Goal: Task Accomplishment & Management: Manage account settings

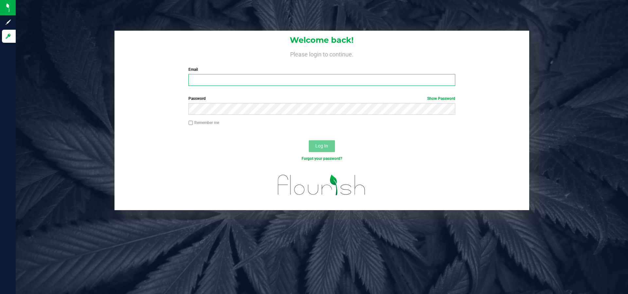
click at [223, 79] on input "Email" at bounding box center [321, 80] width 266 height 12
type input "[EMAIL_ADDRESS][DOMAIN_NAME]"
click at [319, 145] on span "Log In" at bounding box center [321, 145] width 13 height 5
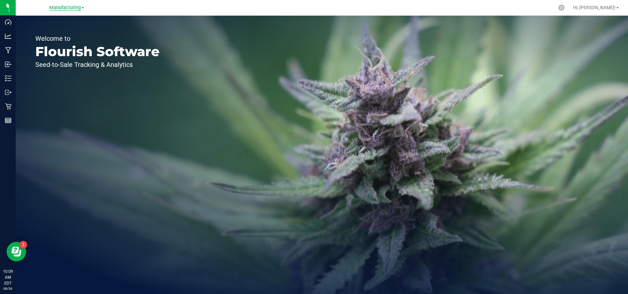
click at [74, 7] on span "Manufacturing" at bounding box center [64, 8] width 31 height 6
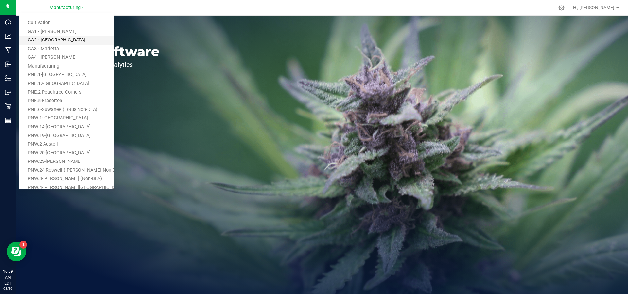
click at [54, 42] on link "GA2 - [GEOGRAPHIC_DATA]" at bounding box center [66, 40] width 95 height 9
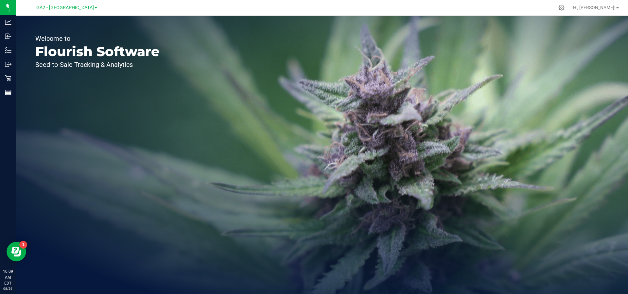
click at [101, 8] on div "GA2 - Stockbridge Cultivation GA1 - [GEOGRAPHIC_DATA] GA2 - [GEOGRAPHIC_DATA] […" at bounding box center [66, 8] width 95 height 10
click at [94, 8] on span at bounding box center [95, 7] width 3 height 1
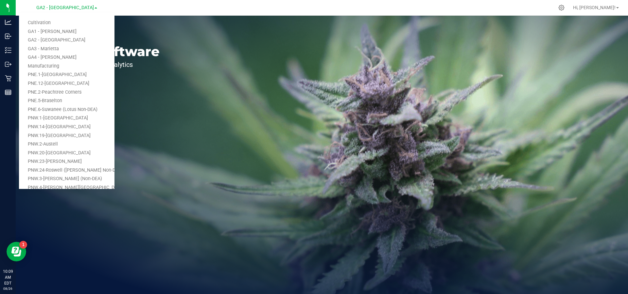
click at [94, 8] on span at bounding box center [95, 7] width 3 height 1
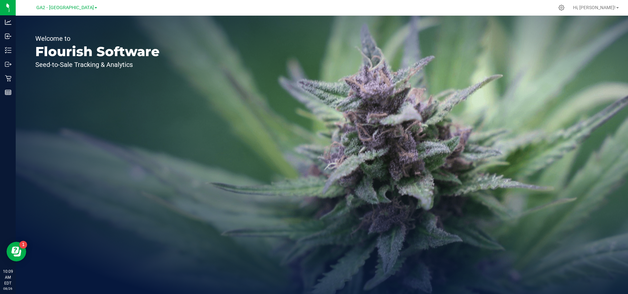
click at [94, 8] on span at bounding box center [95, 7] width 3 height 1
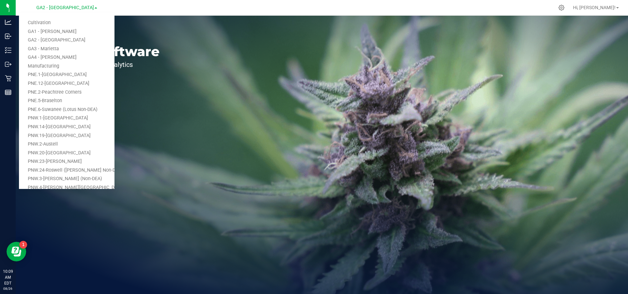
click at [57, 40] on link "GA2 - [GEOGRAPHIC_DATA]" at bounding box center [66, 40] width 95 height 9
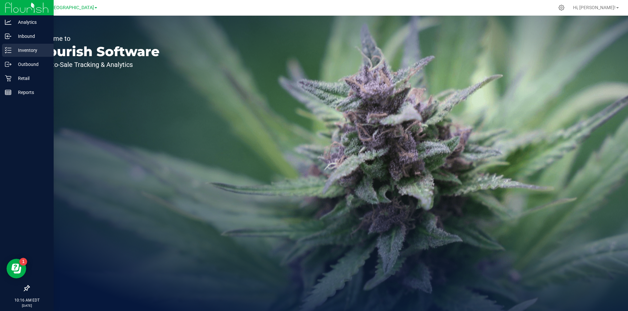
click at [24, 51] on p "Inventory" at bounding box center [30, 50] width 39 height 8
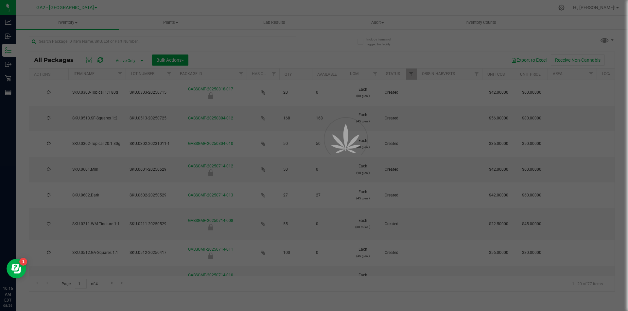
drag, startPoint x: 54, startPoint y: 50, endPoint x: 67, endPoint y: 42, distance: 14.5
click at [67, 42] on div at bounding box center [314, 155] width 628 height 311
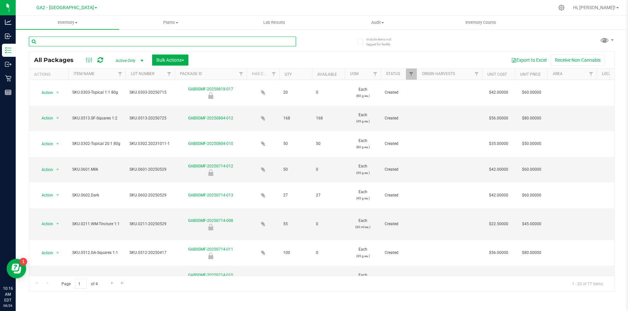
click at [67, 42] on input "text" at bounding box center [162, 42] width 267 height 10
type input "3"
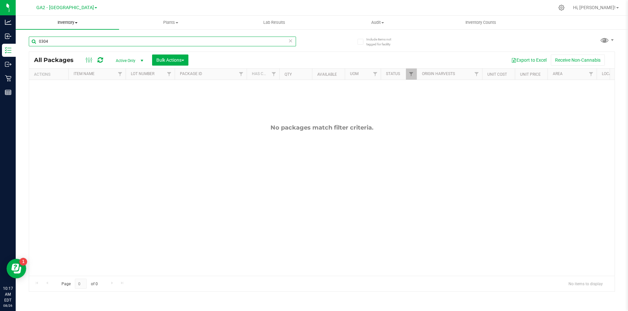
drag, startPoint x: 51, startPoint y: 42, endPoint x: 17, endPoint y: 28, distance: 37.2
click at [17, 29] on inventory "Inventory All packages All inventory Waste log Create inventory Plants All plan…" at bounding box center [322, 122] width 612 height 212
type input "0303"
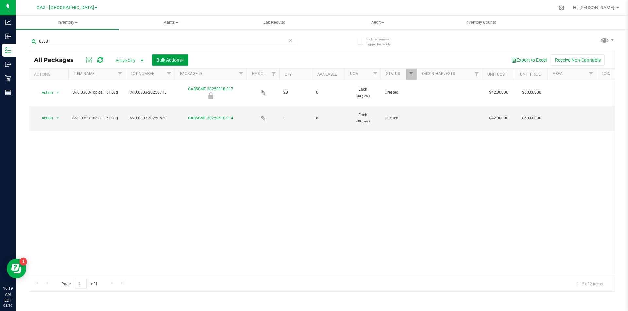
click at [185, 60] on button "Bulk Actions" at bounding box center [170, 60] width 36 height 11
click at [210, 56] on div "Export to Excel Receive Non-Cannabis" at bounding box center [401, 60] width 416 height 11
click at [216, 62] on div "Export to Excel Receive Non-Cannabis" at bounding box center [401, 60] width 416 height 11
click at [185, 59] on button "Bulk Actions" at bounding box center [170, 60] width 36 height 11
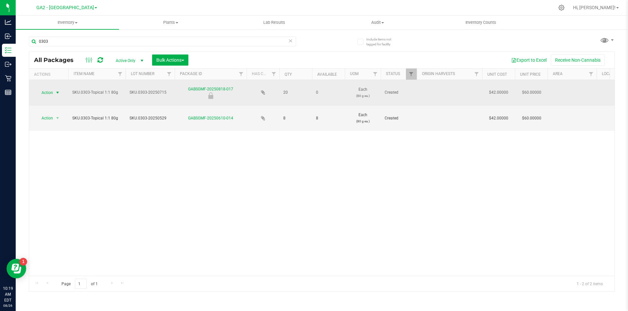
click at [58, 92] on span "select" at bounding box center [57, 92] width 5 height 5
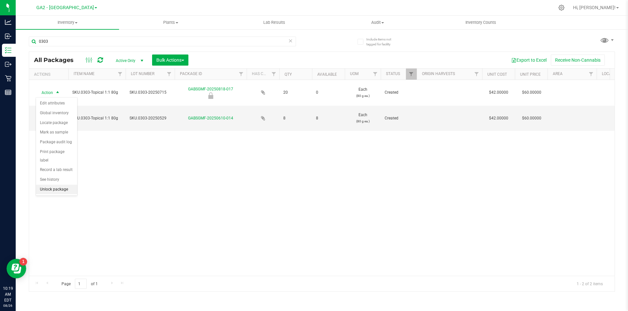
click at [62, 185] on li "Unlock package" at bounding box center [56, 190] width 41 height 10
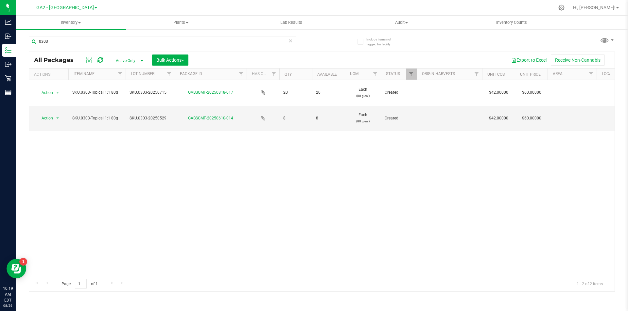
click at [142, 59] on span "select" at bounding box center [141, 60] width 5 height 5
click at [219, 62] on div "Export to Excel Receive Non-Cannabis" at bounding box center [401, 60] width 416 height 11
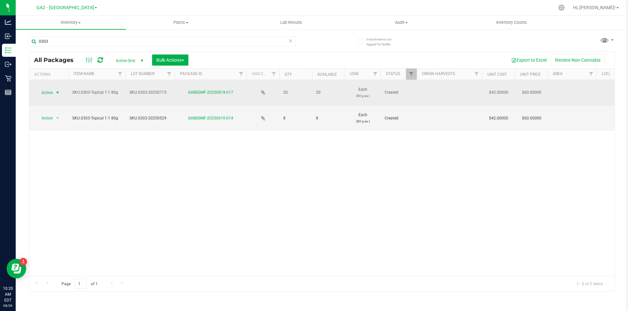
click at [56, 92] on span "select" at bounding box center [57, 92] width 5 height 5
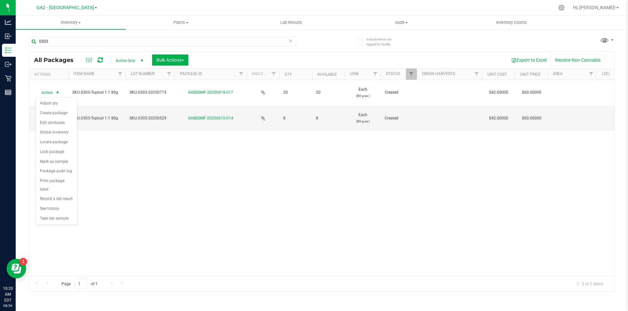
click at [246, 60] on div "Export to Excel Receive Non-Cannabis" at bounding box center [401, 60] width 416 height 11
click at [186, 59] on button "Bulk Actions" at bounding box center [170, 60] width 36 height 11
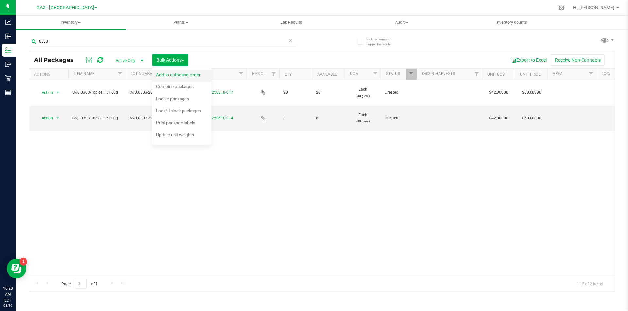
click at [176, 76] on span "Add to outbound order" at bounding box center [178, 74] width 44 height 5
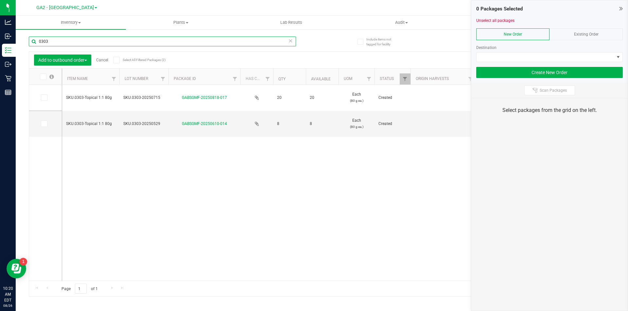
drag, startPoint x: 56, startPoint y: 40, endPoint x: 25, endPoint y: 31, distance: 32.4
click at [25, 32] on div "Include items not tagged for facility 0303 Add to outbound order Cancel Select …" at bounding box center [322, 128] width 612 height 199
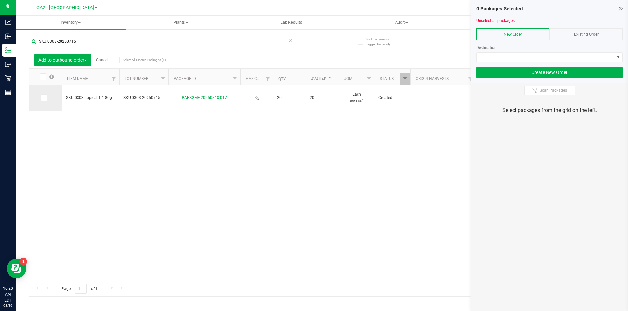
type input "SKU.0303-20250715"
click at [45, 102] on td at bounding box center [45, 98] width 33 height 26
click at [44, 98] on icon at bounding box center [44, 98] width 4 height 0
click at [0, 0] on input "checkbox" at bounding box center [0, 0] width 0 height 0
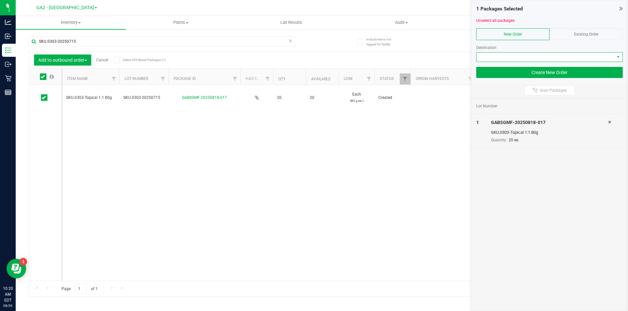
click at [612, 58] on span at bounding box center [545, 57] width 138 height 9
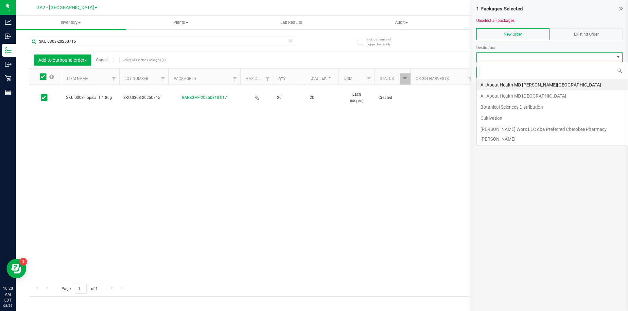
scroll to position [10, 146]
click at [516, 72] on input at bounding box center [552, 71] width 146 height 10
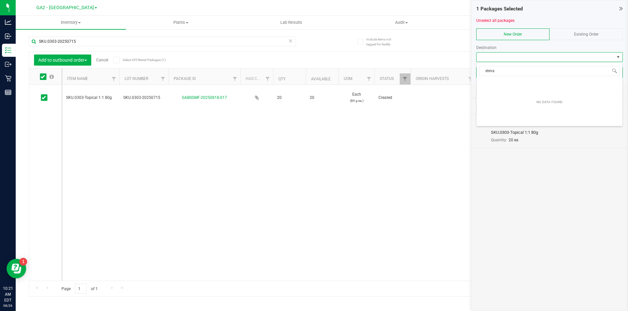
drag, startPoint x: 500, startPoint y: 72, endPoint x: 540, endPoint y: 62, distance: 40.8
click at [468, 63] on body "Analytics Inbound Inventory Outbound Retail Reports 10:21 AM EDT [DATE] 08/26 G…" at bounding box center [314, 155] width 628 height 311
type input "p"
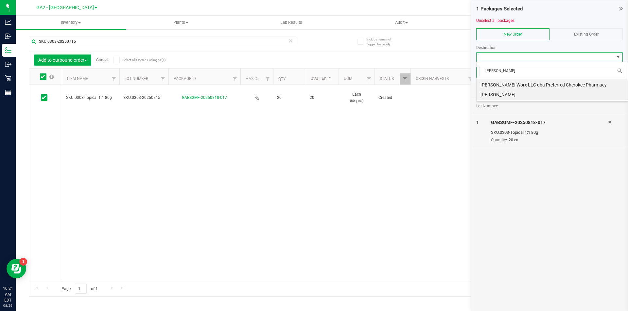
drag, startPoint x: 504, startPoint y: 71, endPoint x: 484, endPoint y: 65, distance: 20.8
click at [484, 65] on span "[PERSON_NAME]" at bounding box center [551, 70] width 151 height 15
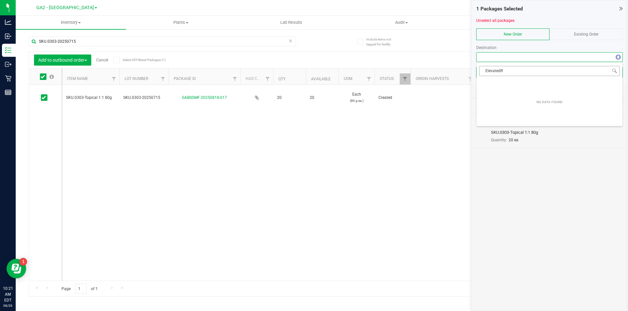
type input "ElevatedRX"
click at [588, 33] on span "Existing Order" at bounding box center [586, 34] width 25 height 5
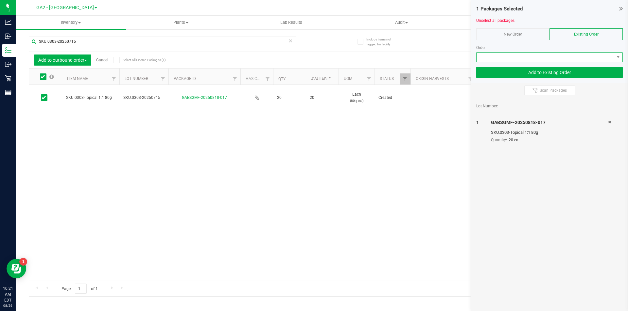
click at [601, 61] on span at bounding box center [545, 57] width 138 height 9
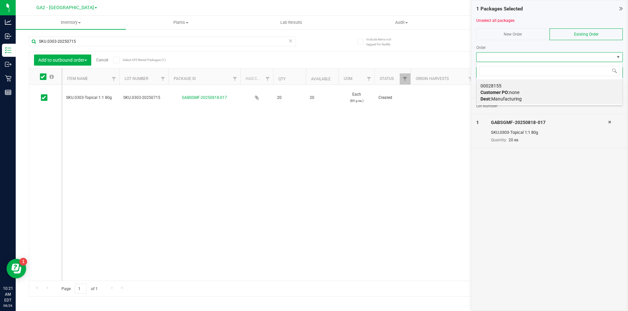
click at [501, 32] on div "New Order" at bounding box center [512, 34] width 73 height 12
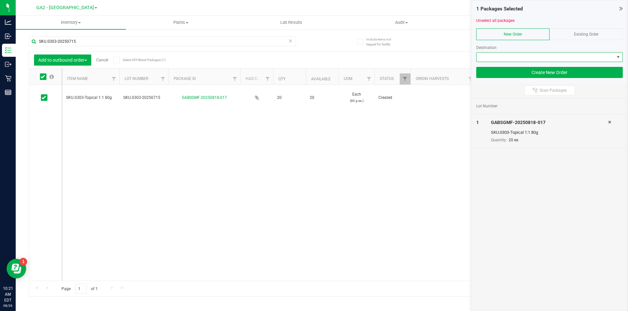
click at [546, 56] on span at bounding box center [545, 57] width 138 height 9
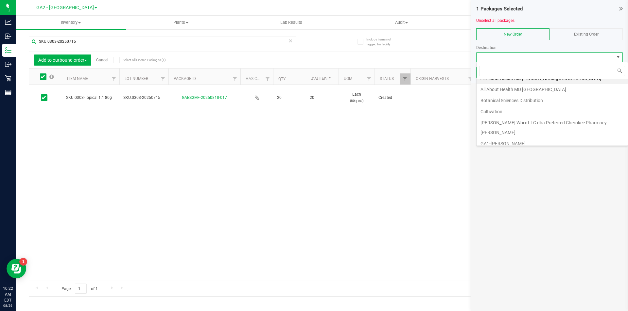
scroll to position [0, 0]
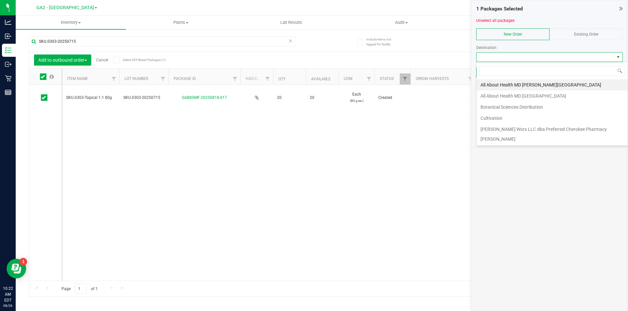
click at [504, 145] on li "GA1-[PERSON_NAME]" at bounding box center [551, 150] width 151 height 11
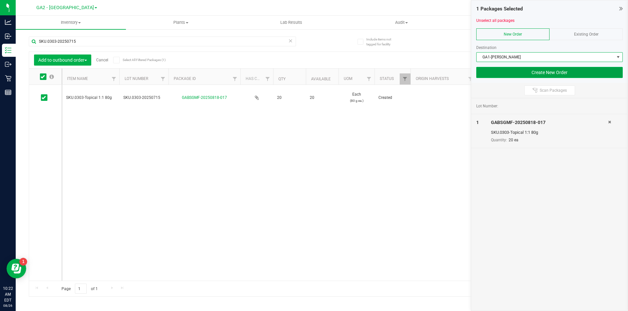
click at [563, 74] on button "Create New Order" at bounding box center [549, 72] width 146 height 11
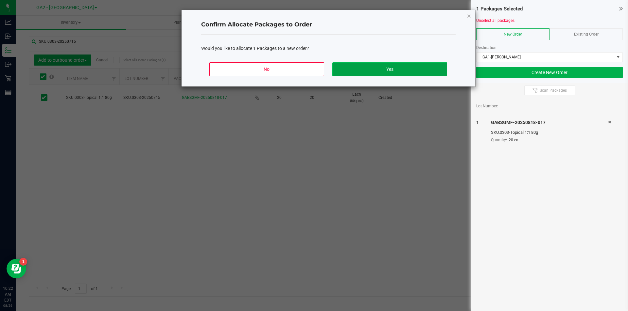
click at [386, 68] on button "Yes" at bounding box center [389, 69] width 114 height 14
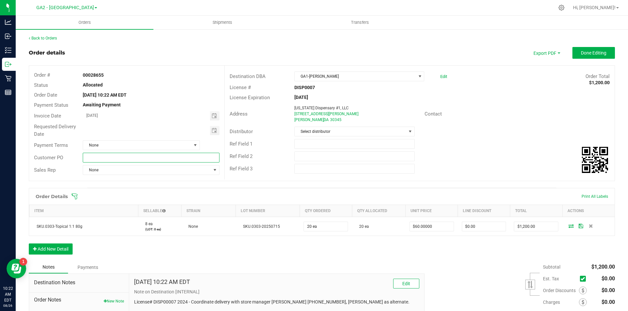
click at [138, 162] on input "text" at bounding box center [151, 158] width 136 height 10
type input "PNW"
click at [369, 79] on span "GA1-[PERSON_NAME]" at bounding box center [354, 76] width 121 height 9
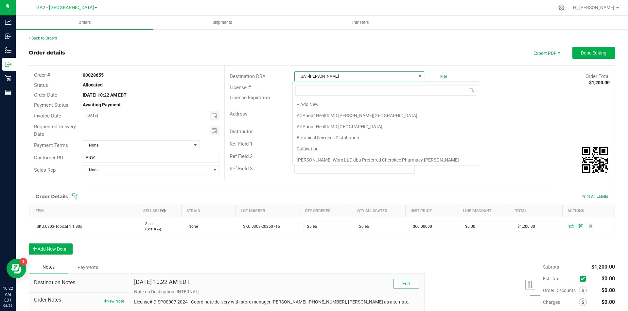
scroll to position [12, 0]
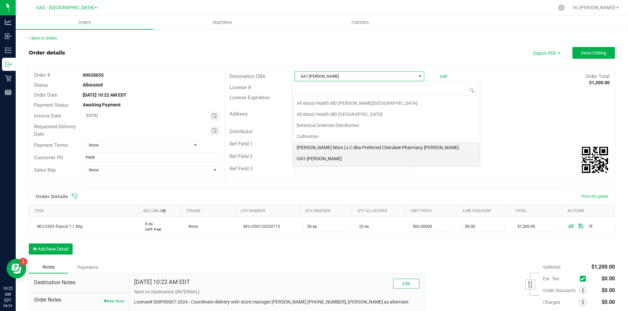
click at [355, 143] on li "[PERSON_NAME] Worx LLC dba Preferred Cherokee Pharmacy [PERSON_NAME]" at bounding box center [386, 147] width 187 height 11
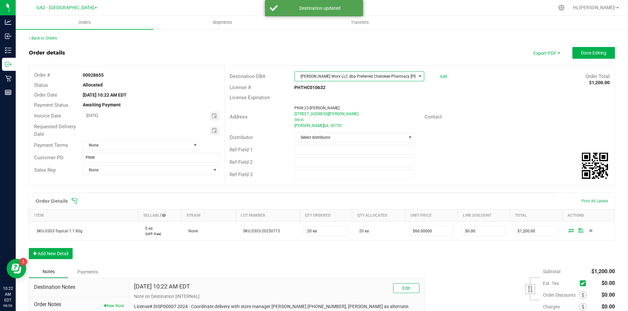
click at [418, 72] on span at bounding box center [419, 76] width 8 height 9
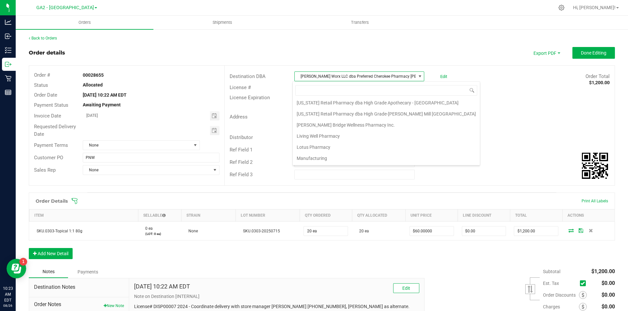
scroll to position [105, 0]
click at [311, 144] on li "Lotus Pharmacy" at bounding box center [386, 143] width 187 height 11
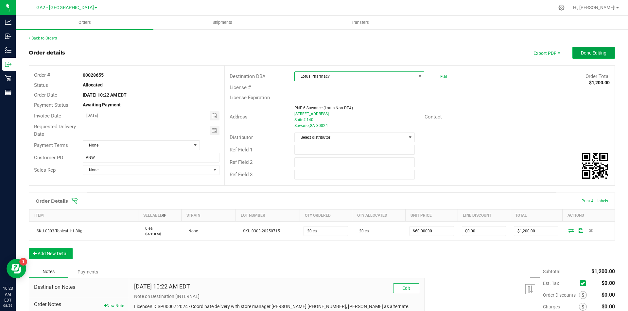
click at [584, 53] on span "Done Editing" at bounding box center [592, 52] width 25 height 5
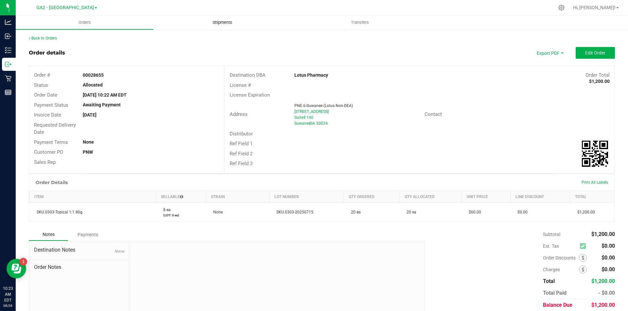
click at [226, 22] on span "Shipments" at bounding box center [222, 23] width 37 height 6
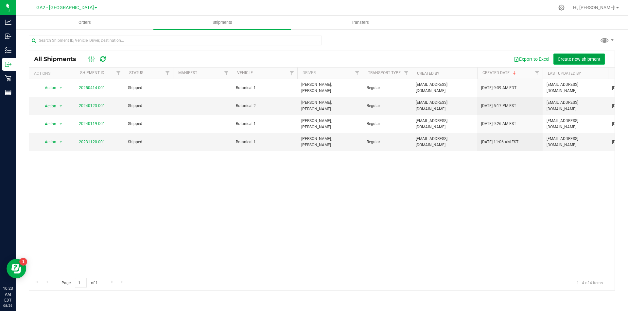
click at [579, 58] on span "Create new shipment" at bounding box center [578, 59] width 43 height 5
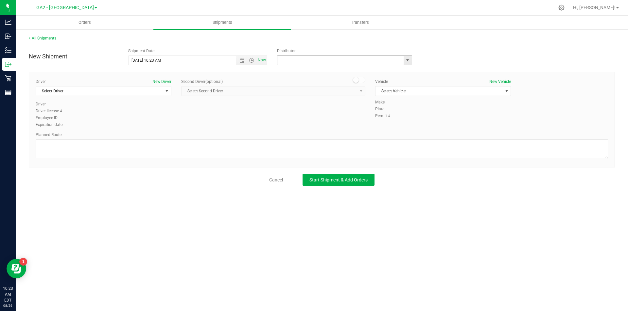
click at [317, 63] on input "text" at bounding box center [338, 60] width 122 height 9
click at [405, 61] on span "select" at bounding box center [407, 60] width 5 height 5
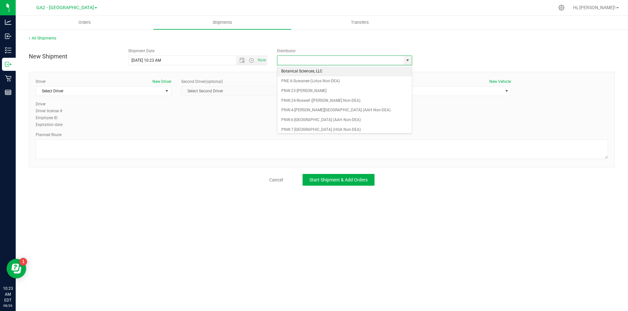
click at [309, 71] on li "Botanical Sciences, LLC" at bounding box center [344, 72] width 134 height 10
type input "Botanical Sciences, LLC"
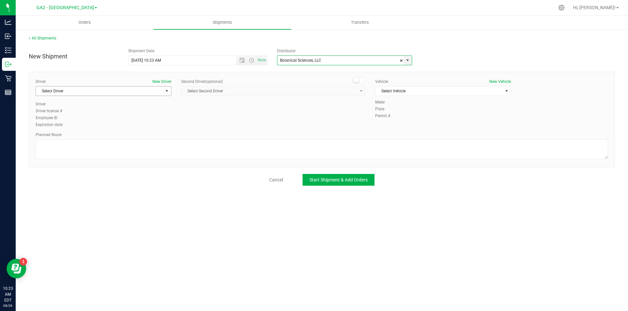
click at [164, 89] on span "select" at bounding box center [166, 91] width 5 height 5
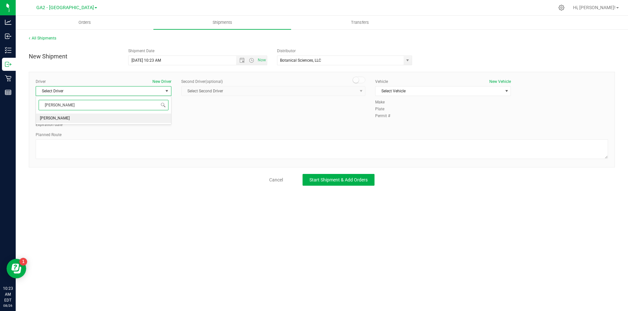
click at [63, 119] on span "[PERSON_NAME]" at bounding box center [55, 118] width 30 height 8
type input "[PERSON_NAME]"
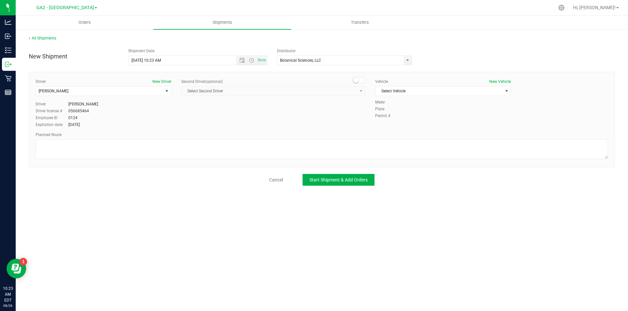
click at [363, 81] on span at bounding box center [358, 80] width 13 height 7
click at [357, 92] on span "select" at bounding box center [361, 91] width 8 height 9
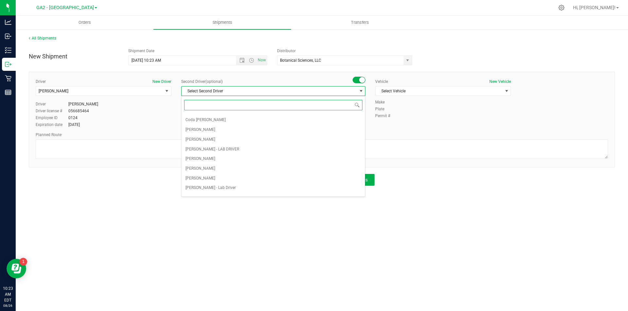
scroll to position [54, 0]
click at [208, 192] on span "[PERSON_NAME]" at bounding box center [200, 191] width 30 height 8
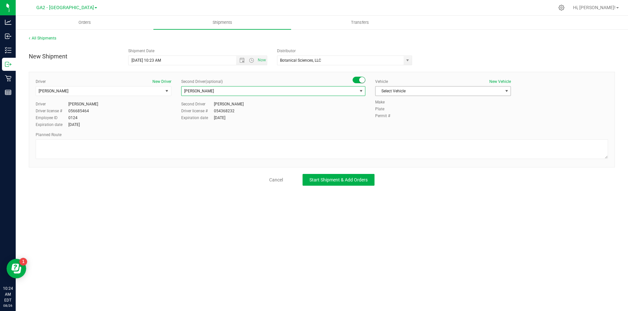
click at [509, 95] on span "select" at bounding box center [506, 91] width 8 height 9
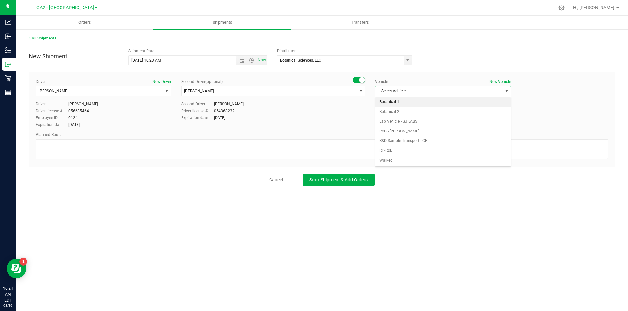
click at [398, 102] on li "Botanical-1" at bounding box center [442, 102] width 135 height 10
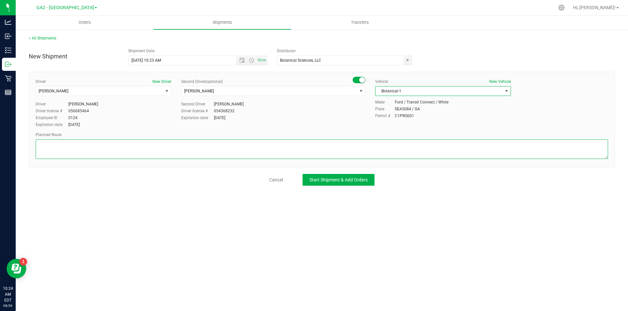
click at [132, 150] on textarea at bounding box center [322, 150] width 572 height 20
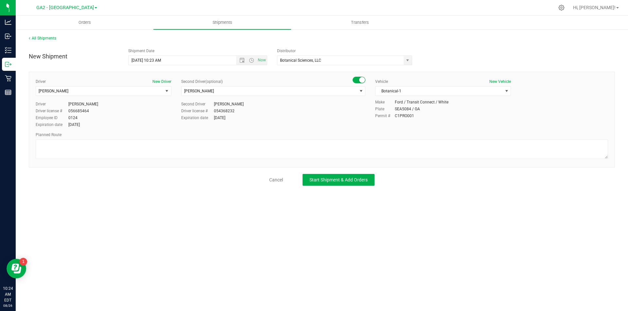
drag, startPoint x: 412, startPoint y: 109, endPoint x: 394, endPoint y: 108, distance: 17.3
click at [394, 108] on div "Plate SEA5084 / GA" at bounding box center [491, 109] width 233 height 6
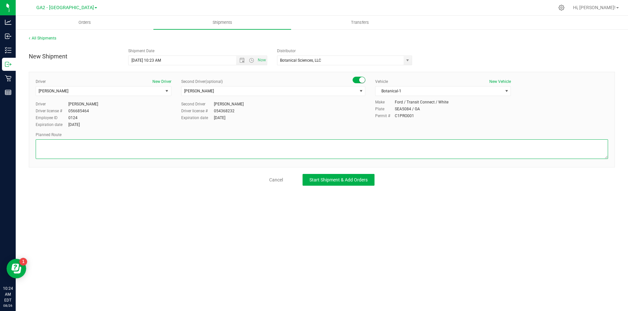
click at [207, 149] on textarea at bounding box center [322, 150] width 572 height 20
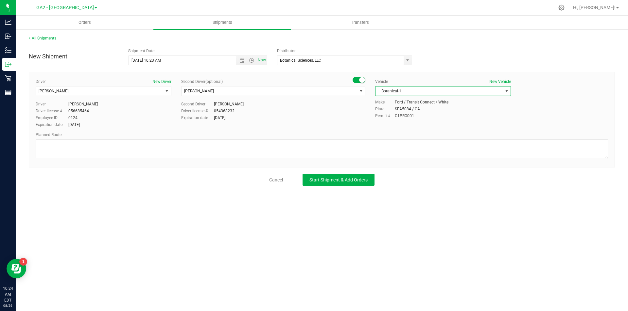
click at [413, 91] on span "Botanical-1" at bounding box center [438, 91] width 127 height 9
click at [403, 101] on li "Botanical-1" at bounding box center [442, 102] width 135 height 10
drag, startPoint x: 399, startPoint y: 109, endPoint x: 410, endPoint y: 109, distance: 10.8
click at [410, 109] on div "Plate SEA5084 / GA" at bounding box center [491, 109] width 233 height 6
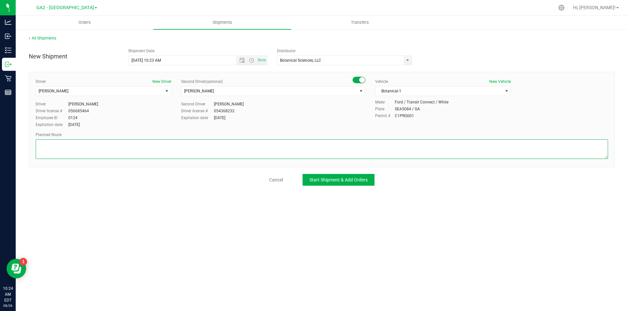
click at [60, 145] on textarea at bounding box center [322, 150] width 572 height 20
click at [116, 145] on textarea at bounding box center [322, 150] width 572 height 20
click at [127, 145] on textarea at bounding box center [322, 150] width 572 height 20
click at [147, 146] on textarea at bounding box center [322, 150] width 572 height 20
click at [201, 145] on textarea at bounding box center [322, 150] width 572 height 20
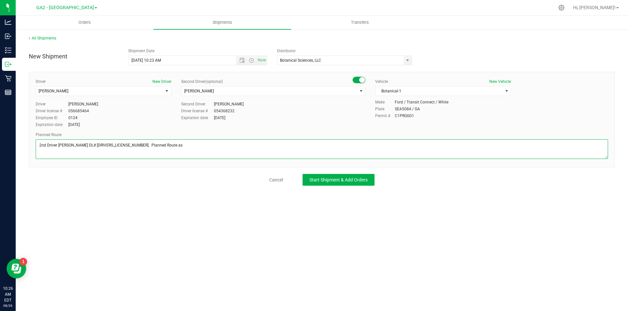
paste textarea "[URL][DOMAIN_NAME]"
click at [259, 145] on textarea at bounding box center [322, 150] width 572 height 20
type textarea "2nd Driver [PERSON_NAME] DL# [DRIVERS_LICENSE_NUMBER]. Planned Route as [URL][D…"
click at [266, 148] on textarea at bounding box center [322, 150] width 572 height 20
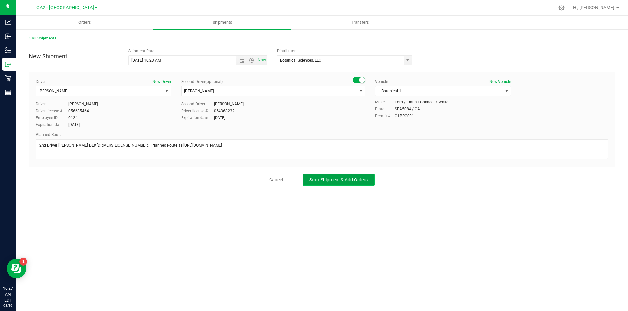
click at [328, 180] on span "Start Shipment & Add Orders" at bounding box center [338, 179] width 58 height 5
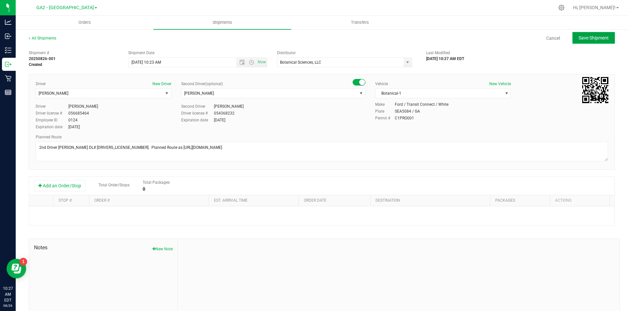
click at [586, 39] on span "Save Shipment" at bounding box center [593, 37] width 30 height 5
type input "[DATE] 2:23 PM"
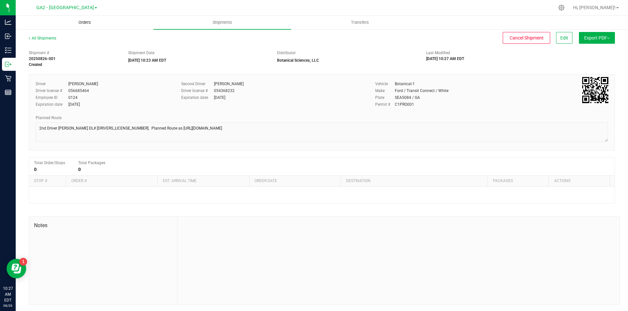
click at [89, 22] on span "Orders" at bounding box center [85, 23] width 30 height 6
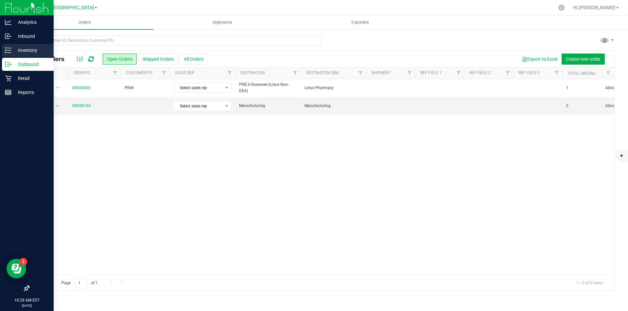
click at [14, 52] on p "Inventory" at bounding box center [30, 50] width 39 height 8
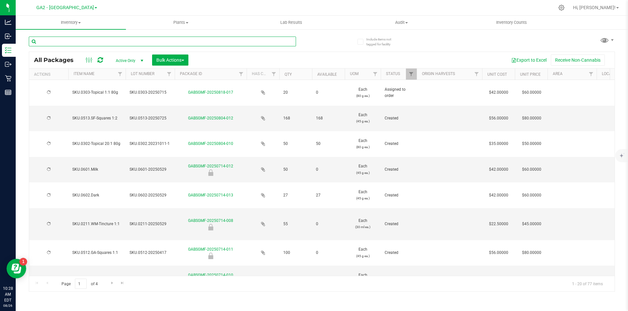
click at [80, 43] on input "text" at bounding box center [162, 42] width 267 height 10
type input "0509"
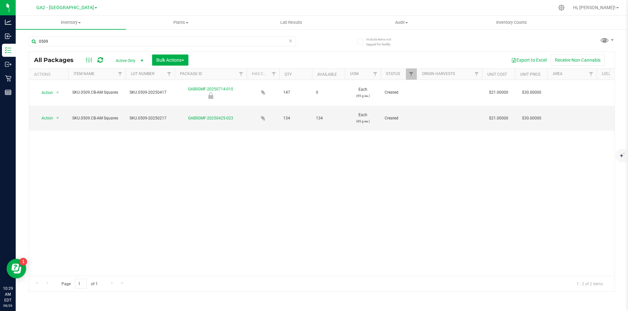
click at [143, 59] on span "select" at bounding box center [141, 60] width 5 height 5
click at [131, 98] on li "All" at bounding box center [127, 100] width 35 height 10
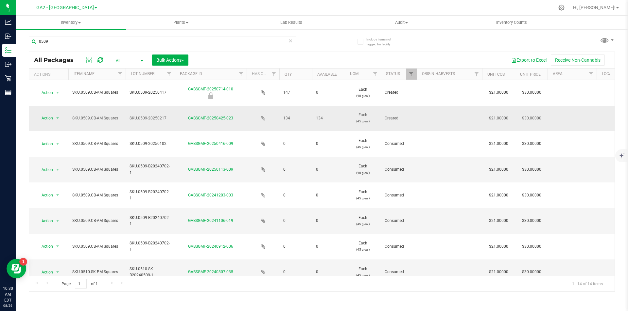
drag, startPoint x: 166, startPoint y: 119, endPoint x: 137, endPoint y: 115, distance: 29.3
click at [137, 115] on span "SKU.0509-20250217" at bounding box center [149, 118] width 41 height 6
click at [100, 123] on td "SKU.0509.CB-AM Squares" at bounding box center [96, 119] width 57 height 26
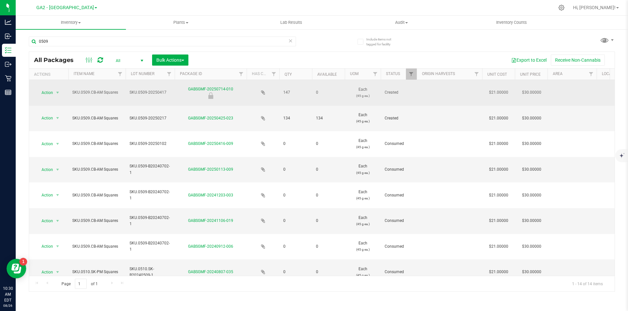
click at [154, 92] on span "SKU.0509-20250417" at bounding box center [149, 93] width 41 height 6
click at [154, 92] on input "SKU.0509-20250417" at bounding box center [148, 93] width 47 height 10
click at [153, 92] on input "SKU.0509-20250417" at bounding box center [148, 93] width 47 height 10
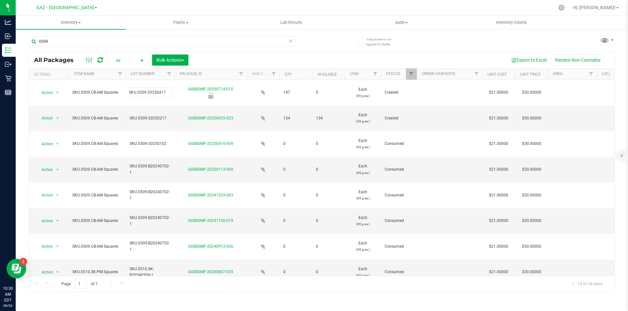
click at [284, 58] on div "Export to Excel Receive Non-Cannabis" at bounding box center [401, 60] width 416 height 11
click at [279, 61] on div "Export to Excel Receive Non-Cannabis" at bounding box center [401, 60] width 416 height 11
click at [147, 33] on div "0509" at bounding box center [175, 41] width 293 height 21
click at [74, 9] on span "GA2 - [GEOGRAPHIC_DATA]" at bounding box center [65, 8] width 58 height 6
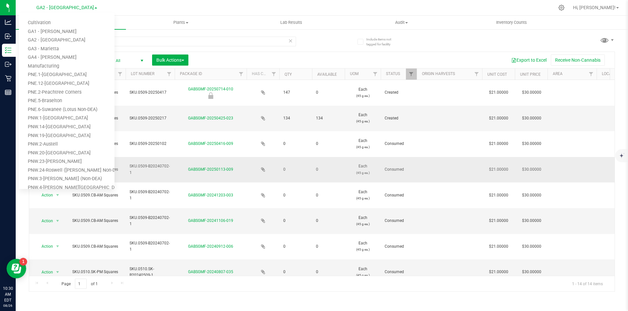
click at [50, 179] on link "PNW.3-[PERSON_NAME] (Non-DEA)" at bounding box center [66, 179] width 95 height 9
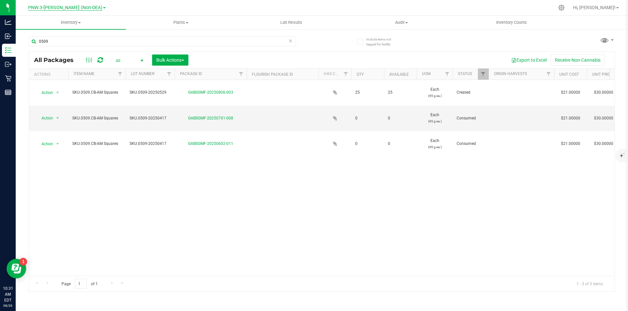
click at [82, 7] on span "PNW.3-[PERSON_NAME] (Non-DEA)" at bounding box center [65, 8] width 74 height 6
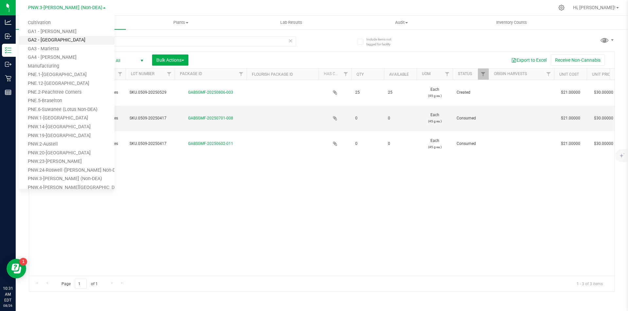
click at [72, 42] on link "GA2 - [GEOGRAPHIC_DATA]" at bounding box center [66, 40] width 95 height 9
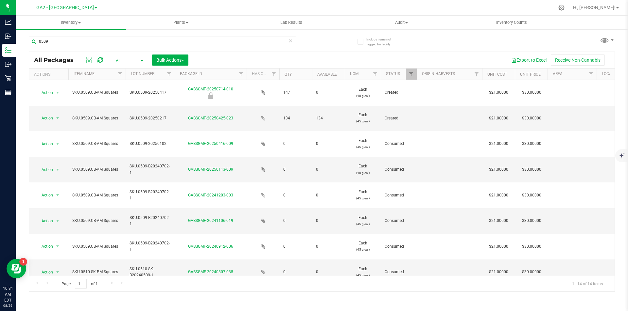
click at [290, 43] on icon at bounding box center [290, 41] width 5 height 8
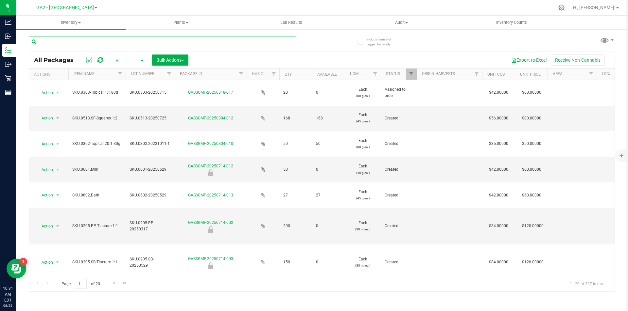
click at [159, 42] on input "text" at bounding box center [162, 42] width 267 height 10
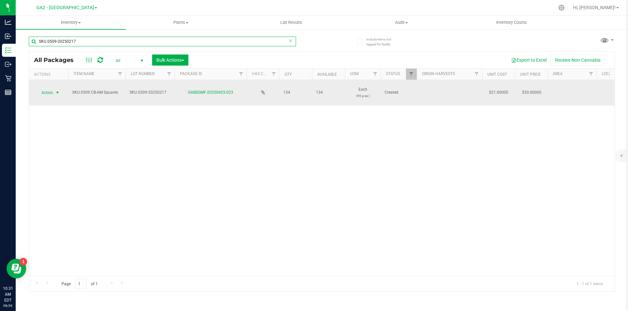
type input "SKU.0509-20250217"
click at [56, 95] on span "select" at bounding box center [57, 92] width 5 height 5
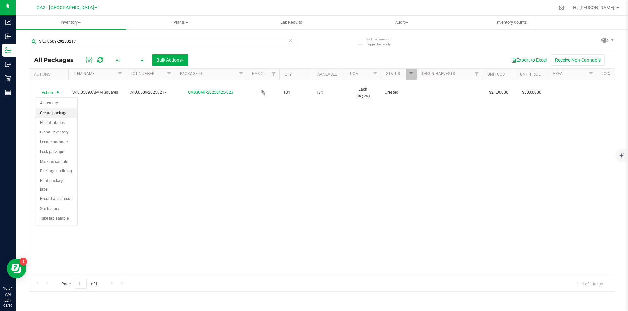
click at [54, 116] on li "Create package" at bounding box center [56, 114] width 41 height 10
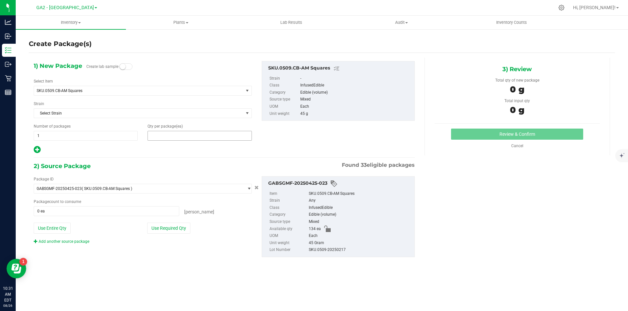
click at [167, 135] on span at bounding box center [199, 136] width 104 height 10
type input "50"
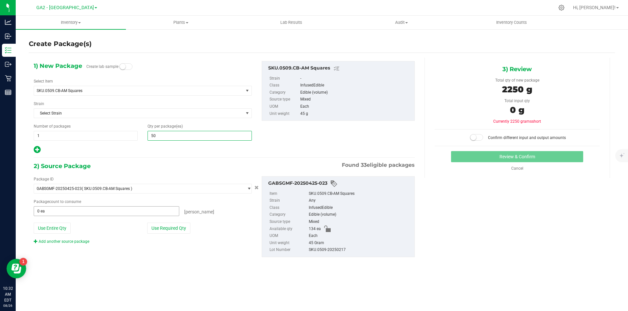
type input "50"
click at [84, 211] on span at bounding box center [106, 212] width 145 height 10
type input "50"
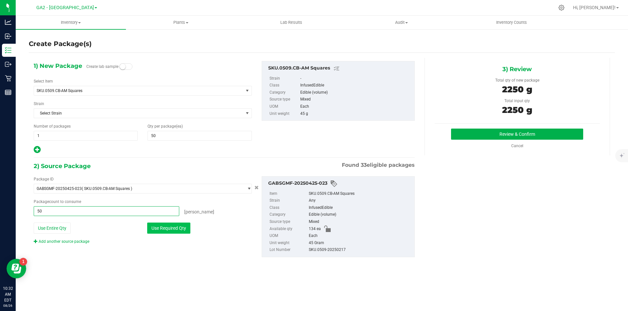
type input "50 ea"
click at [172, 230] on button "Use Required Qty" at bounding box center [168, 228] width 43 height 11
click at [213, 214] on div "[PERSON_NAME]" at bounding box center [215, 211] width 73 height 9
click at [168, 228] on button "Use Required Qty" at bounding box center [168, 228] width 43 height 11
click at [489, 133] on button "Review & Confirm" at bounding box center [517, 134] width 132 height 11
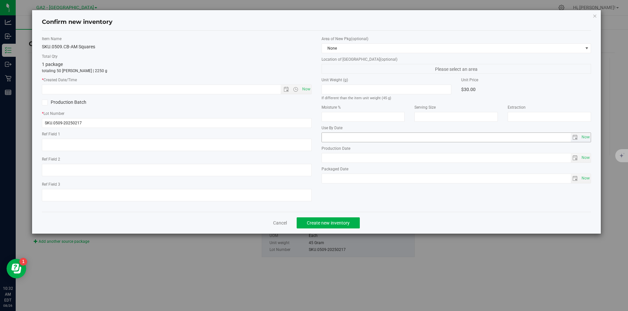
type input "[DATE]"
click at [306, 90] on span "Now" at bounding box center [305, 89] width 11 height 9
type input "[DATE] 10:32 AM"
click at [593, 15] on icon "button" at bounding box center [594, 16] width 5 height 8
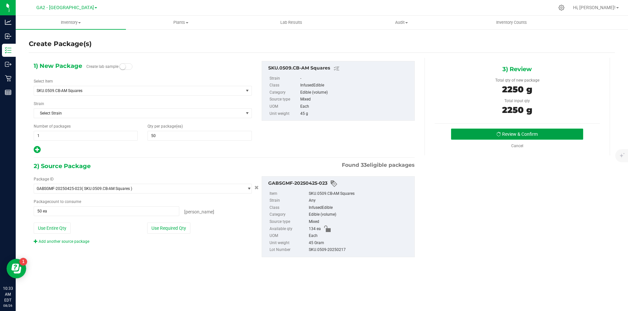
click at [519, 135] on button "Review & Confirm" at bounding box center [517, 134] width 132 height 11
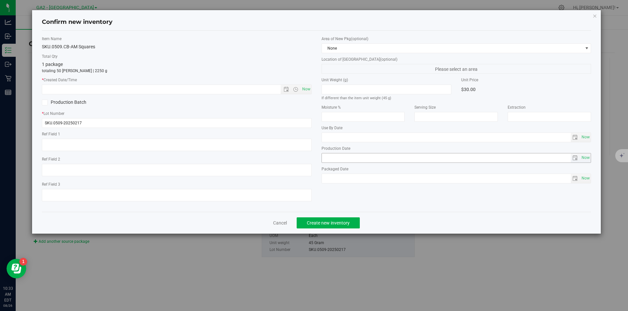
type input "[DATE]"
click at [591, 16] on div "Confirm new inventory Item Name SKU.0509.CB-AM Squares Total Qty 1 package tota…" at bounding box center [316, 122] width 569 height 224
click at [592, 16] on icon "button" at bounding box center [594, 16] width 5 height 8
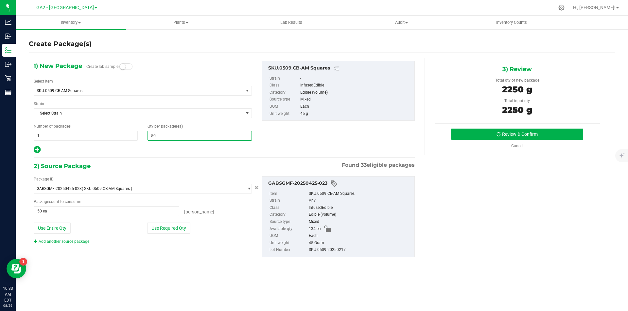
drag, startPoint x: 162, startPoint y: 139, endPoint x: 139, endPoint y: 132, distance: 23.9
click at [139, 133] on div "Number of packages 1 1 Qty per package (ea) 50 50" at bounding box center [143, 132] width 228 height 17
click at [166, 231] on button "Use Required Qty" at bounding box center [168, 228] width 43 height 11
click at [503, 134] on button "Review & Confirm" at bounding box center [517, 134] width 132 height 11
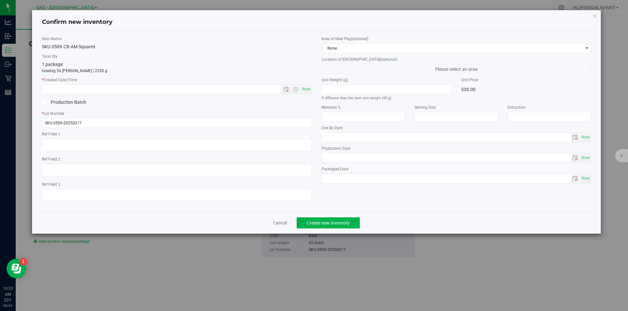
type input "[DATE]"
click at [309, 87] on span "Now" at bounding box center [305, 89] width 11 height 9
type input "[DATE] 10:33 AM"
click at [45, 103] on icon at bounding box center [44, 103] width 4 height 0
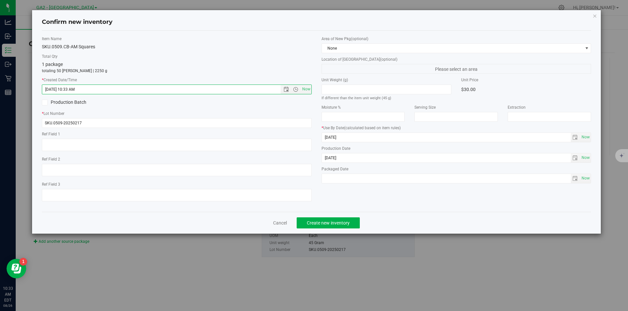
click at [0, 0] on input "Production Batch" at bounding box center [0, 0] width 0 height 0
click at [43, 103] on icon at bounding box center [44, 103] width 4 height 0
click at [0, 0] on input "Production Batch" at bounding box center [0, 0] width 0 height 0
click at [279, 223] on link "Cancel" at bounding box center [280, 223] width 14 height 7
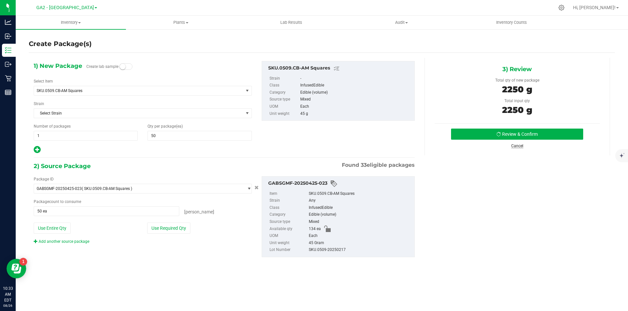
click at [514, 144] on link "Cancel" at bounding box center [517, 146] width 12 height 5
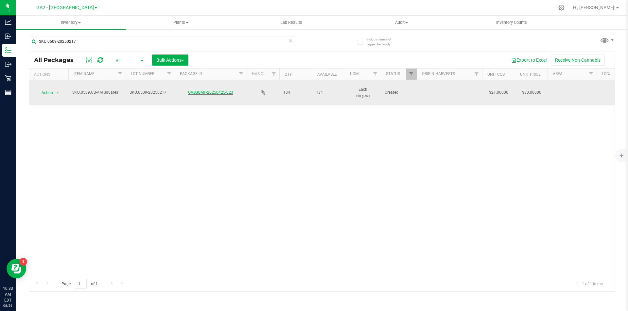
click at [209, 91] on link "GABSGMF-20250425-023" at bounding box center [210, 92] width 45 height 5
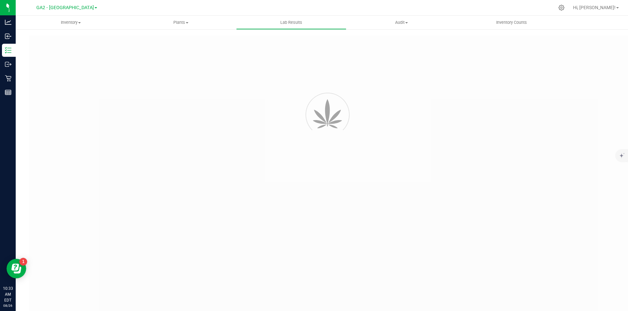
type input "GABSGMF-20250217-007"
type input "[PERSON_NAME]-021725-7923"
type input "GABSGMF-20250217-007"
type input "[DATE] 12:50 PM"
type input "[DATE]"
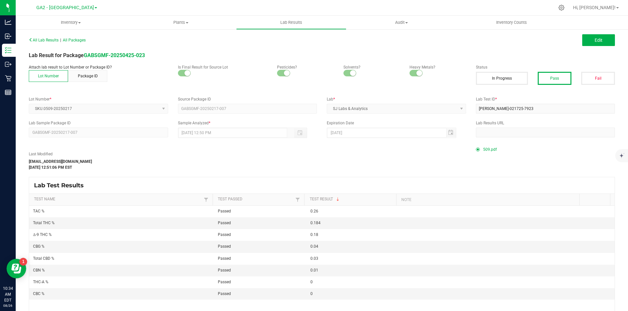
drag, startPoint x: 351, startPoint y: 132, endPoint x: 332, endPoint y: 132, distance: 19.0
click at [332, 132] on div "[DATE]" at bounding box center [391, 133] width 129 height 10
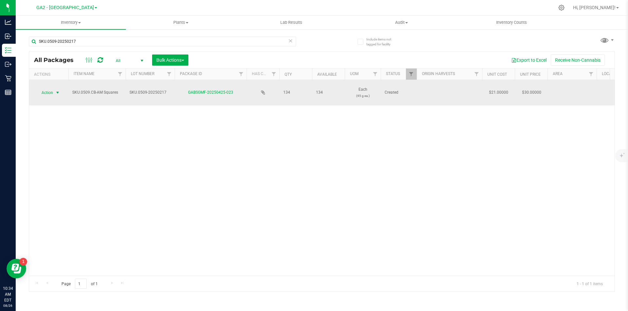
click at [57, 92] on span "select" at bounding box center [57, 92] width 5 height 5
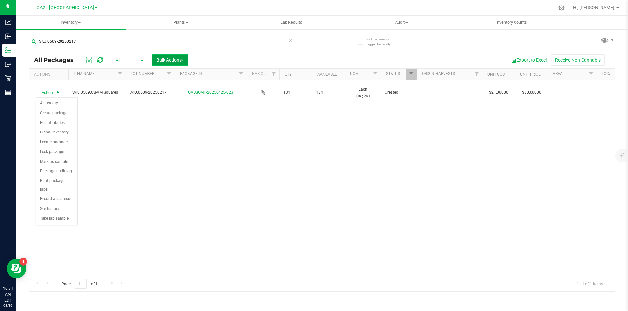
click at [187, 61] on button "Bulk Actions" at bounding box center [170, 60] width 36 height 11
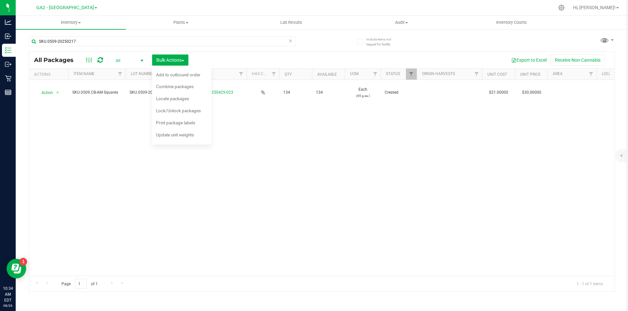
drag, startPoint x: 101, startPoint y: 132, endPoint x: 83, endPoint y: 122, distance: 20.9
click at [100, 131] on div "Action Action Adjust qty Create package Edit attributes Global inventory Locate…" at bounding box center [321, 178] width 585 height 196
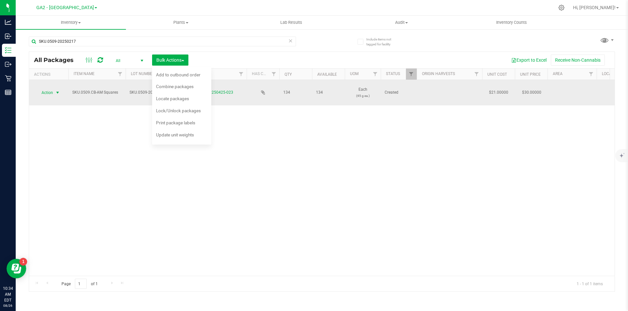
click at [53, 94] on span "Action" at bounding box center [45, 92] width 18 height 9
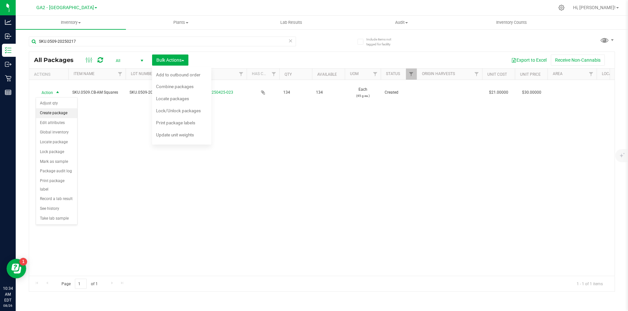
click at [54, 114] on li "Create package" at bounding box center [56, 114] width 41 height 10
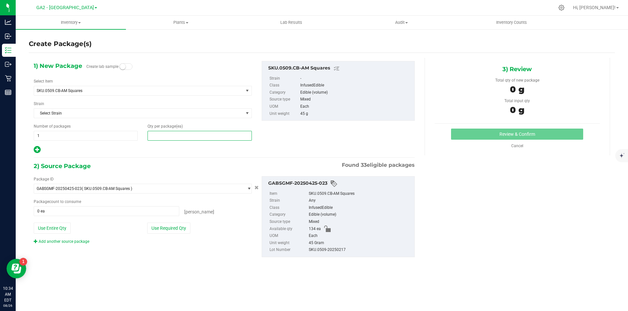
drag, startPoint x: 164, startPoint y: 137, endPoint x: 153, endPoint y: 134, distance: 11.5
click at [155, 135] on span at bounding box center [199, 136] width 104 height 10
type input "50"
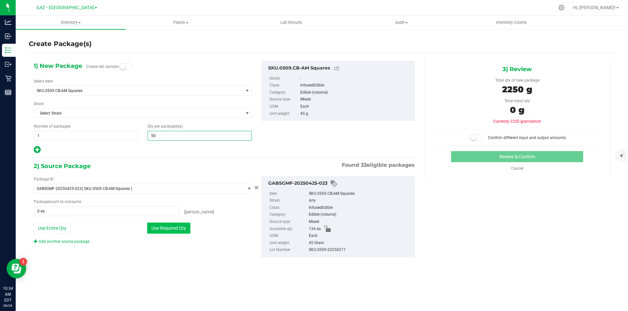
type input "50"
click at [179, 230] on button "Use Required Qty" at bounding box center [168, 228] width 43 height 11
type input "50 ea"
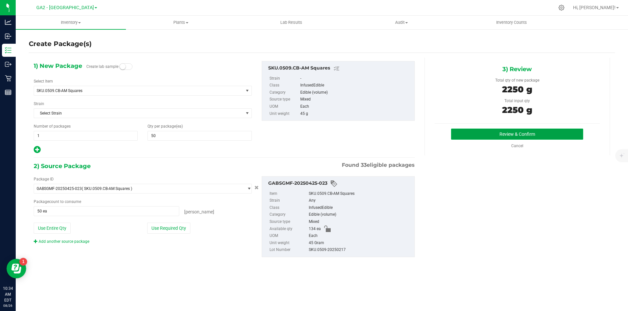
click at [533, 132] on button "Review & Confirm" at bounding box center [517, 134] width 132 height 11
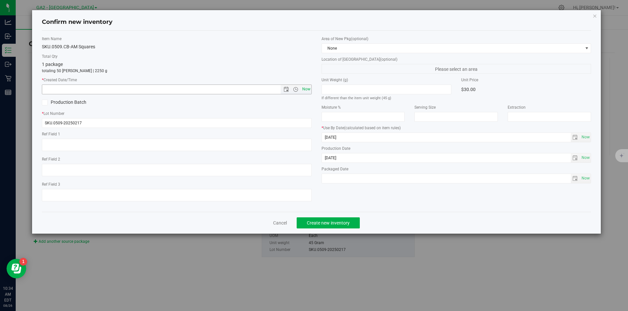
click at [306, 89] on span "Now" at bounding box center [305, 89] width 11 height 9
type input "[DATE] 10:34 AM"
drag, startPoint x: 337, startPoint y: 139, endPoint x: 354, endPoint y: 135, distance: 17.7
click at [354, 135] on input "[DATE]" at bounding box center [446, 137] width 249 height 9
type input "[DATE]"
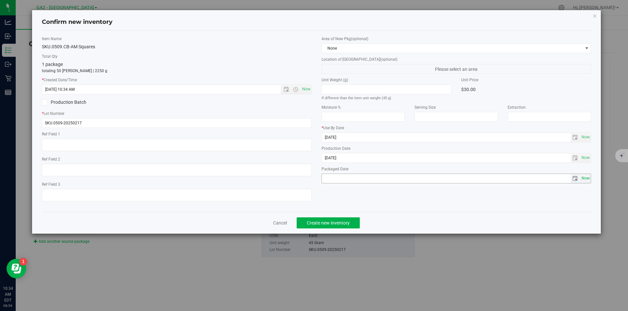
click at [584, 179] on span "Now" at bounding box center [585, 178] width 11 height 9
type input "[DATE]"
click at [331, 226] on button "Create new inventory" at bounding box center [327, 223] width 63 height 11
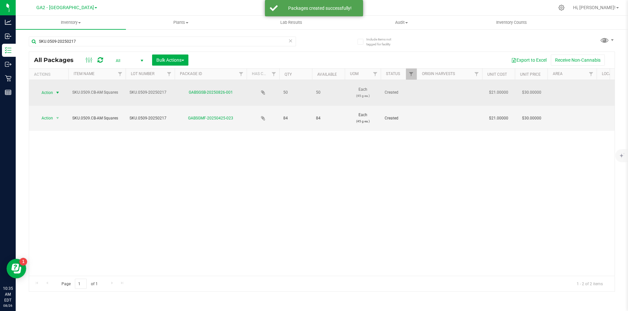
click at [56, 93] on span "select" at bounding box center [57, 92] width 5 height 5
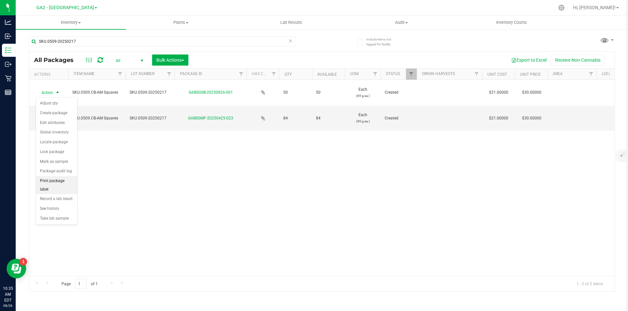
click at [59, 182] on li "Print package label" at bounding box center [56, 185] width 41 height 18
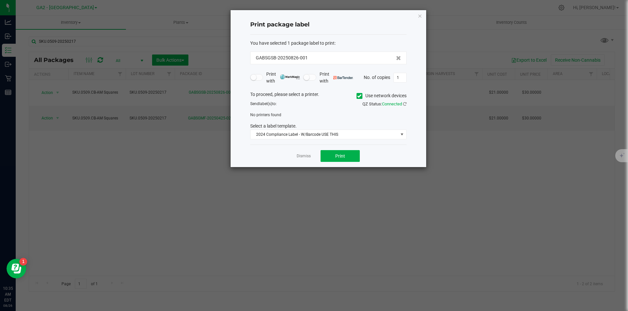
click at [358, 96] on icon at bounding box center [359, 96] width 4 height 0
click at [0, 0] on input "Use network devices" at bounding box center [0, 0] width 0 height 0
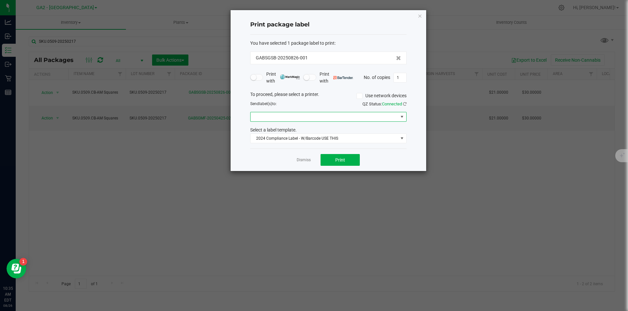
click at [317, 122] on span at bounding box center [328, 117] width 156 height 10
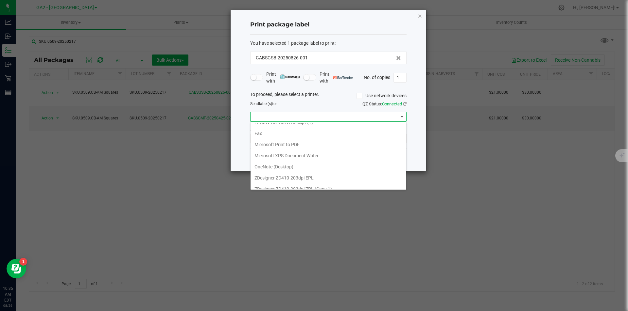
scroll to position [24, 0]
click at [289, 183] on 1\) "ZDesigner ZD410-203dpi ZPL (Copy 1)" at bounding box center [328, 183] width 156 height 11
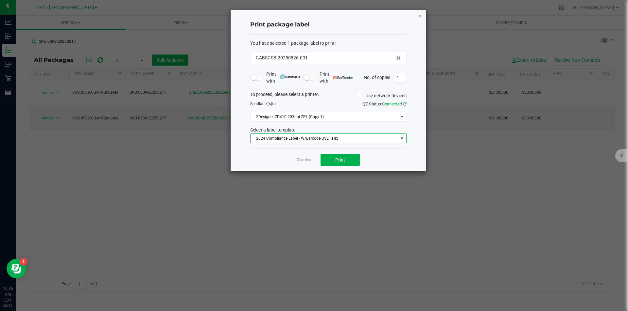
click at [359, 137] on span "2024 Compliance Label - W/Barcode USE THIS" at bounding box center [323, 138] width 147 height 9
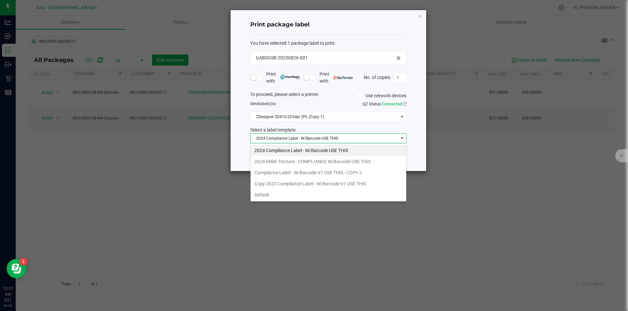
scroll to position [10, 156]
drag, startPoint x: 377, startPoint y: 235, endPoint x: 379, endPoint y: 232, distance: 3.7
click at [378, 232] on ngb-modal-window "Print package label You have selected 1 package label to print : GABSGSB-202508…" at bounding box center [316, 155] width 632 height 311
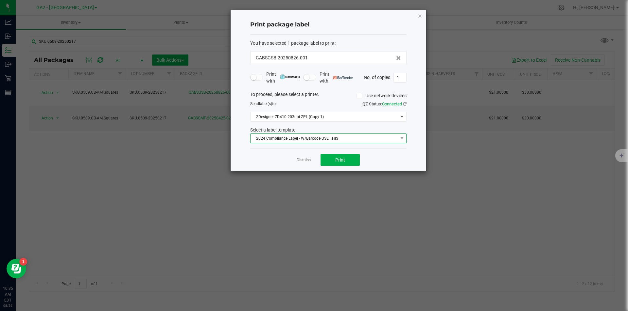
click at [366, 136] on span "2024 Compliance Label - W/Barcode USE THIS" at bounding box center [323, 138] width 147 height 9
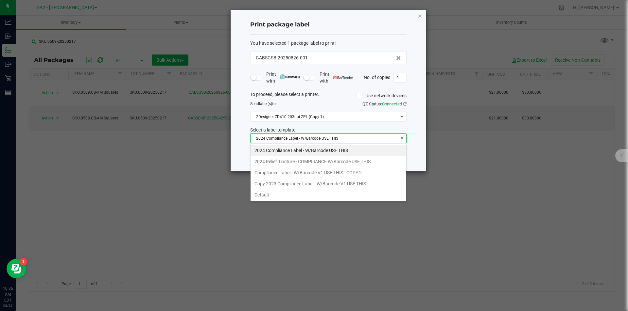
click at [412, 129] on div "Print package label You have selected 1 package label to print : GABSGSB-202508…" at bounding box center [327, 90] width 195 height 161
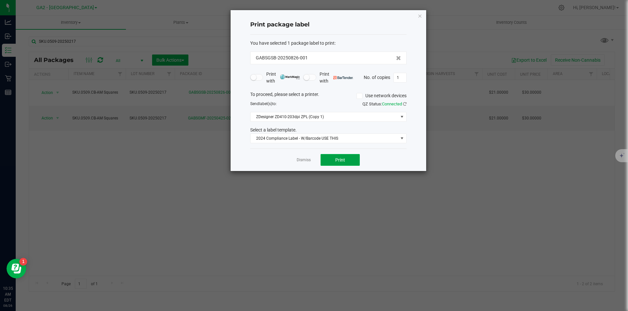
click at [346, 160] on button "Print" at bounding box center [339, 160] width 39 height 12
click at [397, 78] on input "1" at bounding box center [400, 77] width 12 height 9
type input "49"
click at [344, 160] on span "Print" at bounding box center [340, 160] width 10 height 5
click at [418, 17] on icon "button" at bounding box center [419, 16] width 5 height 8
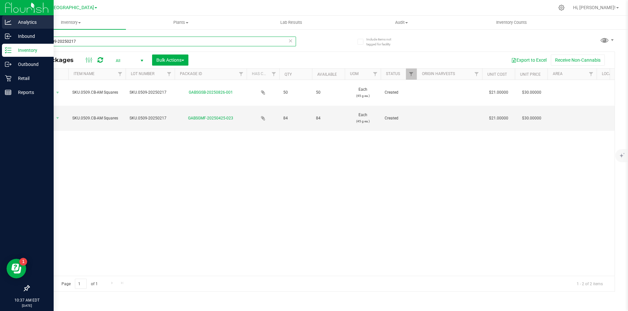
drag, startPoint x: 68, startPoint y: 40, endPoint x: 13, endPoint y: 25, distance: 57.3
click at [11, 26] on div "Analytics Inbound Inventory Outbound Retail Reports 10:37 AM EDT [DATE] 08/26 G…" at bounding box center [314, 155] width 628 height 311
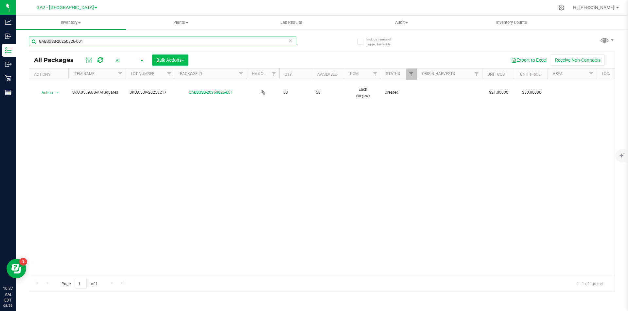
type input "GABSGSB-20250826-001"
click at [182, 61] on span "button" at bounding box center [182, 60] width 3 height 1
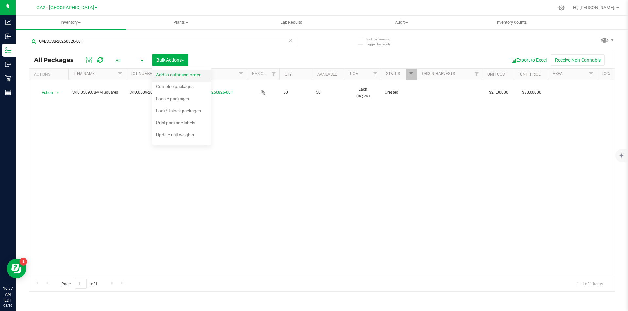
click at [176, 76] on span "Add to outbound order" at bounding box center [178, 74] width 44 height 5
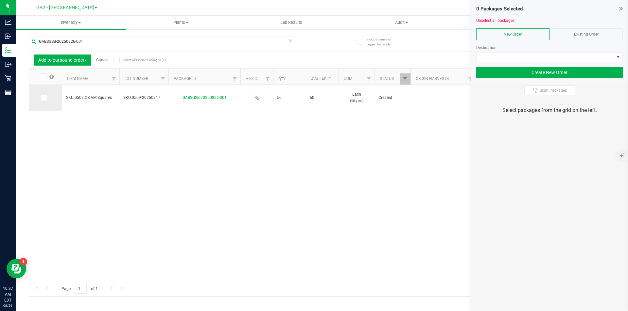
click at [44, 98] on icon at bounding box center [44, 98] width 4 height 0
click at [0, 0] on input "checkbox" at bounding box center [0, 0] width 0 height 0
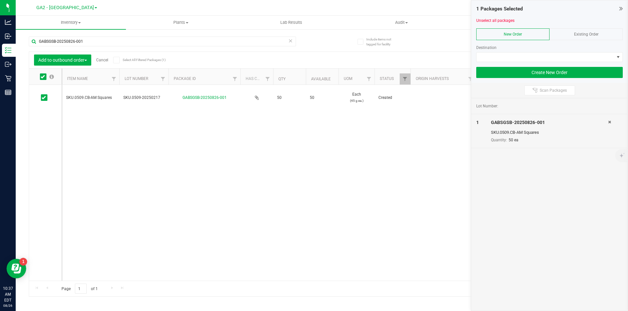
click at [581, 35] on span "Existing Order" at bounding box center [586, 34] width 25 height 5
click at [620, 57] on span at bounding box center [617, 57] width 5 height 5
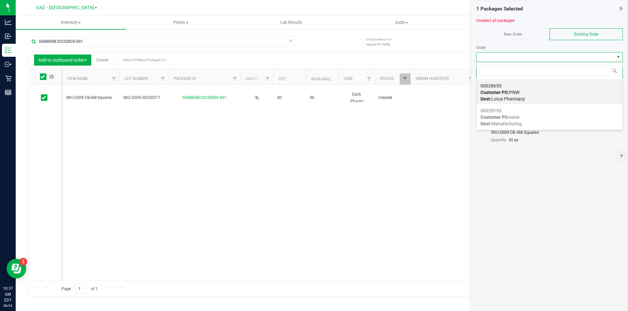
scroll to position [10, 146]
click at [514, 90] on span "Customer PO: PNW" at bounding box center [499, 92] width 39 height 5
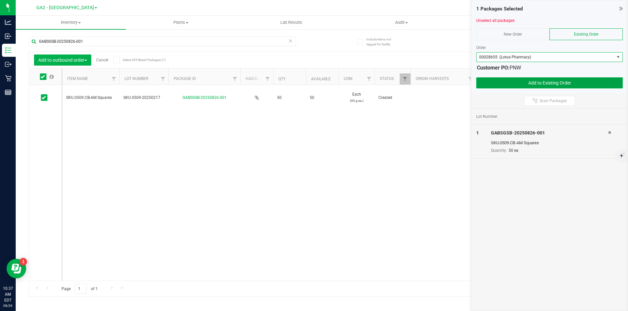
click at [537, 83] on button "Add to Existing Order" at bounding box center [549, 82] width 146 height 11
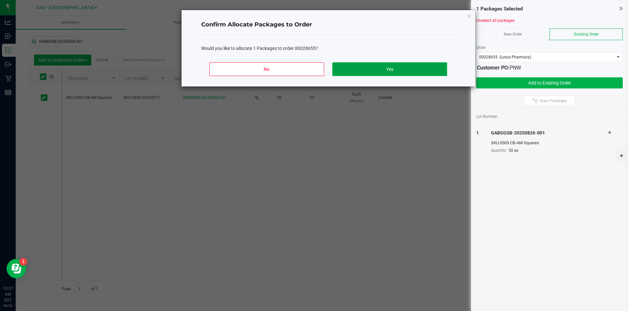
click at [405, 64] on button "Yes" at bounding box center [389, 69] width 114 height 14
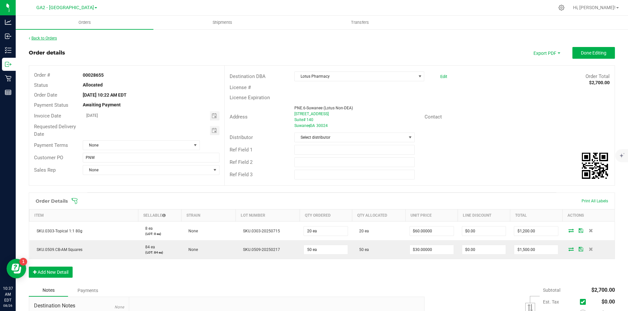
click at [43, 38] on link "Back to Orders" at bounding box center [43, 38] width 28 height 5
click at [581, 52] on span "Done Editing" at bounding box center [592, 52] width 25 height 5
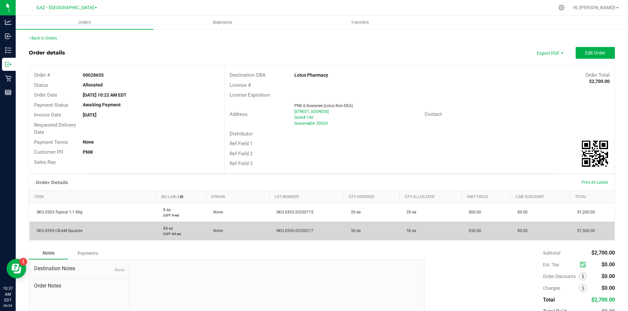
drag, startPoint x: 312, startPoint y: 232, endPoint x: 275, endPoint y: 231, distance: 37.6
click at [275, 231] on td "SKU.0509-20250217" at bounding box center [306, 231] width 75 height 19
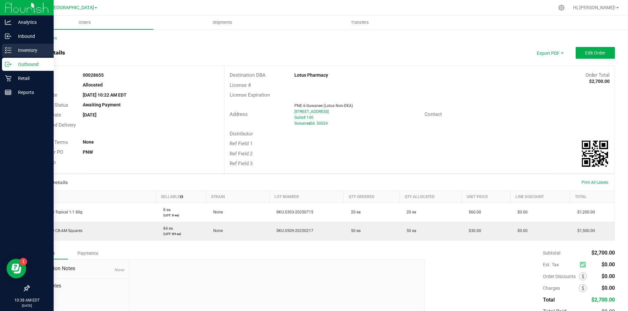
click at [11, 48] on icon at bounding box center [8, 50] width 7 height 7
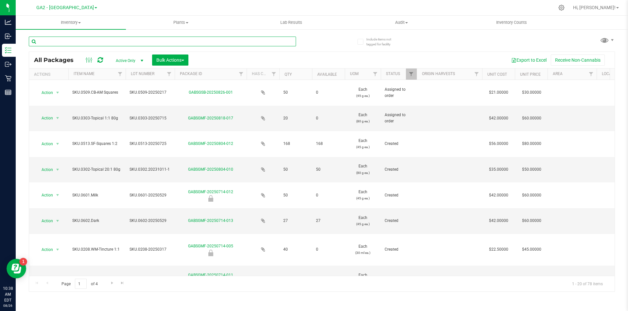
click at [72, 43] on input "text" at bounding box center [162, 42] width 267 height 10
type input "0510"
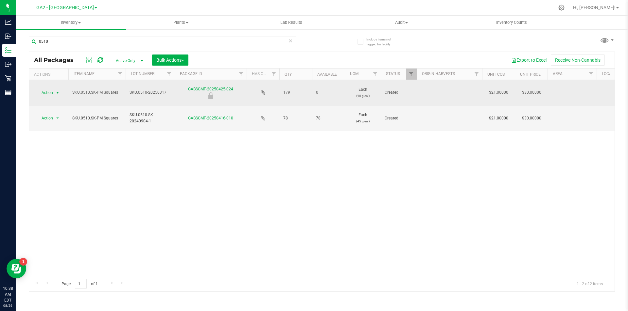
click at [56, 92] on span "select" at bounding box center [57, 92] width 5 height 5
click at [198, 90] on link "GABSGMF-20250425-024" at bounding box center [210, 89] width 45 height 5
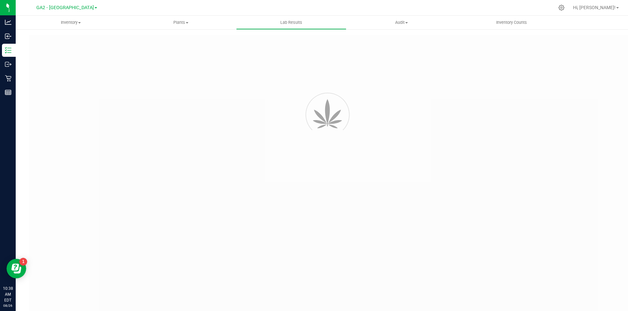
type input "GABSGMF-20250317-004"
type input "SAM-031725-8186"
type input "GABSGMF-20250317-004"
type input "03/21/2025 4:48 PM"
type input "03/21/2026"
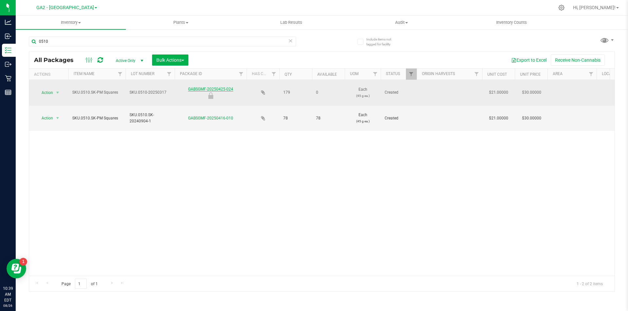
click at [228, 89] on link "GABSGMF-20250425-024" at bounding box center [210, 89] width 45 height 5
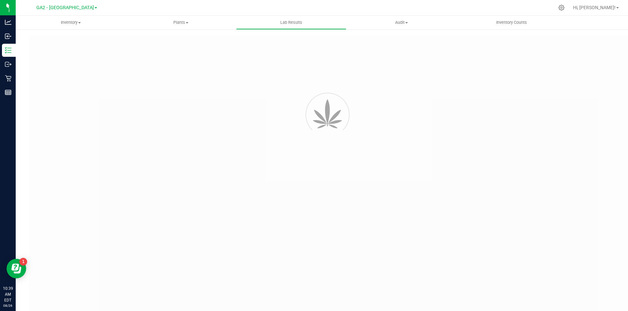
type input "GABSGMF-20250317-004"
type input "SAM-031725-8186"
type input "GABSGMF-20250317-004"
type input "03/21/2025 4:48 PM"
type input "03/21/2026"
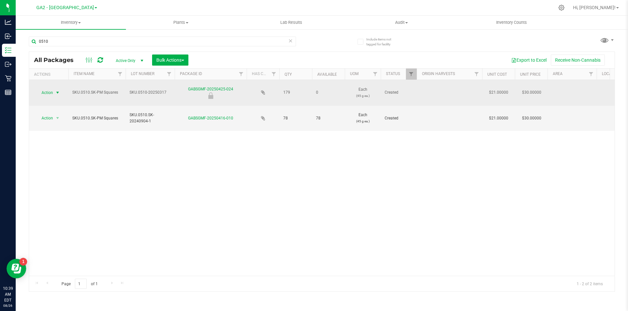
click at [58, 93] on span "select" at bounding box center [57, 92] width 5 height 5
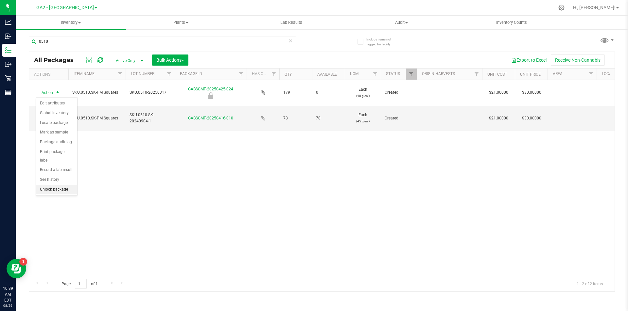
click at [52, 185] on li "Unlock package" at bounding box center [56, 190] width 41 height 10
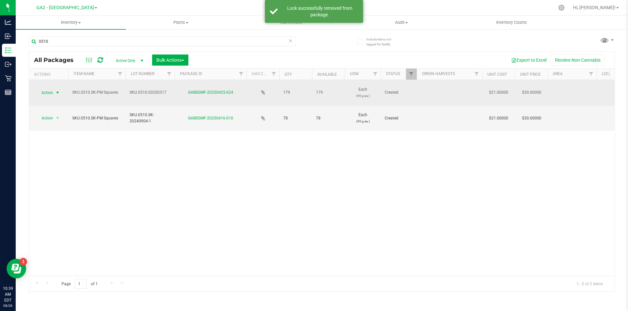
click at [57, 94] on span "select" at bounding box center [57, 92] width 5 height 5
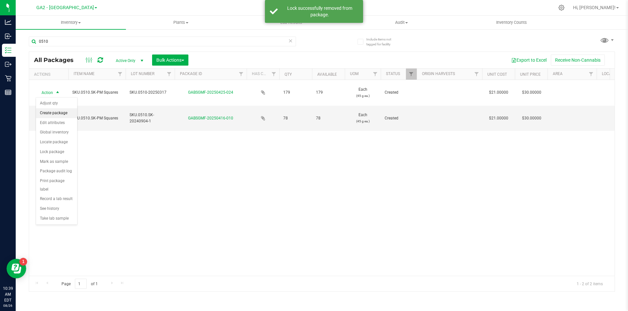
click at [57, 111] on li "Create package" at bounding box center [56, 114] width 41 height 10
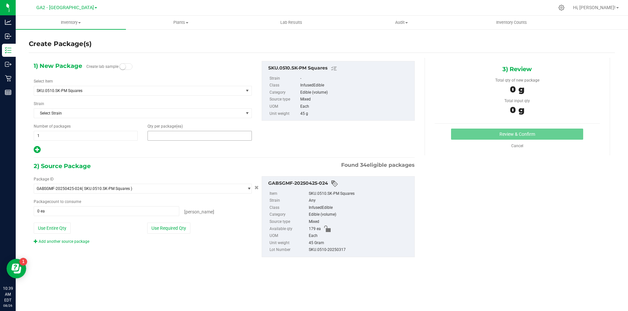
click at [176, 137] on span at bounding box center [199, 136] width 104 height 10
type input "20"
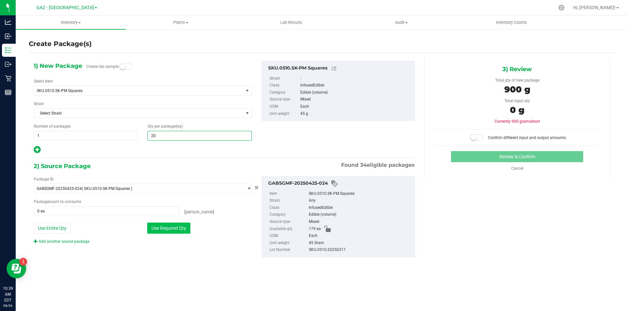
type input "20"
click at [159, 231] on button "Use Required Qty" at bounding box center [168, 228] width 43 height 11
type input "20 ea"
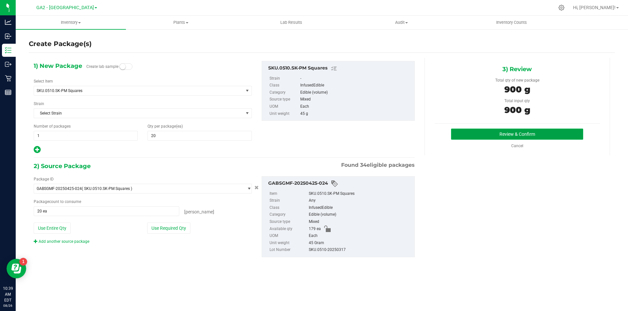
click at [494, 133] on button "Review & Confirm" at bounding box center [517, 134] width 132 height 11
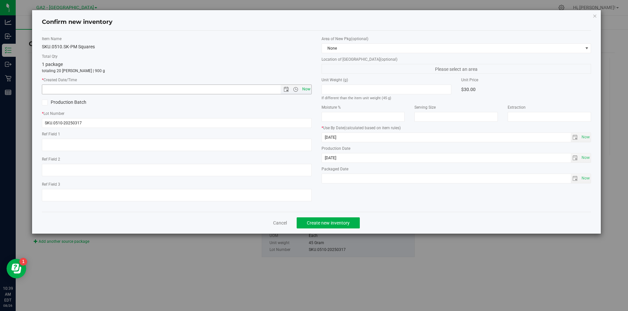
click at [305, 91] on span "Now" at bounding box center [305, 89] width 11 height 9
type input "8/26/2025 10:39 AM"
drag, startPoint x: 337, startPoint y: 138, endPoint x: 372, endPoint y: 139, distance: 34.7
click at [372, 139] on input "[DATE]" at bounding box center [446, 137] width 249 height 9
drag, startPoint x: 338, startPoint y: 140, endPoint x: 316, endPoint y: 138, distance: 21.3
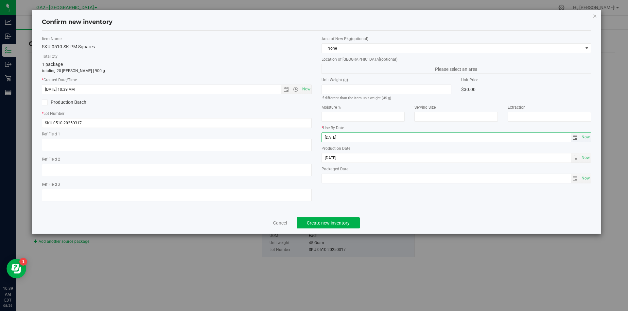
click at [318, 138] on div "Area of New Pkg (optional) None Location of New Pkg (optional) Please select an…" at bounding box center [455, 111] width 279 height 151
click at [348, 158] on input "[DATE]" at bounding box center [446, 158] width 249 height 9
click at [343, 138] on input "[DATE]" at bounding box center [446, 137] width 249 height 9
type input "2026-03-26"
click at [356, 183] on input "text" at bounding box center [446, 178] width 249 height 9
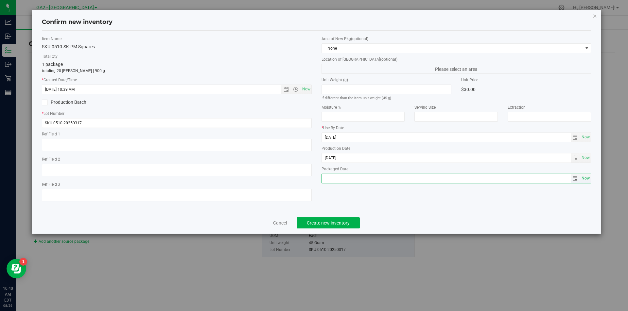
click at [583, 177] on span "Now" at bounding box center [585, 178] width 11 height 9
type input "[DATE]"
click at [336, 221] on span "Create new inventory" at bounding box center [328, 223] width 43 height 5
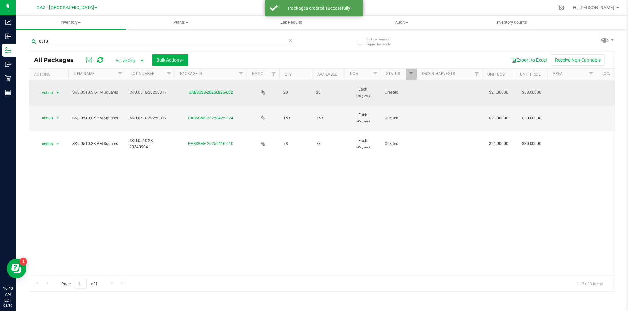
click at [57, 91] on span "select" at bounding box center [57, 92] width 5 height 5
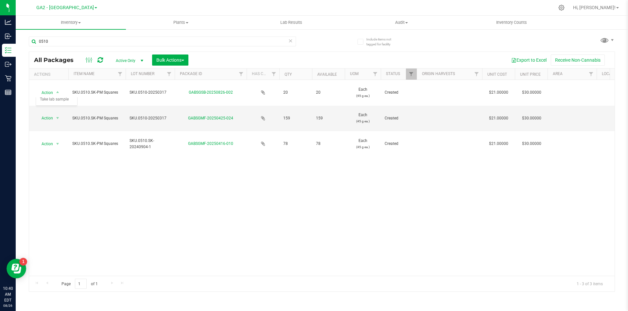
drag, startPoint x: 218, startPoint y: 172, endPoint x: 219, endPoint y: 168, distance: 4.0
click at [220, 171] on div "Action Action Adjust qty Create package Edit attributes Global inventory Locate…" at bounding box center [321, 178] width 585 height 196
click at [216, 118] on link "GABSGMF-20250425-024" at bounding box center [210, 118] width 45 height 5
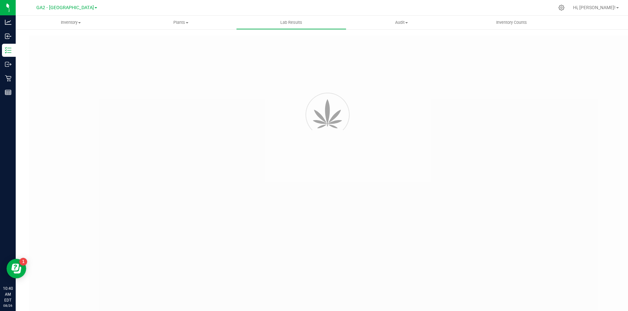
type input "GABSGMF-20250317-004"
type input "SAM-031725-8186"
type input "GABSGMF-20250317-004"
type input "03/21/2025 4:48 PM"
type input "03/21/2026"
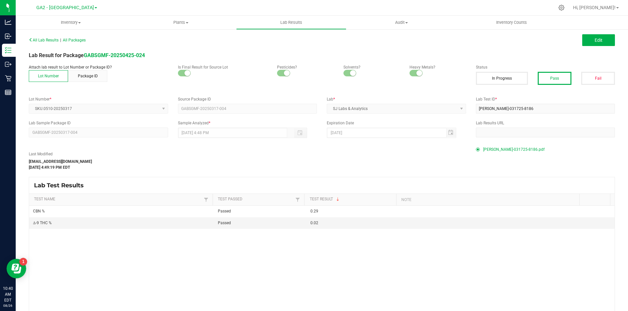
drag, startPoint x: 354, startPoint y: 131, endPoint x: 326, endPoint y: 130, distance: 28.5
click at [327, 130] on div "03/21/2026" at bounding box center [391, 133] width 129 height 10
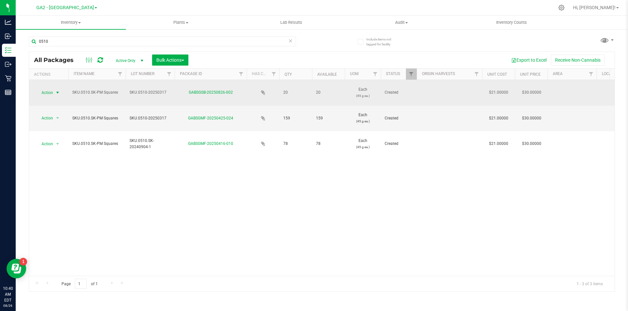
click at [57, 92] on span "select" at bounding box center [57, 92] width 5 height 5
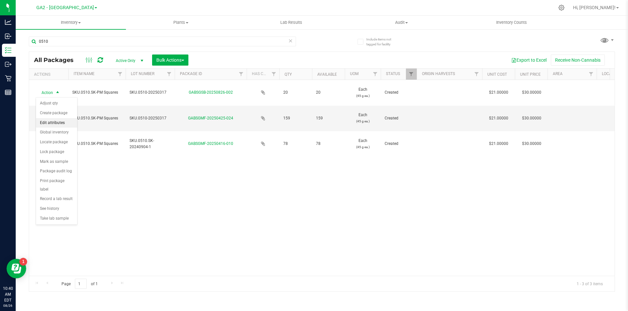
click at [54, 124] on li "Edit attributes" at bounding box center [56, 123] width 41 height 10
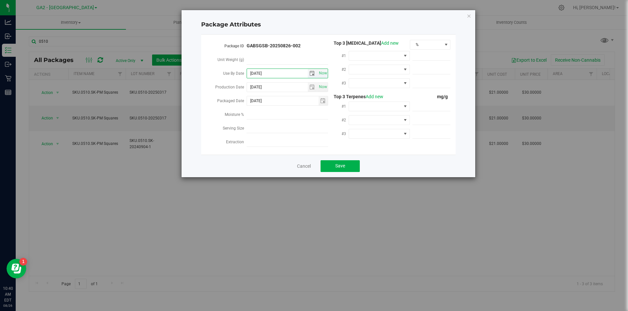
click at [274, 73] on input "2026-03-26" at bounding box center [277, 73] width 61 height 9
type input "2026-03-21"
click at [334, 160] on button "Save" at bounding box center [339, 166] width 39 height 12
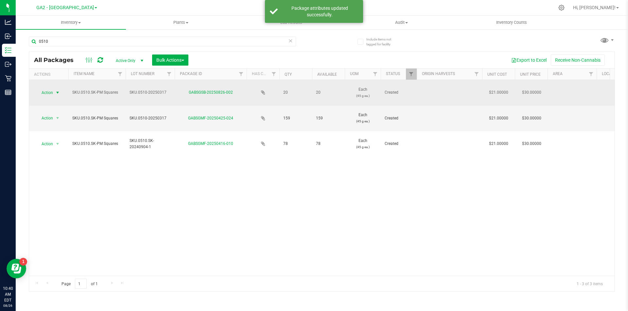
click at [54, 96] on span "select" at bounding box center [58, 92] width 8 height 9
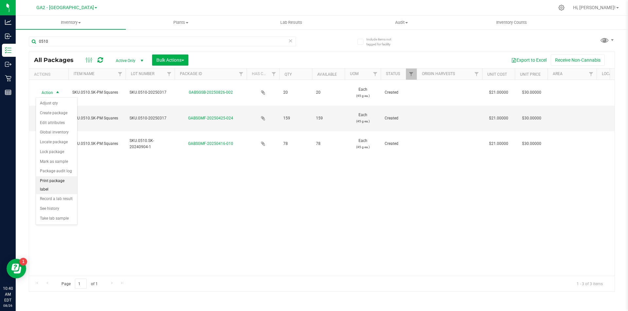
click at [63, 180] on li "Print package label" at bounding box center [56, 185] width 41 height 18
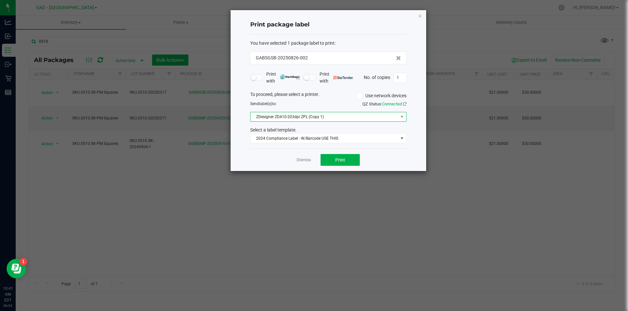
click at [365, 118] on span "ZDesigner ZD410-203dpi ZPL (Copy 1)" at bounding box center [323, 116] width 147 height 9
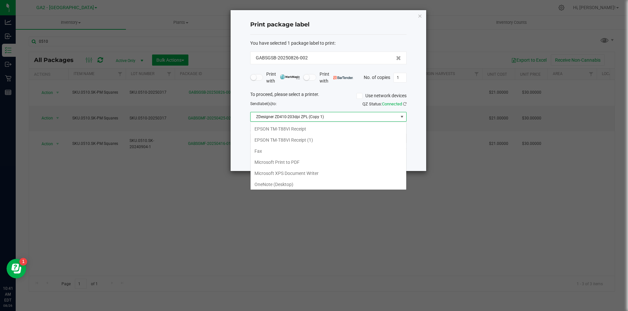
scroll to position [24, 0]
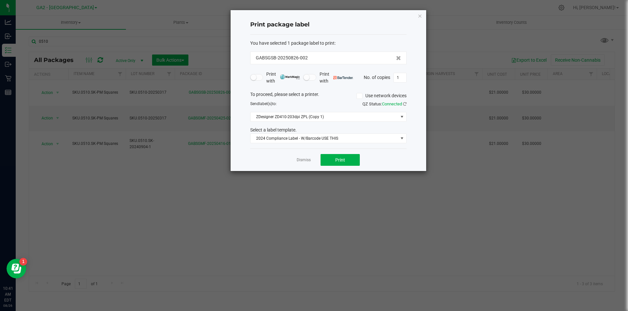
click at [422, 200] on ngb-modal-window "Print package label You have selected 1 package label to print : GABSGSB-202508…" at bounding box center [316, 155] width 632 height 311
click at [348, 161] on button "Print" at bounding box center [339, 160] width 39 height 12
click at [390, 153] on div "Dismiss Print" at bounding box center [328, 160] width 156 height 23
click at [417, 18] on icon "button" at bounding box center [419, 16] width 5 height 8
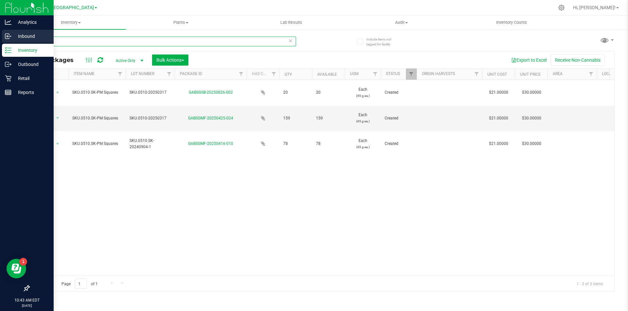
drag, startPoint x: 49, startPoint y: 39, endPoint x: 14, endPoint y: 31, distance: 36.0
click at [12, 32] on div "Analytics Inbound Inventory Outbound Retail Reports 10:43 AM EDT 08/26/2025 08/…" at bounding box center [314, 155] width 628 height 311
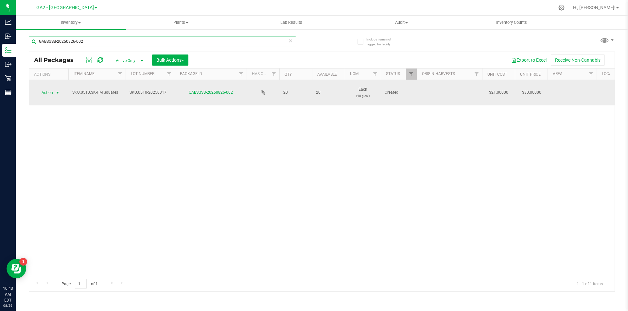
type input "GABSGSB-20250826-002"
click at [58, 92] on span "select" at bounding box center [57, 92] width 5 height 5
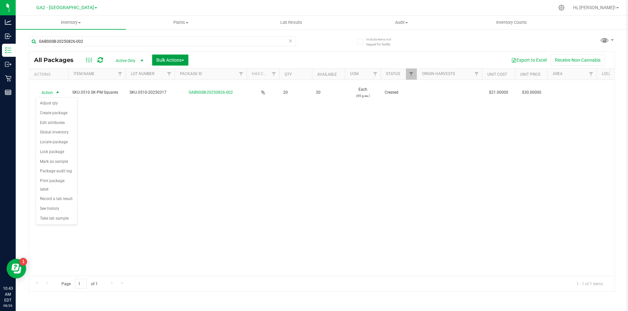
click at [158, 61] on span "Bulk Actions" at bounding box center [170, 60] width 28 height 5
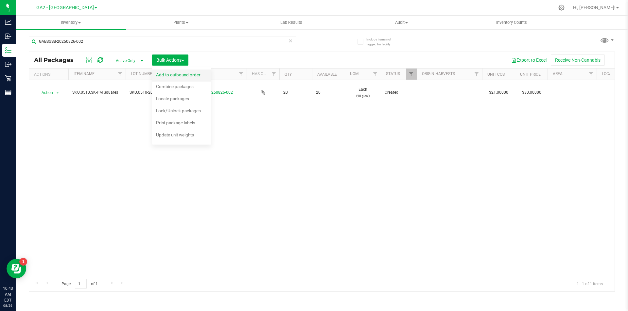
click at [164, 79] on div "Add to outbound order" at bounding box center [182, 76] width 53 height 10
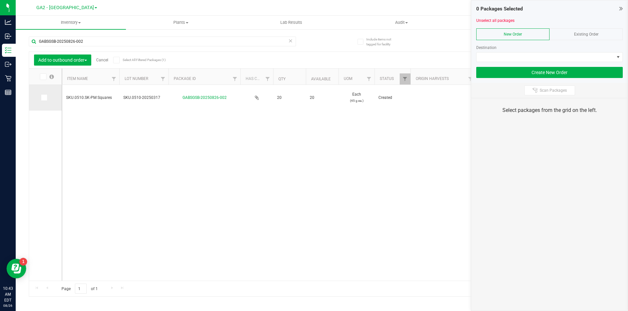
click at [44, 98] on icon at bounding box center [44, 98] width 4 height 0
click at [0, 0] on input "checkbox" at bounding box center [0, 0] width 0 height 0
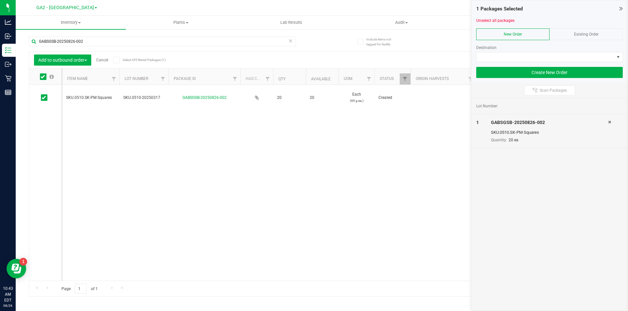
click at [576, 37] on div "Existing Order" at bounding box center [585, 34] width 73 height 12
click at [573, 57] on span at bounding box center [545, 57] width 138 height 9
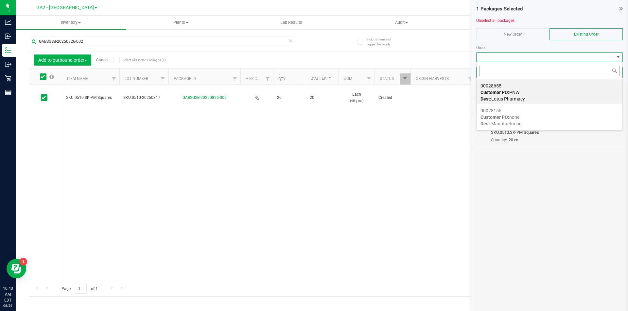
scroll to position [10, 146]
click at [529, 92] on div "00028655 Customer PO: PNW Dest: Lotus Pharmacy" at bounding box center [549, 92] width 138 height 25
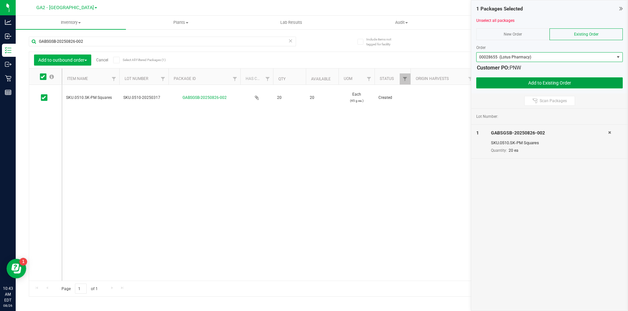
click at [541, 85] on button "Add to Existing Order" at bounding box center [549, 82] width 146 height 11
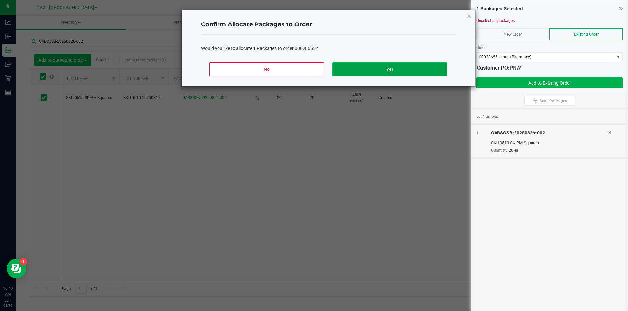
click at [398, 70] on button "Yes" at bounding box center [389, 69] width 114 height 14
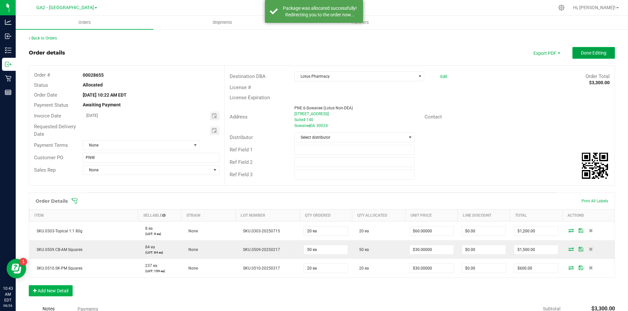
click at [584, 57] on button "Done Editing" at bounding box center [593, 53] width 42 height 12
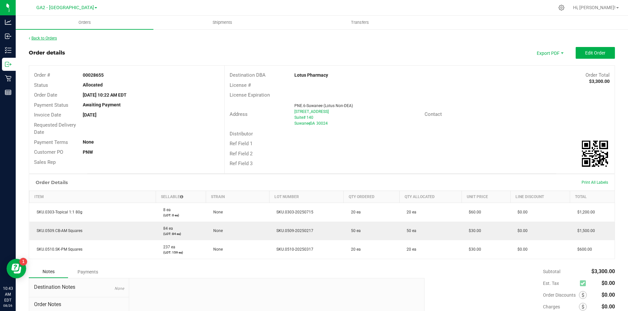
click at [45, 38] on link "Back to Orders" at bounding box center [43, 38] width 28 height 5
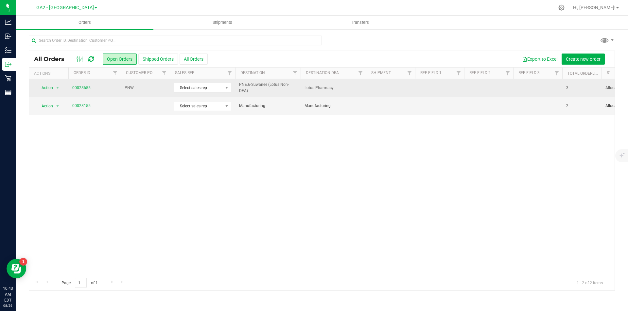
click at [79, 86] on link "00028655" at bounding box center [81, 88] width 18 height 6
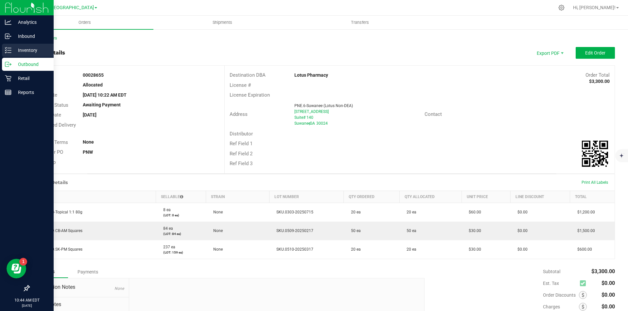
click at [15, 49] on p "Inventory" at bounding box center [30, 50] width 39 height 8
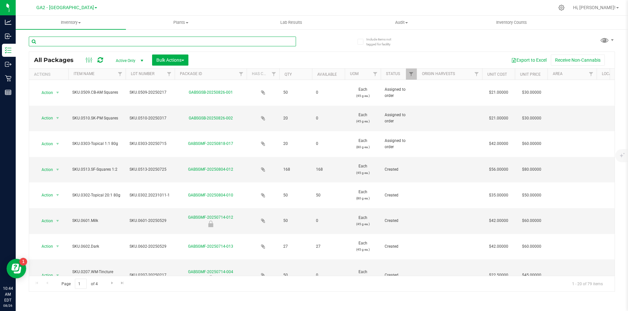
click at [78, 41] on input "text" at bounding box center [162, 42] width 267 height 10
type input "0208"
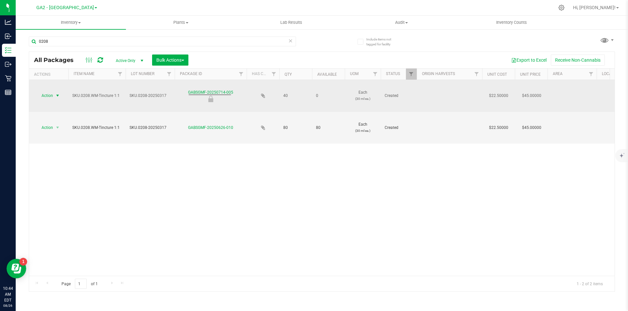
click at [58, 96] on span "select" at bounding box center [57, 95] width 5 height 5
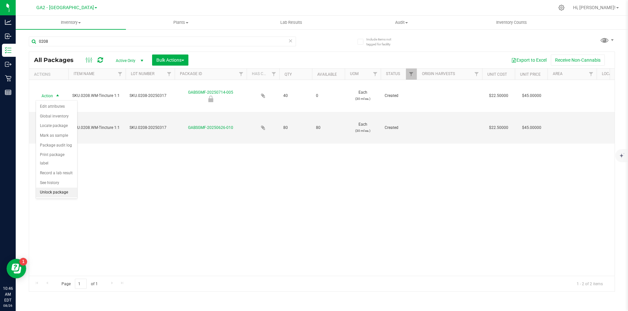
click at [46, 188] on li "Unlock package" at bounding box center [56, 193] width 41 height 10
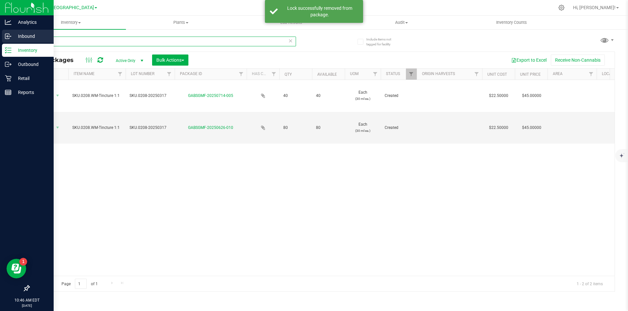
click at [7, 31] on div "Analytics Inbound Inventory Outbound Retail Reports 10:46 AM EDT 08/26/2025 08/…" at bounding box center [314, 155] width 628 height 311
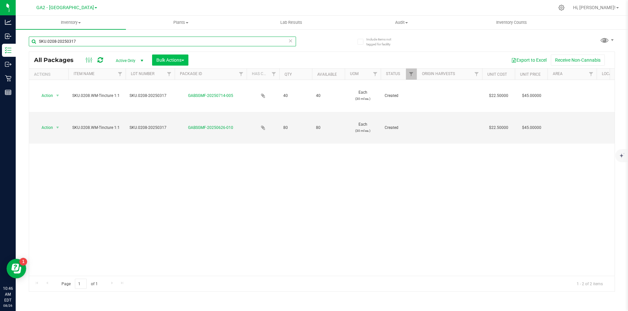
type input "SKU.0208-20250317"
click at [180, 58] on span "Bulk Actions" at bounding box center [170, 60] width 28 height 5
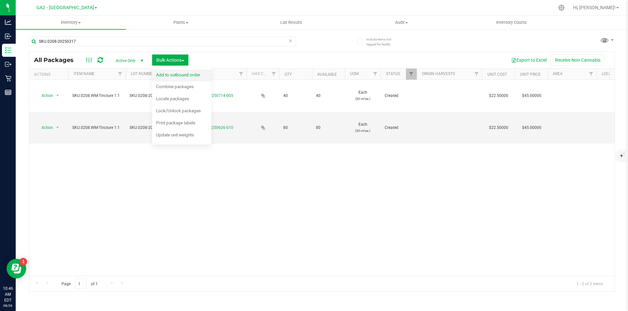
click at [176, 75] on span "Add to outbound order" at bounding box center [178, 74] width 44 height 5
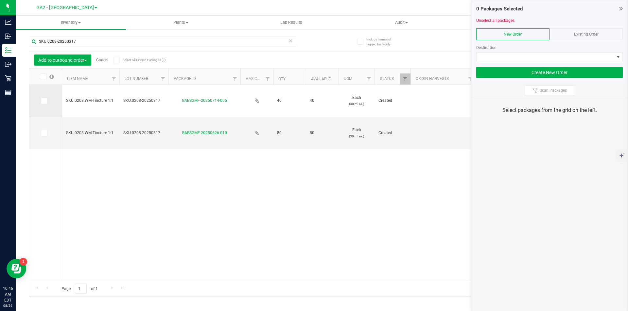
click at [47, 101] on span at bounding box center [44, 101] width 7 height 7
click at [0, 0] on input "checkbox" at bounding box center [0, 0] width 0 height 0
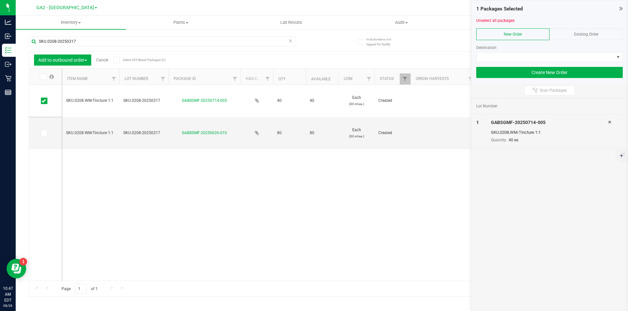
click at [579, 33] on span "Existing Order" at bounding box center [586, 34] width 25 height 5
click at [593, 51] on div "Order" at bounding box center [549, 51] width 146 height 22
click at [595, 56] on span at bounding box center [545, 57] width 138 height 9
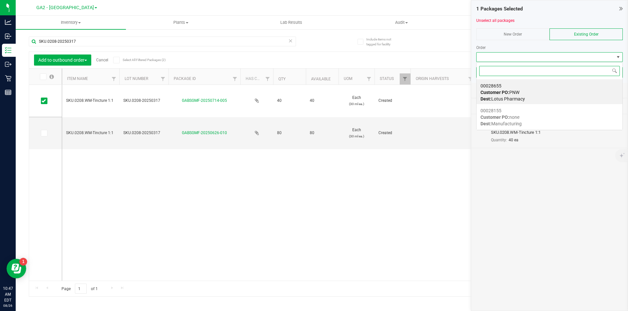
scroll to position [10, 146]
click at [532, 97] on div "00028655 Customer PO: PNW Dest: Lotus Pharmacy" at bounding box center [549, 92] width 138 height 25
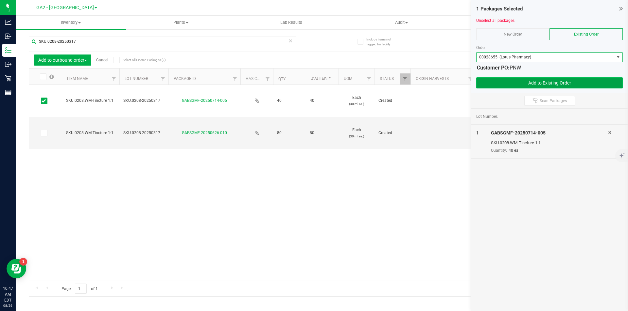
click at [565, 83] on button "Add to Existing Order" at bounding box center [549, 82] width 146 height 11
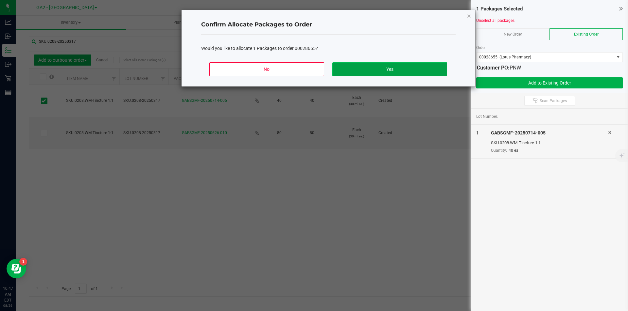
click at [395, 69] on button "Yes" at bounding box center [389, 69] width 114 height 14
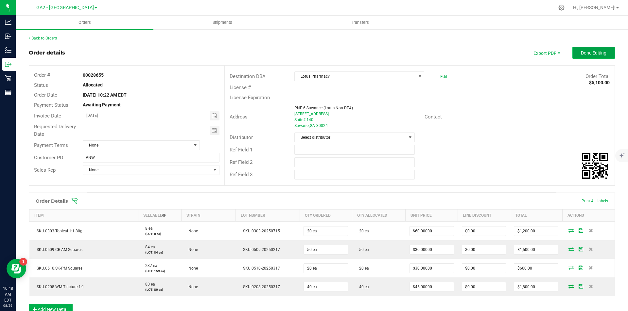
click at [580, 49] on button "Done Editing" at bounding box center [593, 53] width 42 height 12
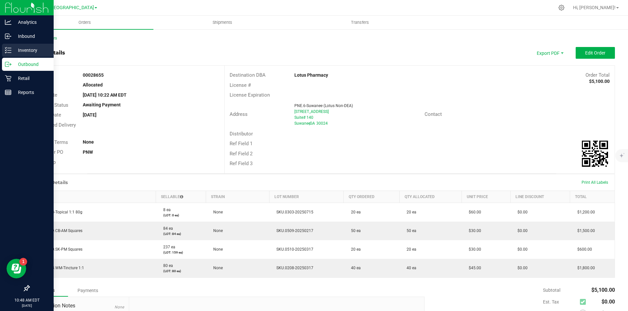
click at [20, 48] on p "Inventory" at bounding box center [30, 50] width 39 height 8
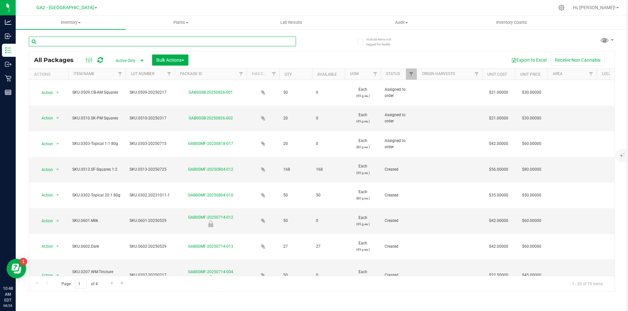
click at [63, 42] on input "text" at bounding box center [162, 42] width 267 height 10
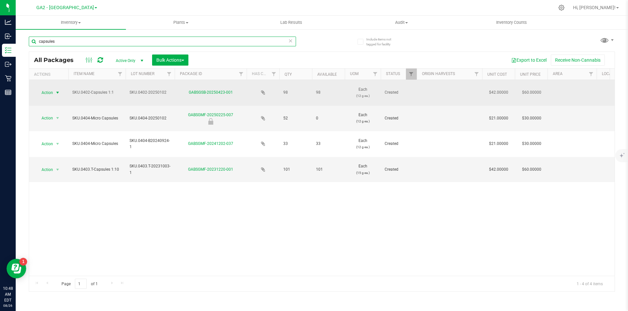
type input "capsules"
click at [56, 92] on span "select" at bounding box center [57, 92] width 5 height 5
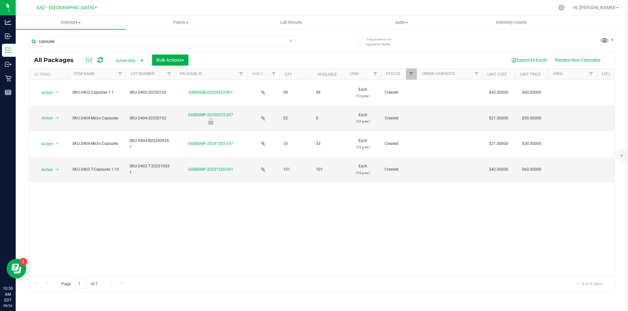
click at [139, 60] on span "select" at bounding box center [141, 60] width 5 height 5
click at [126, 99] on li "All" at bounding box center [127, 100] width 35 height 10
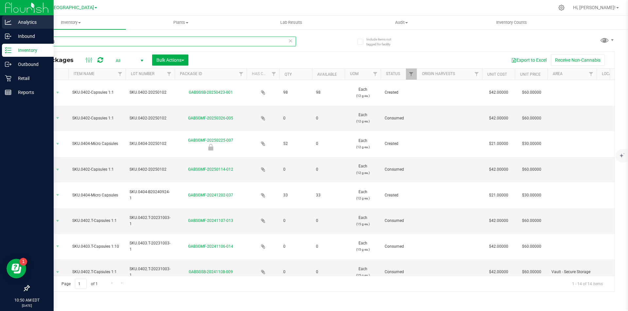
drag, startPoint x: 63, startPoint y: 41, endPoint x: 24, endPoint y: 29, distance: 40.6
click at [0, 33] on div "Analytics Inbound Inventory Outbound Retail Reports 10:50 AM EDT 08/26/2025 08/…" at bounding box center [314, 155] width 628 height 311
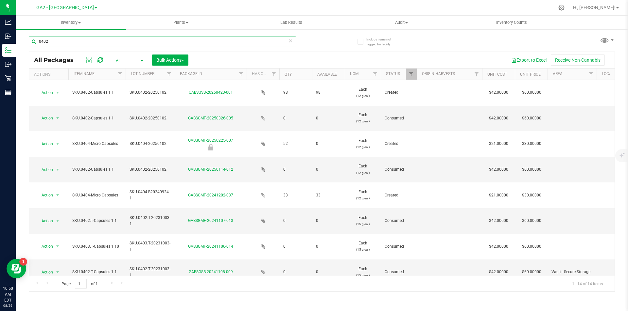
type input "0402"
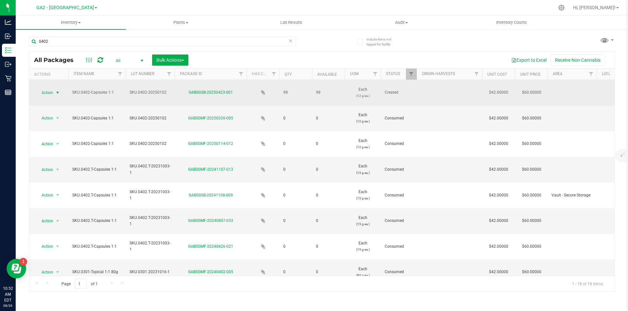
click at [56, 94] on span "select" at bounding box center [57, 92] width 5 height 5
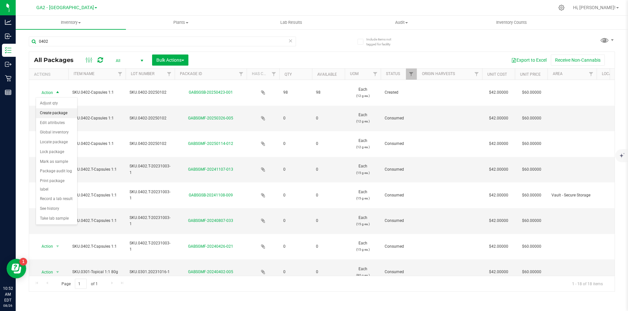
click at [62, 112] on li "Create package" at bounding box center [56, 114] width 41 height 10
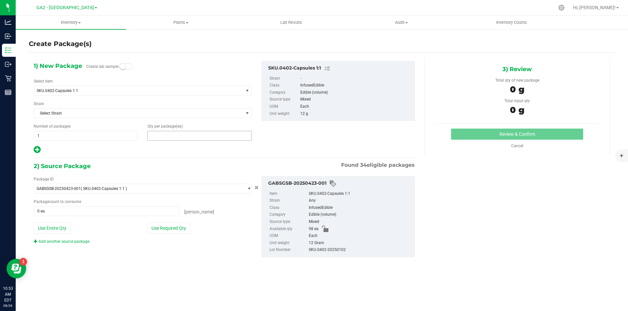
click at [196, 136] on span at bounding box center [199, 136] width 104 height 10
type input "20"
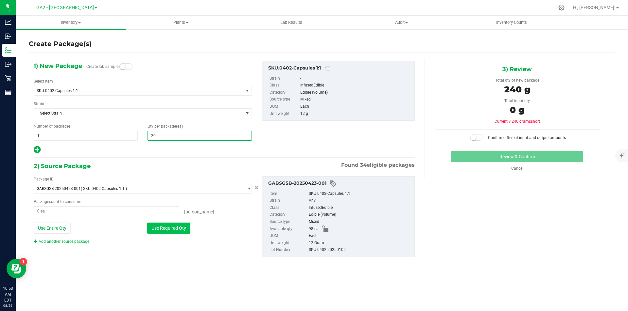
type input "20"
drag, startPoint x: 176, startPoint y: 221, endPoint x: 176, endPoint y: 227, distance: 5.9
click at [176, 221] on div "Package ID GABSGSB-20250423-001 ( SKU.0402-Capsules 1:1 ) GABSGMF-20231220-001 …" at bounding box center [143, 210] width 228 height 68
click at [176, 228] on button "Use Required Qty" at bounding box center [168, 228] width 43 height 11
type input "20 ea"
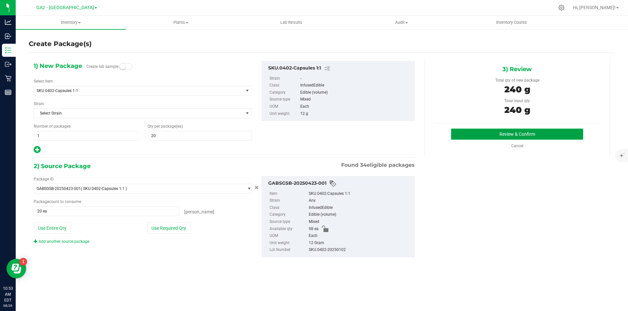
click at [535, 132] on button "Review & Confirm" at bounding box center [517, 134] width 132 height 11
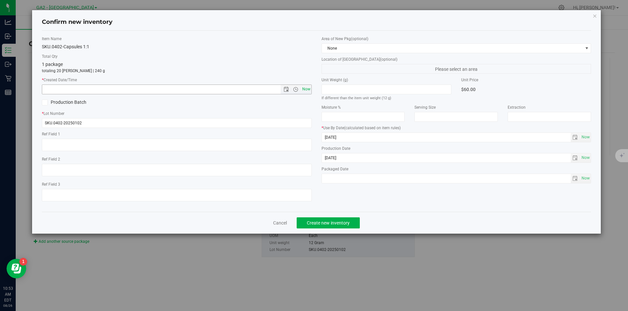
click at [309, 90] on span "Now" at bounding box center [305, 89] width 11 height 9
type input "8/26/2025 10:53 AM"
click at [595, 17] on icon "button" at bounding box center [594, 16] width 5 height 8
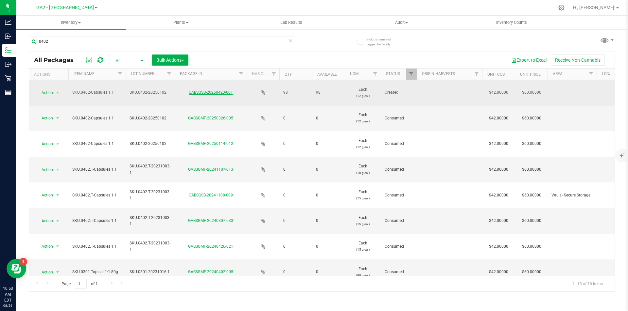
click at [214, 92] on link "GABSGSB-20250423-001" at bounding box center [211, 92] width 44 height 5
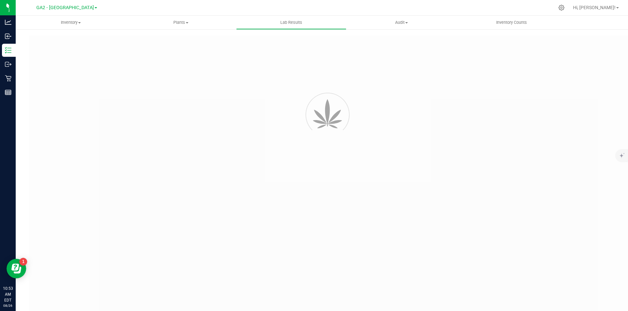
type input "GABSGMF-20250102-036"
type input "SAM-010625-7415"
type input "GABSGMF-20250102-036"
type input "01/13/2025 8:42 AM"
type input "01/13/2026"
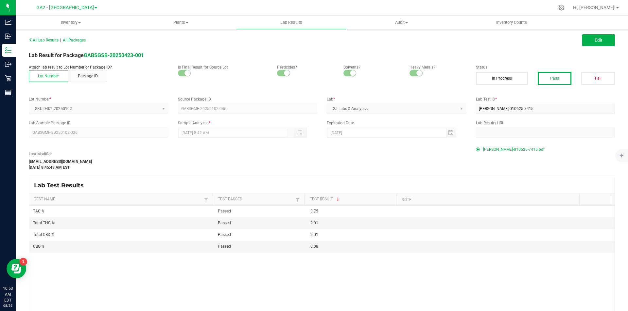
drag, startPoint x: 353, startPoint y: 134, endPoint x: 332, endPoint y: 131, distance: 20.8
click at [329, 131] on div "01/13/2026" at bounding box center [391, 133] width 129 height 10
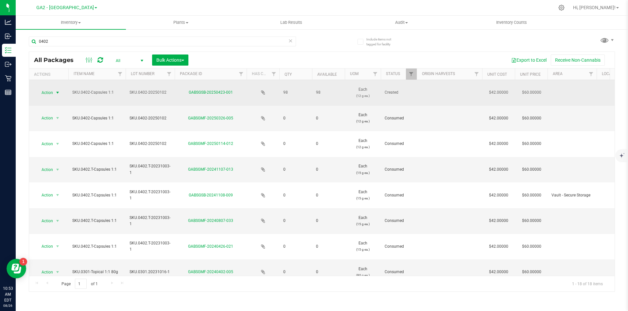
click at [58, 92] on span "select" at bounding box center [57, 92] width 5 height 5
click at [205, 93] on link "GABSGSB-20250423-001" at bounding box center [211, 92] width 44 height 5
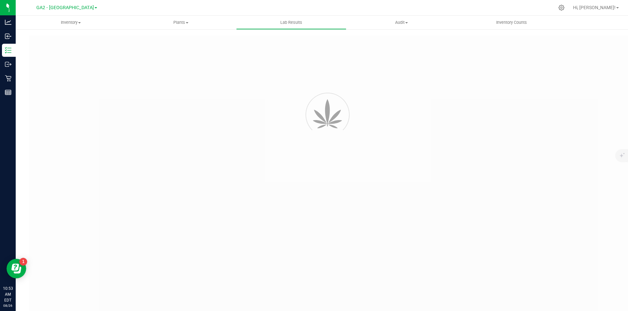
type input "GABSGMF-20250102-036"
type input "SAM-010625-7415"
type input "GABSGMF-20250102-036"
type input "01/13/2025 8:42 AM"
type input "01/13/2026"
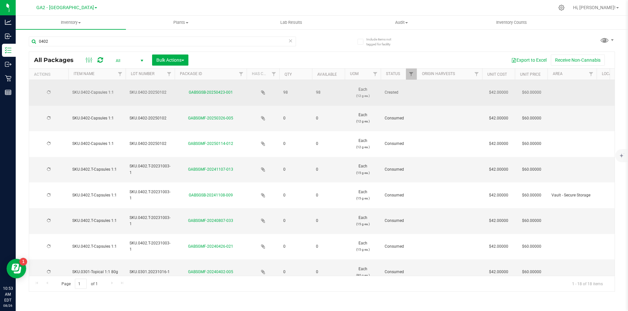
type input "[DATE]"
type input "2027-01-02"
type input "[DATE]"
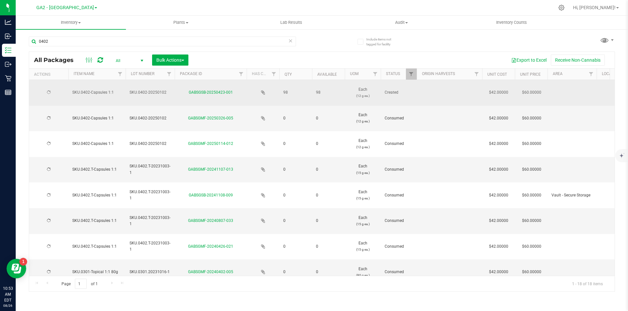
type input "[DATE]"
type input "2023-10-03"
type input "2025-10-17"
type input "2023-10-03"
type input "[DATE]"
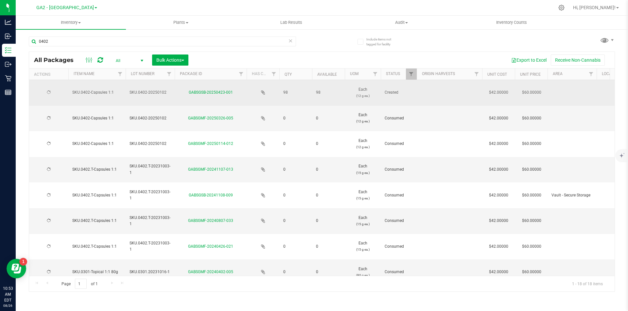
type input "2023-10-03"
type input "2025-05-28"
type input "2023-10-03"
type input "2024-09-09"
type input "2023-10-16"
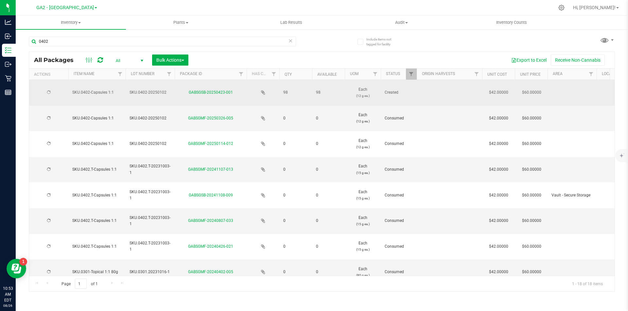
type input "2024-10-14"
type input "2024-03-21"
type input "2025-03-28"
type input "2024-03-14"
type input "2025-03-28"
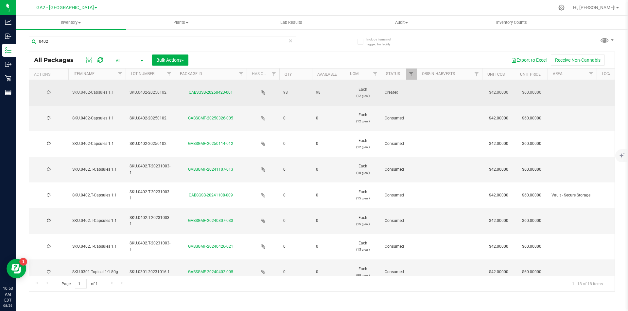
type input "2024-02-01"
type input "2025-02-11"
type input "2024-02-27"
type input "2025-02-28"
type input "2024-02-27"
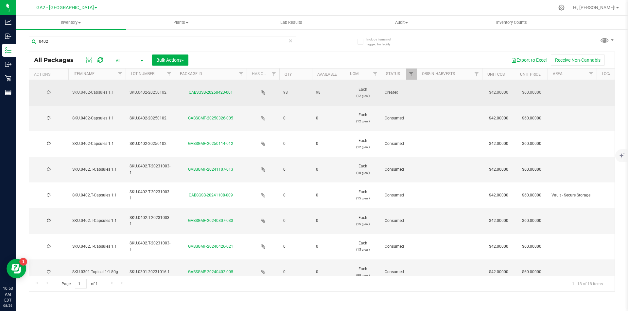
type input "2025-02-28"
type input "2023-11-13"
type input "2024-12-05"
type input "2023-11-13"
type input "[DATE]"
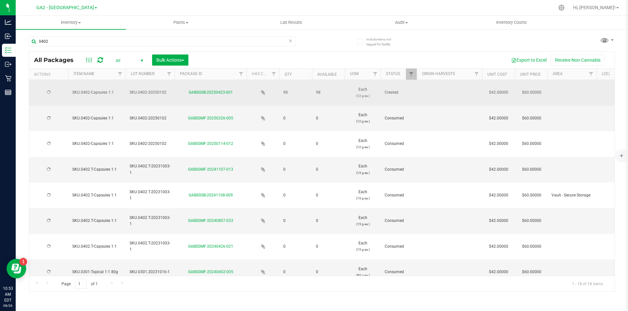
type input "[DATE]"
type input "2023-10-03"
type input "2024-09-09"
type input "2023-09-18"
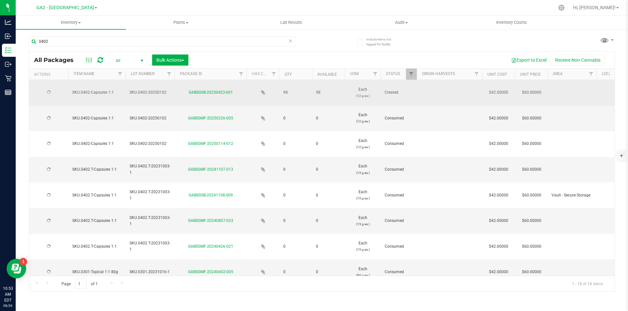
type input "2024-03-16"
click at [54, 93] on span "select" at bounding box center [58, 92] width 8 height 9
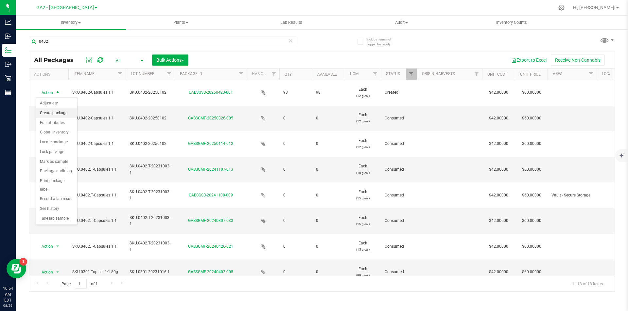
click at [64, 114] on li "Create package" at bounding box center [56, 114] width 41 height 10
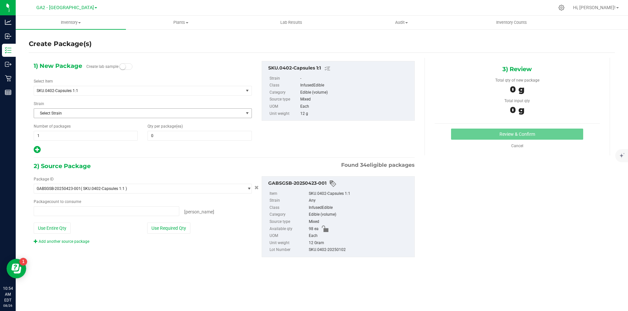
type input "0 ea"
click at [173, 137] on span at bounding box center [199, 136] width 104 height 10
type input "20"
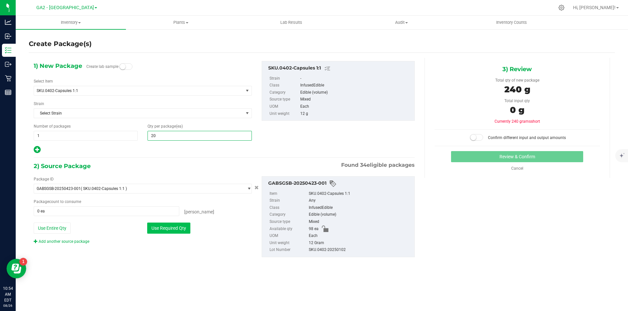
type input "20"
click at [162, 227] on button "Use Required Qty" at bounding box center [168, 228] width 43 height 11
type input "20 ea"
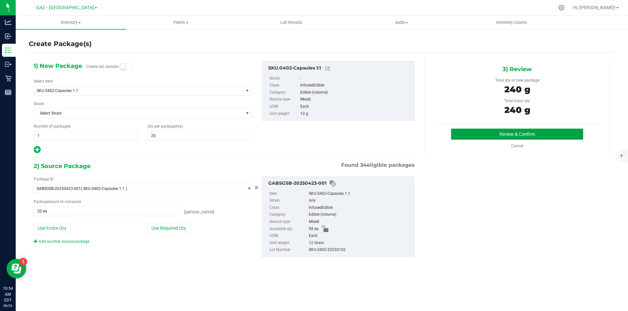
click at [506, 133] on button "Review & Confirm" at bounding box center [517, 134] width 132 height 11
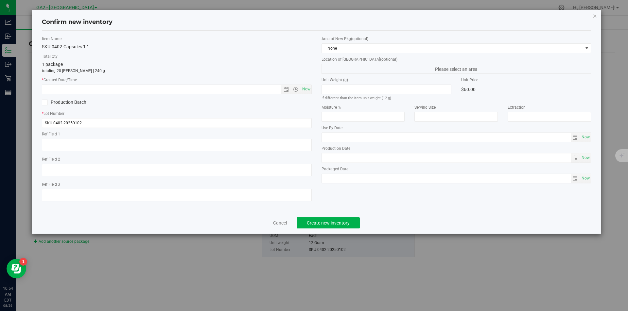
type input "2027-08-26"
type input "[DATE]"
drag, startPoint x: 330, startPoint y: 137, endPoint x: 359, endPoint y: 137, distance: 29.1
click at [356, 137] on input "2027-08-26" at bounding box center [446, 137] width 249 height 9
type input "[DATE]"
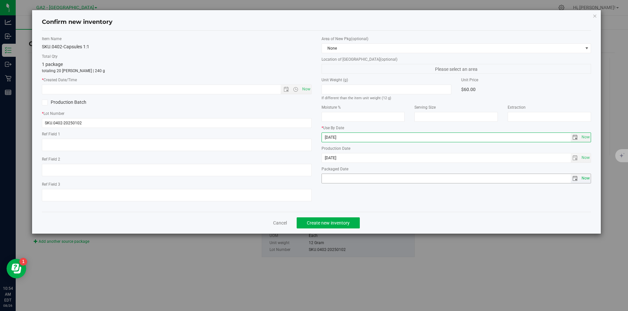
click at [584, 181] on span "Now" at bounding box center [585, 178] width 11 height 9
type input "[DATE]"
click at [306, 87] on span "Now" at bounding box center [305, 89] width 11 height 9
type input "8/26/2025 10:54 AM"
type input "2027-08-26"
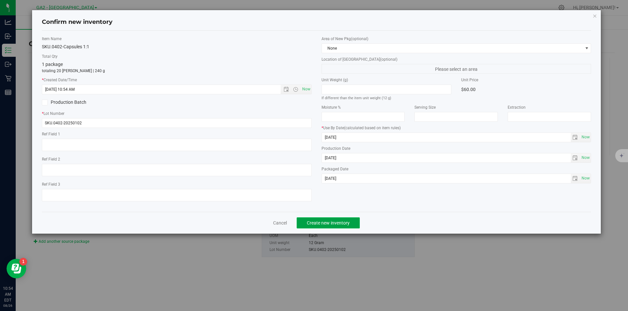
click at [325, 225] on span "Create new inventory" at bounding box center [328, 223] width 43 height 5
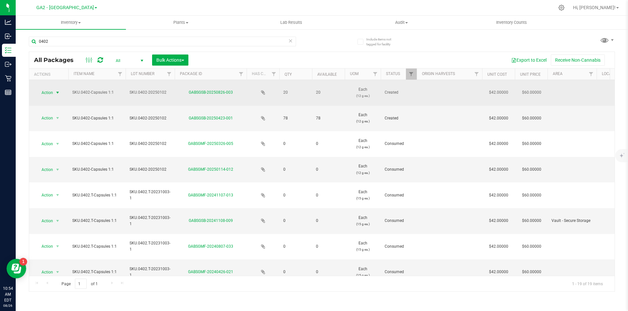
click at [59, 92] on span "select" at bounding box center [57, 92] width 5 height 5
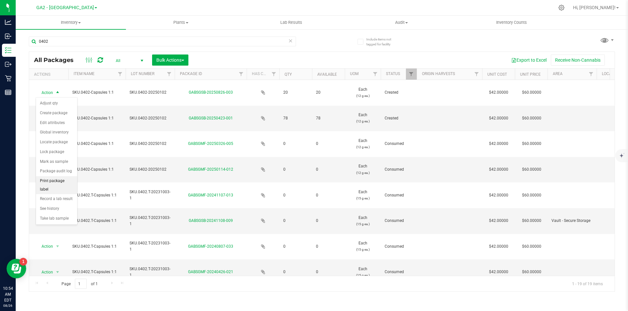
click at [51, 179] on li "Print package label" at bounding box center [56, 185] width 41 height 18
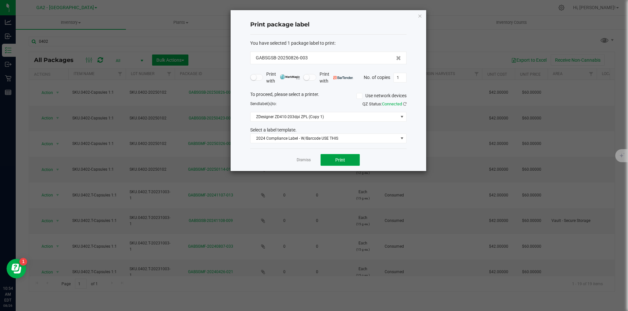
click at [344, 160] on span "Print" at bounding box center [340, 160] width 10 height 5
click at [420, 15] on icon "button" at bounding box center [419, 16] width 5 height 8
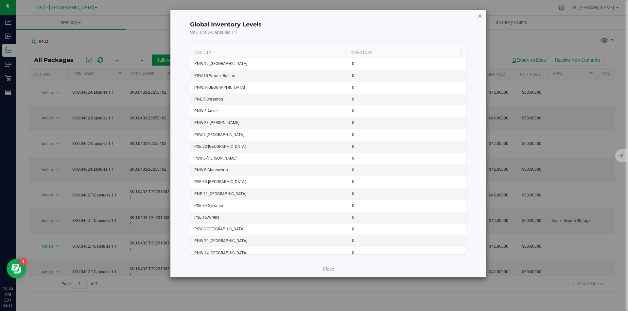
click at [479, 15] on icon "button" at bounding box center [480, 16] width 5 height 8
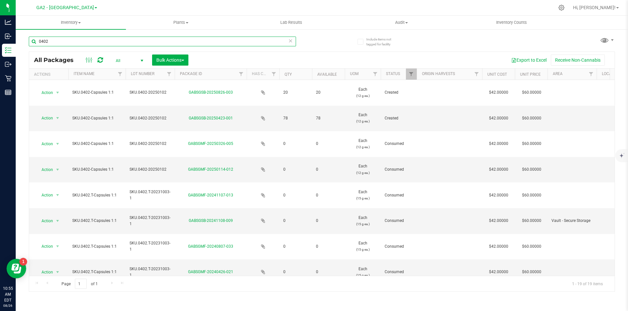
drag, startPoint x: 65, startPoint y: 43, endPoint x: 41, endPoint y: 43, distance: 23.9
click at [33, 36] on div "0402" at bounding box center [175, 41] width 293 height 21
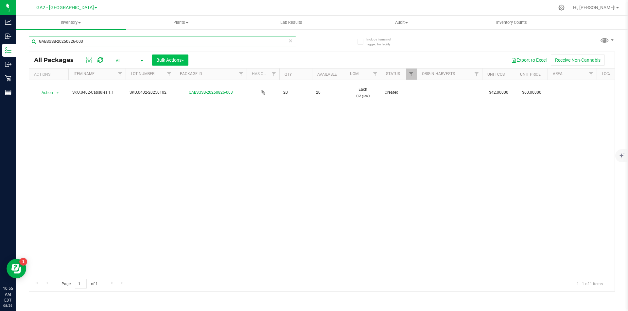
type input "GABSGSB-20250826-003"
click at [178, 61] on span "Bulk Actions" at bounding box center [170, 60] width 28 height 5
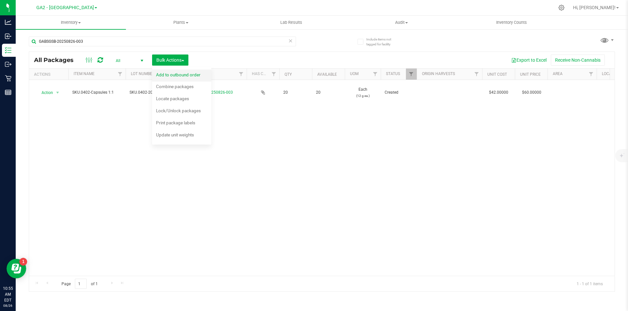
click at [175, 74] on span "Add to outbound order" at bounding box center [178, 74] width 44 height 5
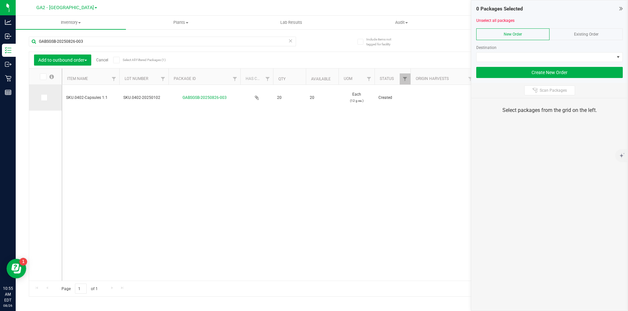
click at [45, 98] on icon at bounding box center [44, 98] width 4 height 0
click at [0, 0] on input "checkbox" at bounding box center [0, 0] width 0 height 0
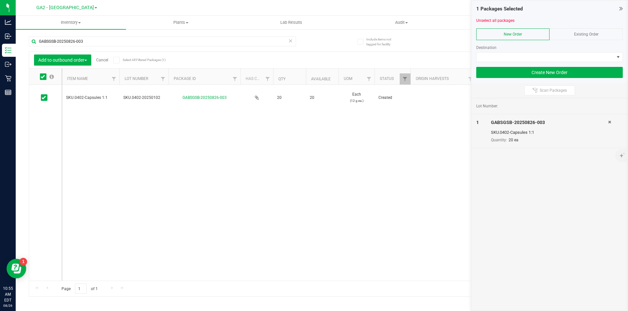
click at [584, 35] on span "Existing Order" at bounding box center [586, 34] width 25 height 5
click at [592, 57] on span at bounding box center [545, 57] width 138 height 9
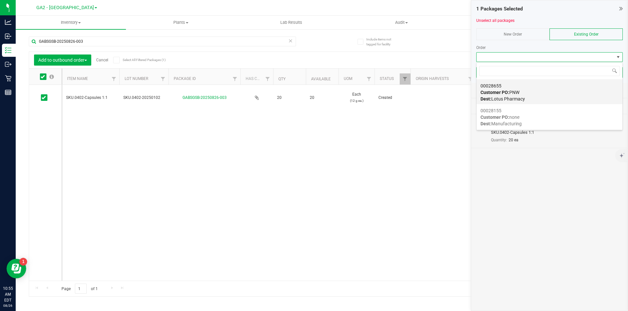
scroll to position [10, 146]
click at [526, 95] on div "00028655 Customer PO: PNW Dest: Lotus Pharmacy" at bounding box center [549, 92] width 138 height 25
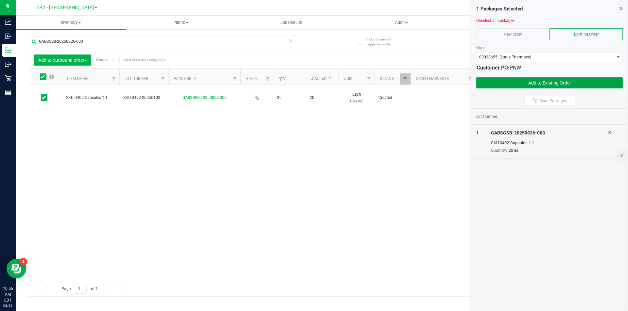
click at [555, 83] on button "Add to Existing Order" at bounding box center [549, 82] width 146 height 11
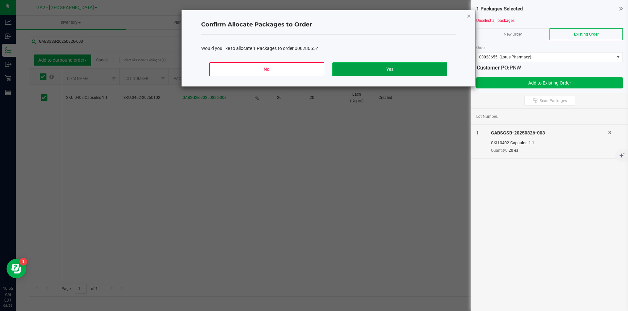
click at [376, 67] on button "Yes" at bounding box center [389, 69] width 114 height 14
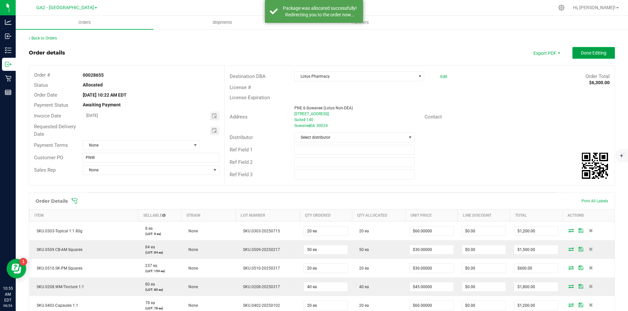
click at [586, 56] on button "Done Editing" at bounding box center [593, 53] width 42 height 12
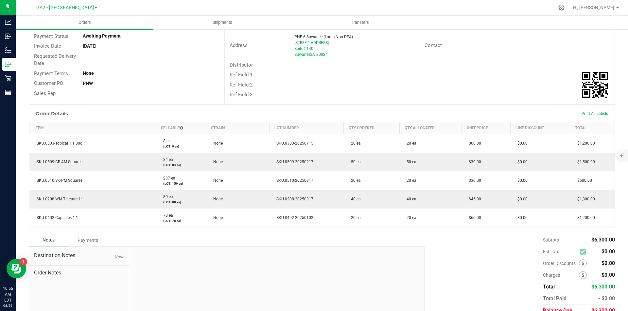
scroll to position [74, 0]
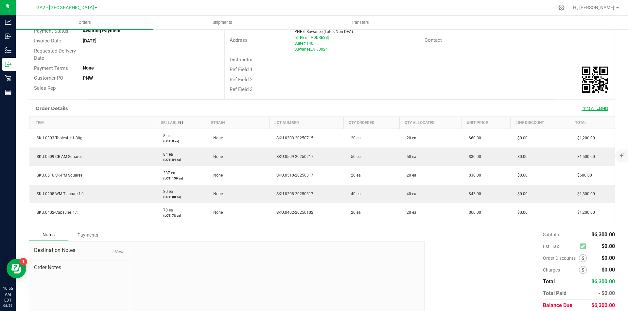
click at [587, 109] on span "Print All Labels" at bounding box center [594, 108] width 26 height 5
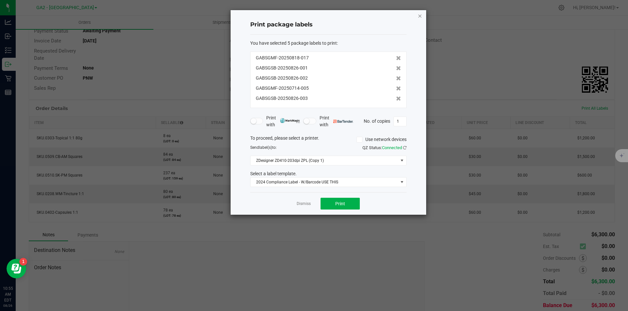
click at [418, 16] on icon "button" at bounding box center [419, 16] width 5 height 8
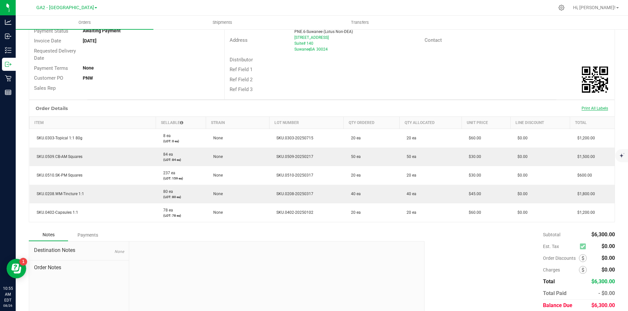
click at [592, 109] on span "Print All Labels" at bounding box center [594, 108] width 26 height 5
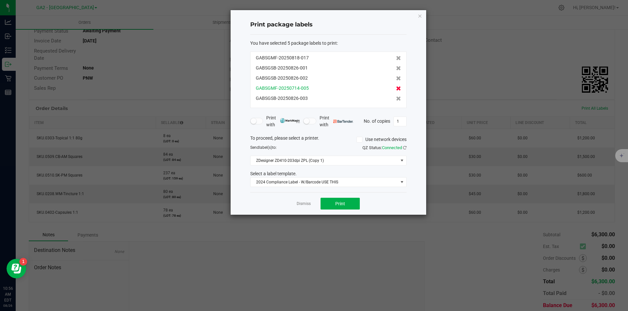
click at [396, 90] on icon at bounding box center [398, 88] width 5 height 5
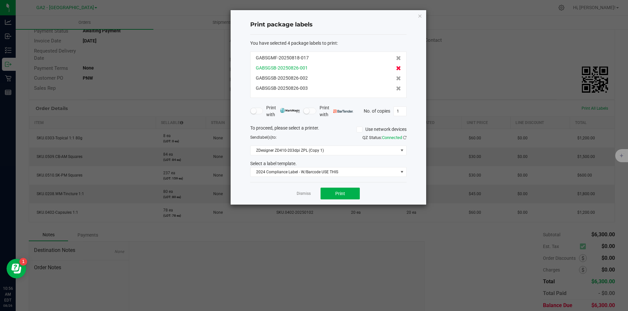
click at [396, 68] on icon at bounding box center [398, 68] width 5 height 5
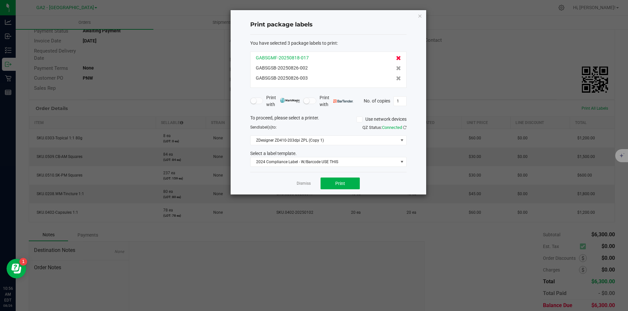
click at [396, 59] on icon at bounding box center [398, 58] width 5 height 5
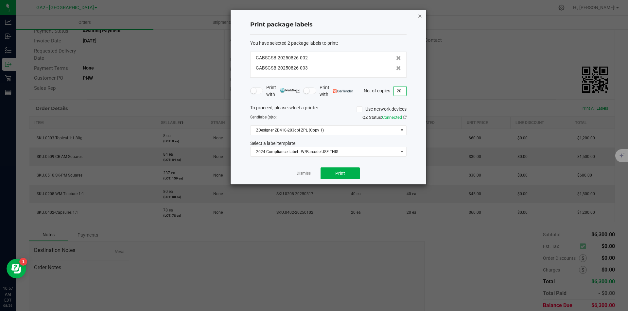
type input "20"
click at [419, 15] on icon "button" at bounding box center [419, 16] width 5 height 8
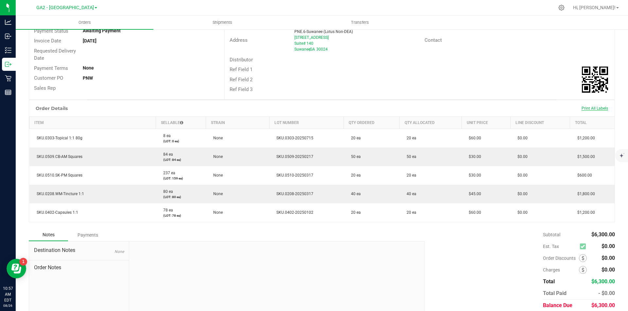
click at [591, 108] on span "Print All Labels" at bounding box center [594, 108] width 26 height 5
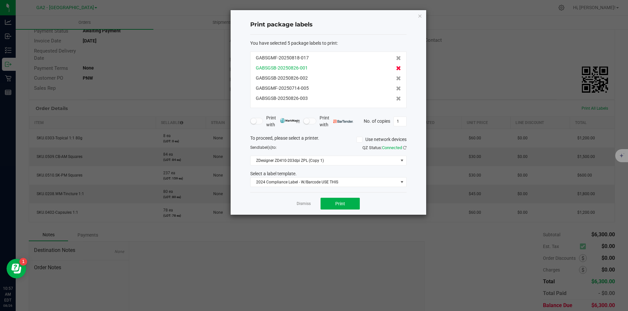
click at [396, 70] on icon at bounding box center [398, 68] width 5 height 5
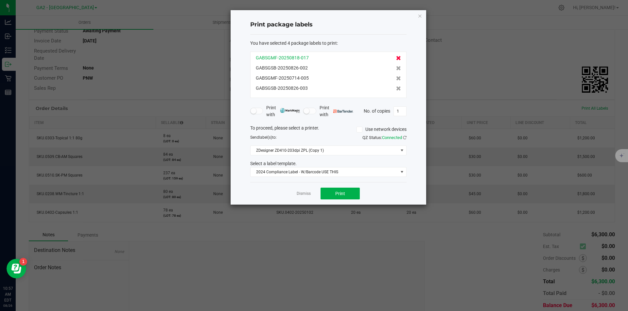
click at [396, 58] on icon at bounding box center [398, 58] width 5 height 5
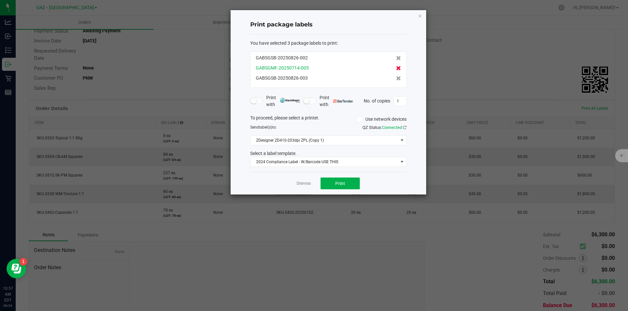
click at [396, 69] on icon at bounding box center [398, 68] width 5 height 5
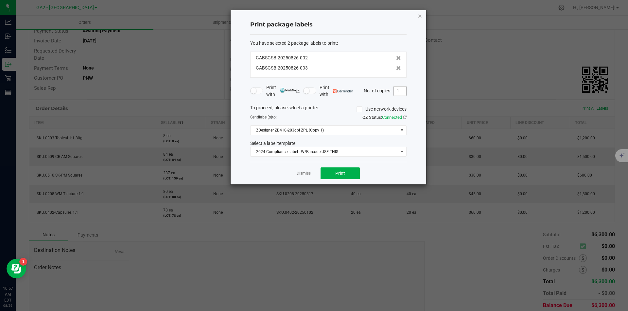
click at [397, 91] on input "1" at bounding box center [400, 91] width 12 height 9
type input "19"
click at [339, 173] on span "Print" at bounding box center [340, 173] width 10 height 5
click at [418, 16] on icon "button" at bounding box center [419, 16] width 5 height 8
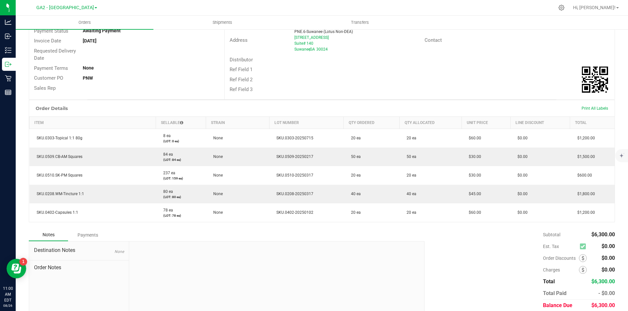
scroll to position [0, 0]
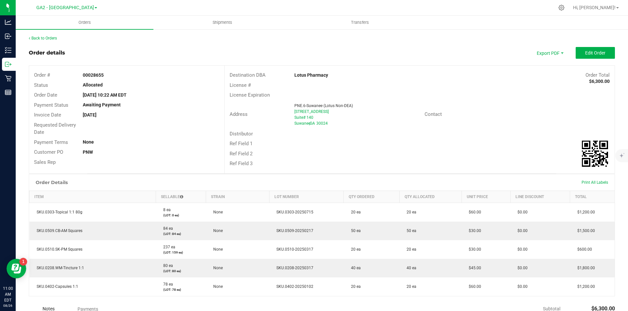
click at [89, 6] on div "GA2 - [GEOGRAPHIC_DATA]" at bounding box center [66, 8] width 95 height 10
click at [84, 7] on span "GA2 - [GEOGRAPHIC_DATA]" at bounding box center [65, 8] width 58 height 6
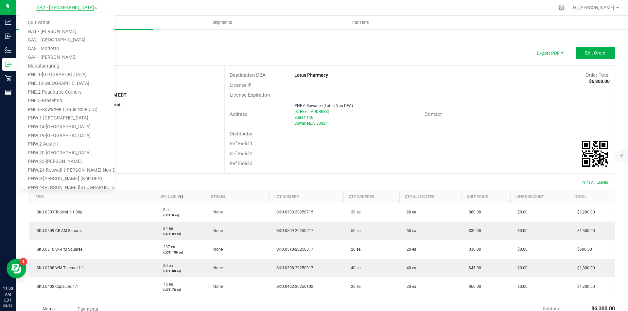
click at [84, 7] on span "GA2 - [GEOGRAPHIC_DATA]" at bounding box center [65, 8] width 58 height 6
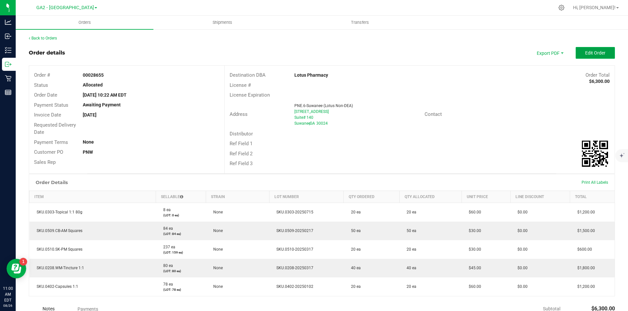
click at [592, 55] on span "Edit Order" at bounding box center [595, 52] width 20 height 5
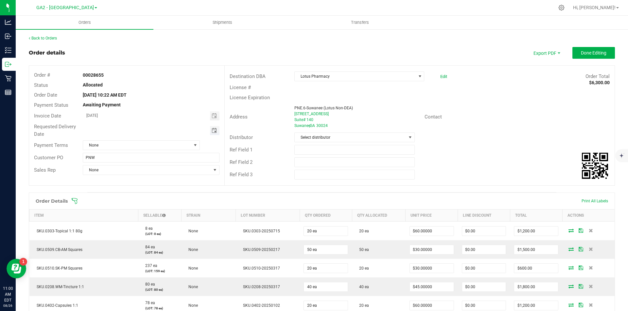
click at [211, 131] on span "Toggle calendar" at bounding box center [213, 130] width 5 height 5
click at [130, 207] on span "26" at bounding box center [130, 205] width 9 height 10
type input "[DATE]"
click at [96, 158] on input "PNW" at bounding box center [151, 158] width 136 height 10
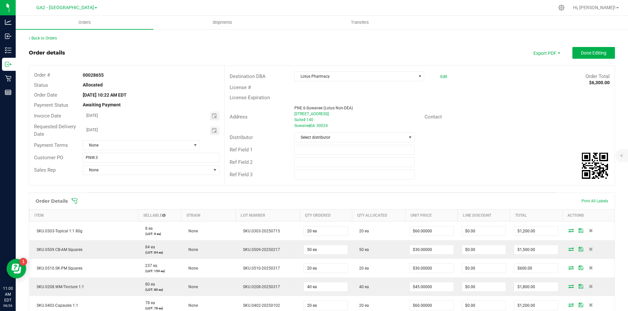
click at [85, 9] on link "GA2 - [GEOGRAPHIC_DATA]" at bounding box center [66, 7] width 61 height 6
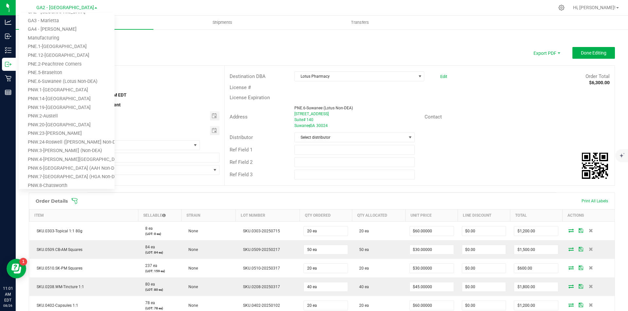
scroll to position [0, 0]
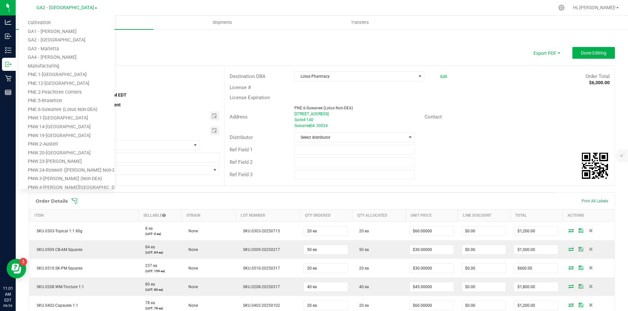
click at [154, 45] on div "Back to Orders Order details Export PDF Done Editing Order # 00028655 Status Al…" at bounding box center [322, 238] width 586 height 406
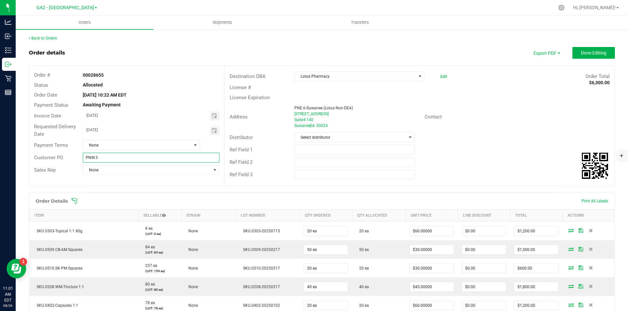
click at [111, 158] on input "PNW.3" at bounding box center [151, 158] width 136 height 10
drag, startPoint x: 97, startPoint y: 159, endPoint x: 82, endPoint y: 159, distance: 15.4
click at [83, 159] on input "PNW.3-20250826-1" at bounding box center [151, 158] width 136 height 10
type input "PNW.3-20250826-1"
click at [205, 171] on span "None" at bounding box center [146, 170] width 127 height 9
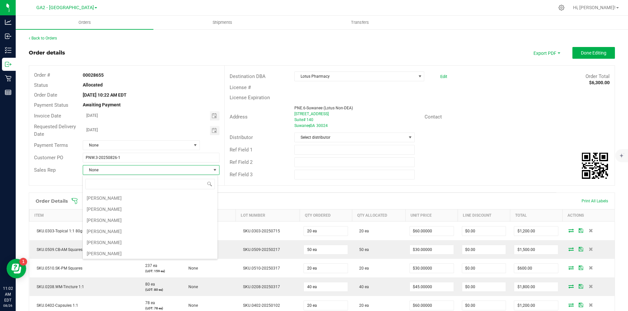
scroll to position [46, 0]
click at [112, 229] on li "Chris Ward" at bounding box center [150, 230] width 135 height 11
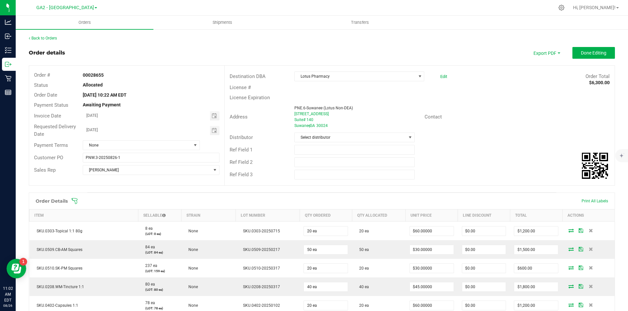
click at [503, 144] on div "Ref Field 1" at bounding box center [420, 150] width 390 height 12
click at [366, 138] on span "Select distributor" at bounding box center [349, 137] width 111 height 9
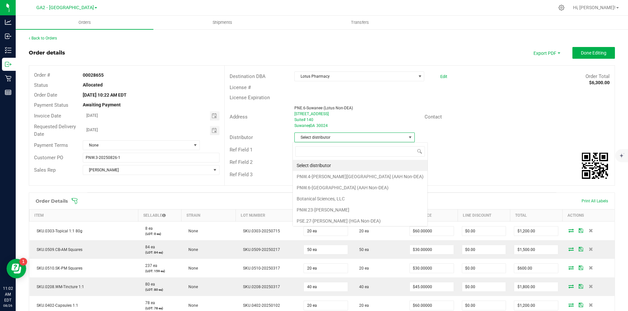
scroll to position [10, 119]
click at [337, 197] on li "Botanical Sciences, LLC" at bounding box center [360, 198] width 135 height 11
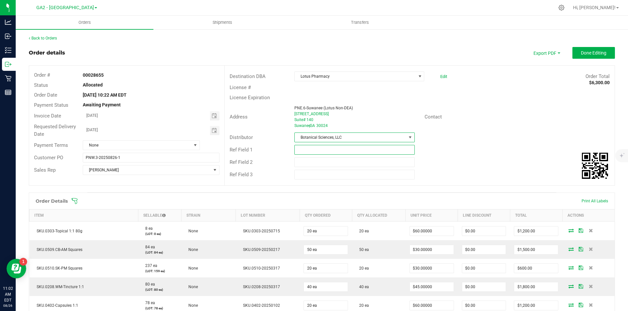
click at [333, 152] on input "text" at bounding box center [354, 150] width 120 height 10
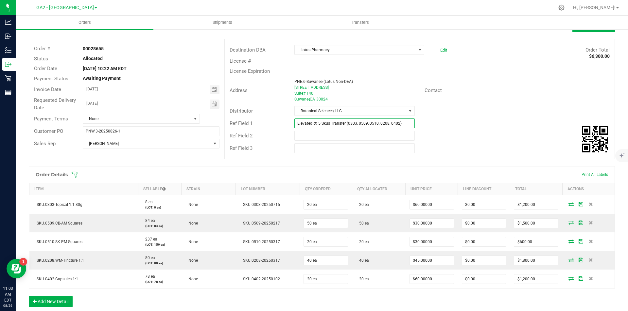
scroll to position [13, 0]
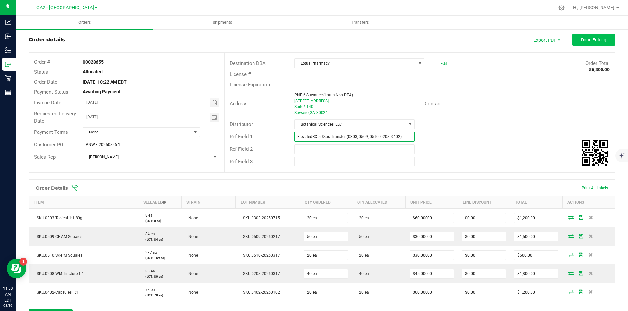
type input "ElevatedRX 5 Skus Transfer (0303, 0509, 0510, 0208, 0402)"
click at [593, 41] on span "Done Editing" at bounding box center [592, 39] width 25 height 5
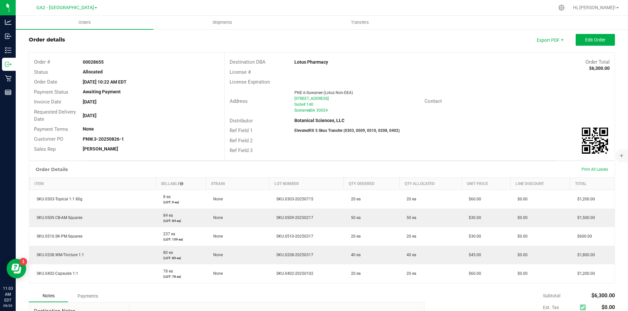
scroll to position [15, 0]
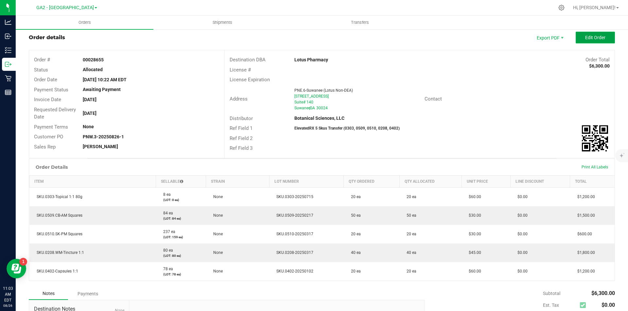
click at [590, 40] on span "Edit Order" at bounding box center [595, 37] width 20 height 5
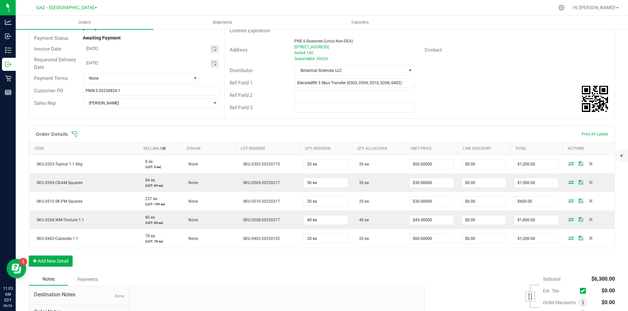
scroll to position [73, 0]
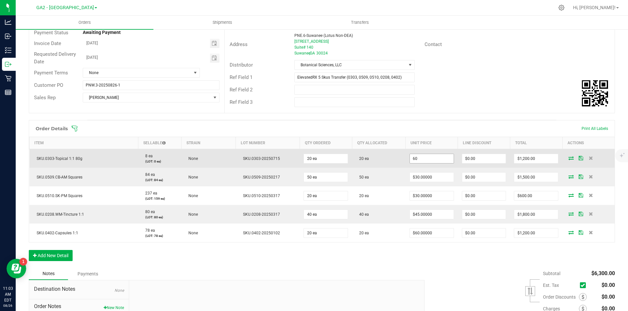
click at [427, 160] on input "60" at bounding box center [432, 158] width 44 height 9
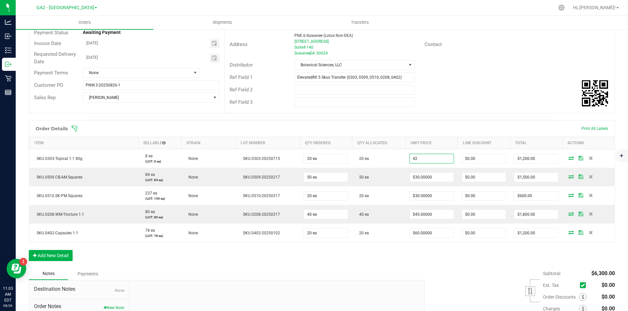
type input "$42.00000"
type input "0"
type input "$840.00"
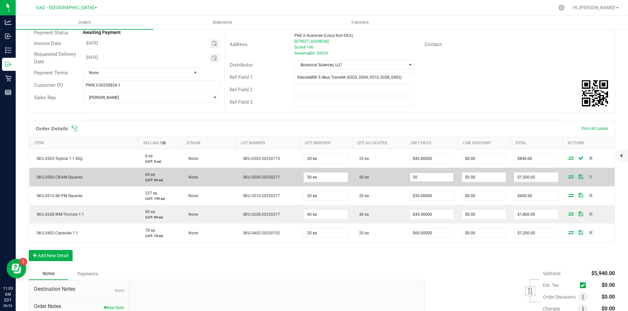
click at [426, 181] on input "30" at bounding box center [432, 177] width 44 height 9
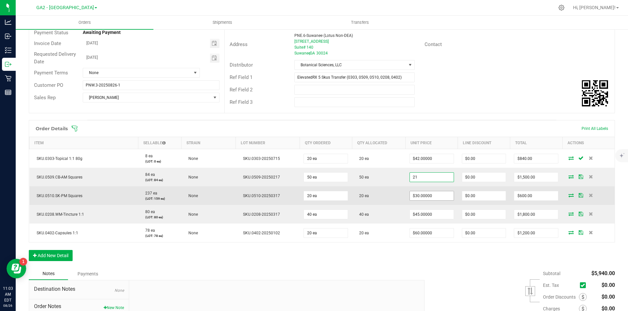
type input "$21.00000"
type input "$1,050.00"
click at [425, 193] on input "30" at bounding box center [432, 196] width 44 height 9
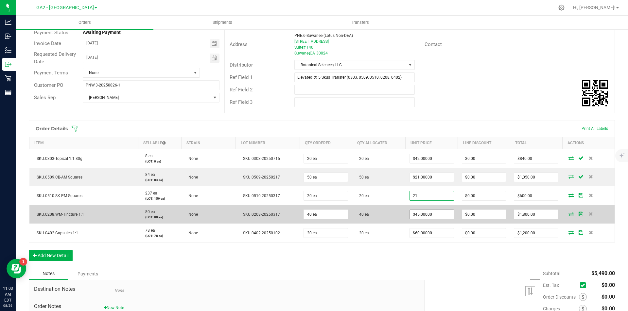
type input "$21.00000"
type input "$420.00"
click at [426, 213] on input "45" at bounding box center [432, 214] width 44 height 9
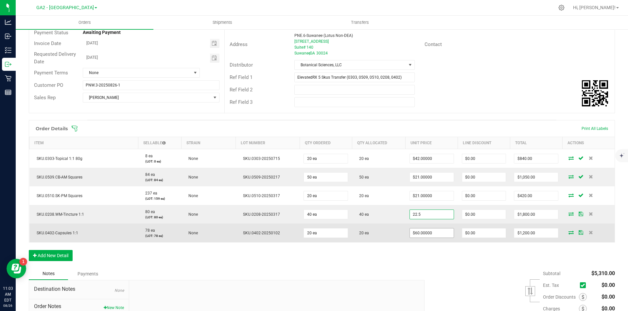
type input "$22.50000"
type input "$900.00"
click at [427, 234] on input "60" at bounding box center [432, 233] width 44 height 9
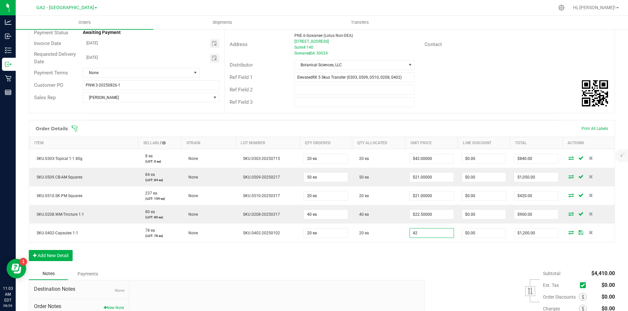
type input "$42.00000"
type input "$840.00"
click at [425, 249] on div "Order Details Print All Labels Item Sellable Strain Lot Number Qty Ordered Qty …" at bounding box center [322, 194] width 586 height 148
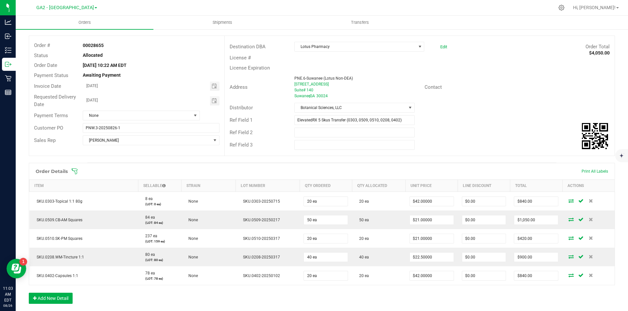
scroll to position [0, 0]
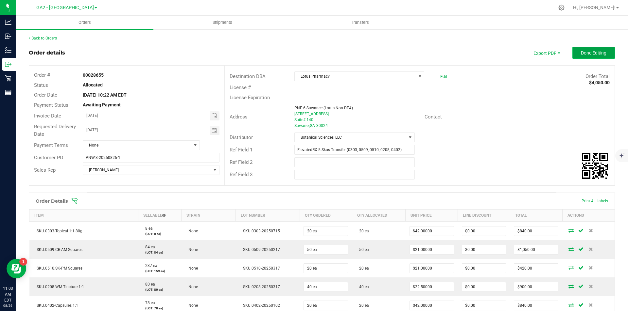
click at [583, 52] on span "Done Editing" at bounding box center [592, 52] width 25 height 5
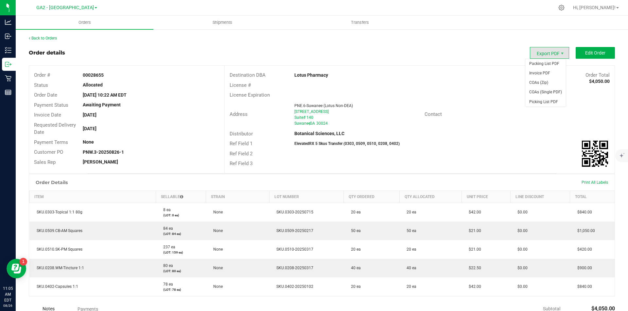
click at [546, 52] on span "Export PDF" at bounding box center [548, 53] width 39 height 12
drag, startPoint x: 315, startPoint y: 45, endPoint x: 312, endPoint y: 43, distance: 4.3
click at [315, 45] on div "Back to Orders Order details Export PDF Edit Order Order # 00028655 Status Allo…" at bounding box center [322, 219] width 586 height 369
click at [77, 9] on span "GA2 - [GEOGRAPHIC_DATA]" at bounding box center [65, 8] width 58 height 6
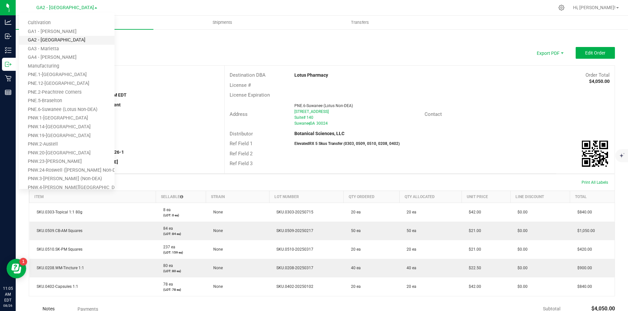
click at [53, 40] on link "GA2 - [GEOGRAPHIC_DATA]" at bounding box center [66, 40] width 95 height 9
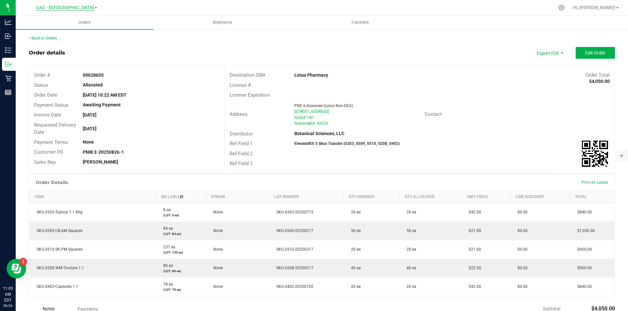
click at [84, 7] on span "GA2 - [GEOGRAPHIC_DATA]" at bounding box center [65, 8] width 58 height 6
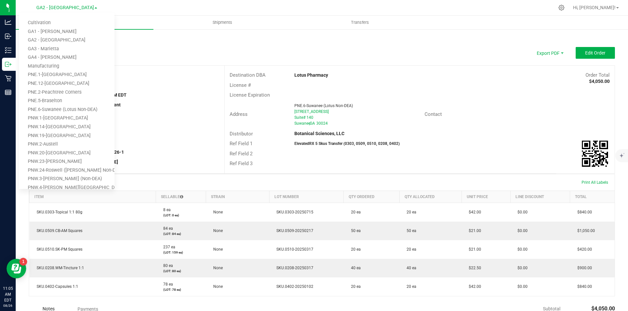
click at [155, 50] on div "Order details Export PDF Edit Order" at bounding box center [322, 53] width 586 height 12
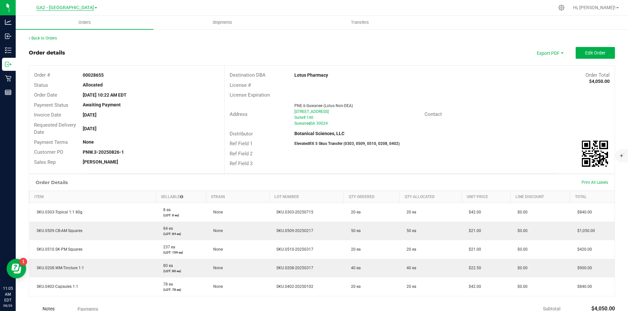
click at [83, 9] on span "GA2 - [GEOGRAPHIC_DATA]" at bounding box center [65, 8] width 58 height 6
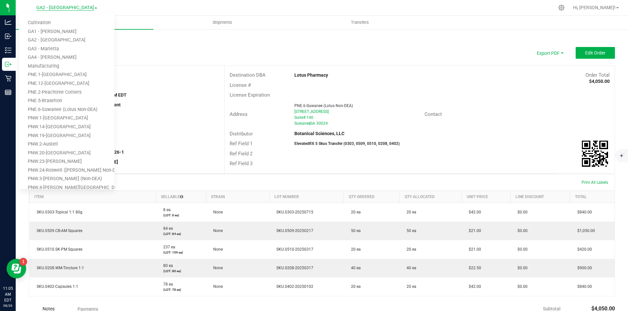
click at [83, 9] on span "GA2 - [GEOGRAPHIC_DATA]" at bounding box center [65, 8] width 58 height 6
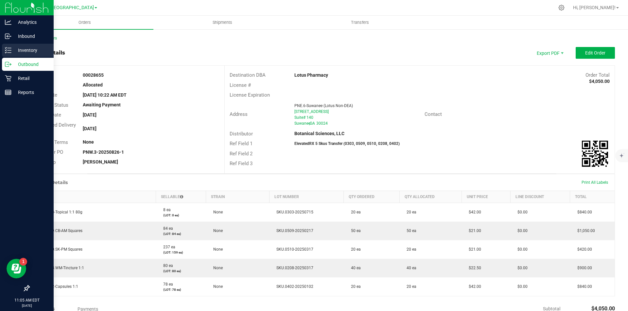
click at [13, 52] on p "Inventory" at bounding box center [30, 50] width 39 height 8
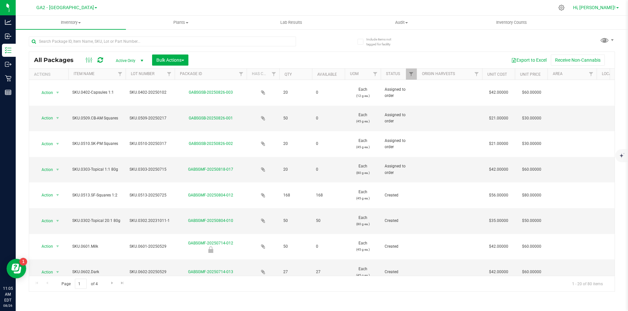
click at [613, 6] on span "Hi, [PERSON_NAME]!" at bounding box center [594, 7] width 42 height 5
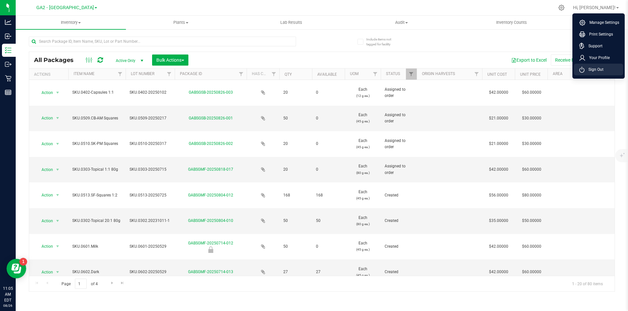
click at [589, 66] on li "Sign Out" at bounding box center [598, 70] width 49 height 12
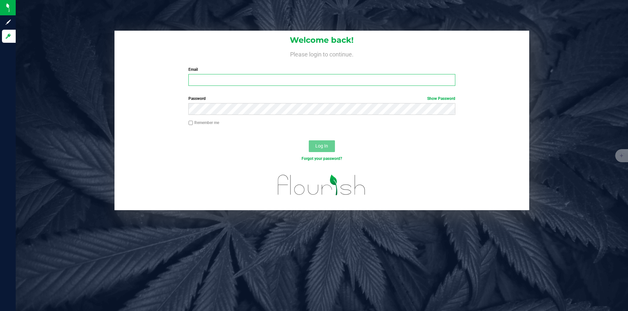
click at [238, 80] on input "Email" at bounding box center [321, 80] width 266 height 12
type input "[EMAIL_ADDRESS][DOMAIN_NAME]"
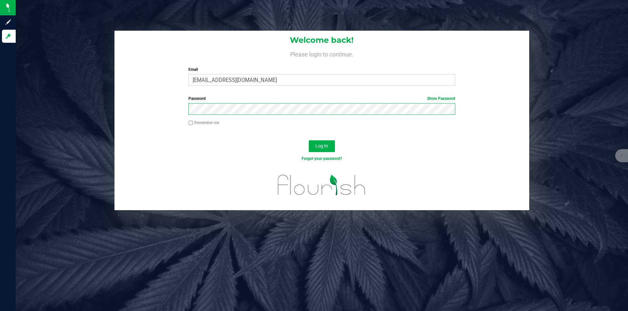
click at [309, 141] on button "Log In" at bounding box center [322, 147] width 26 height 12
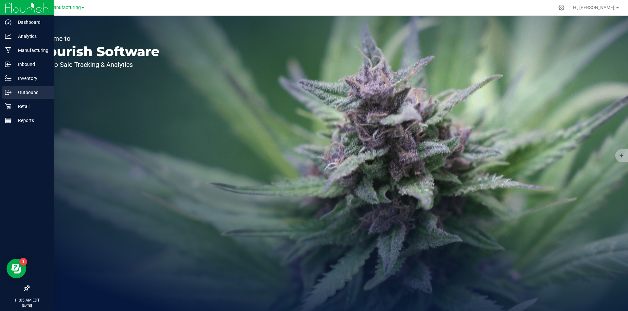
click at [12, 93] on p "Outbound" at bounding box center [30, 93] width 39 height 8
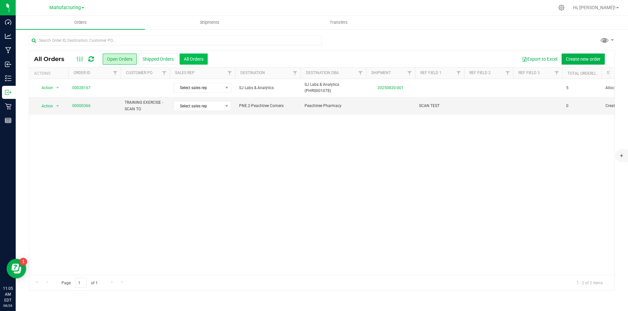
click at [200, 61] on button "All Orders" at bounding box center [193, 59] width 28 height 11
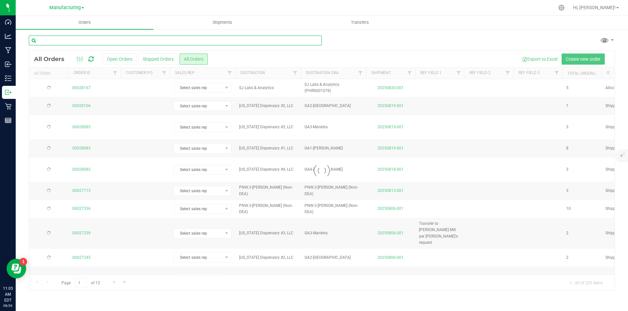
click at [95, 41] on input "text" at bounding box center [175, 41] width 293 height 10
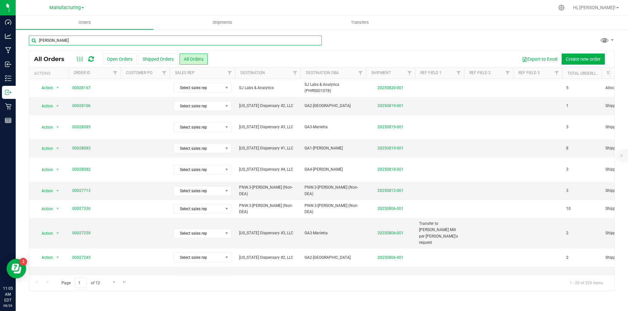
type input "dalton"
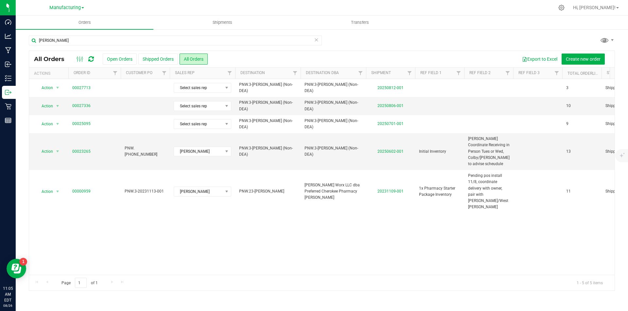
click at [81, 4] on div "Manufacturing" at bounding box center [66, 8] width 35 height 8
click at [79, 7] on span "Manufacturing" at bounding box center [64, 8] width 31 height 6
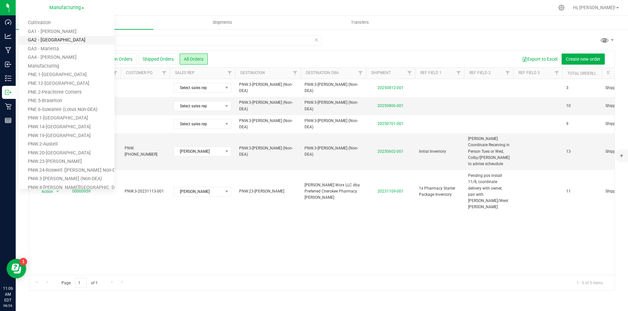
click at [65, 36] on link "GA2 - [GEOGRAPHIC_DATA]" at bounding box center [66, 40] width 95 height 9
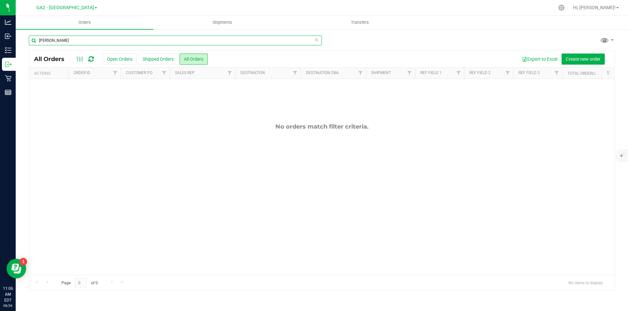
click at [319, 42] on input "dalton" at bounding box center [175, 41] width 293 height 10
click at [315, 40] on icon at bounding box center [316, 40] width 5 height 8
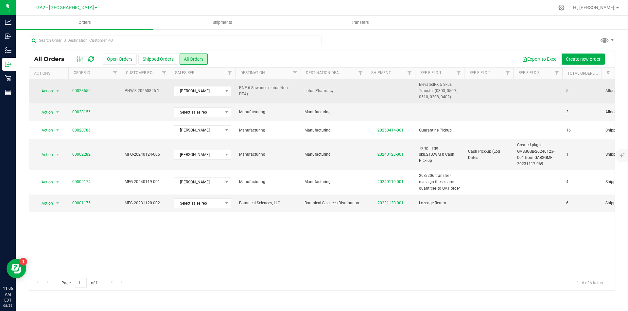
click at [80, 90] on link "00028655" at bounding box center [81, 91] width 18 height 6
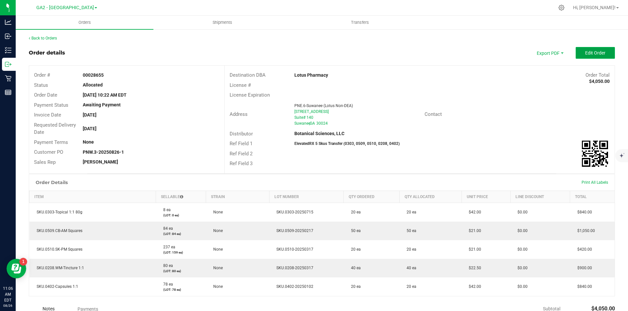
click at [586, 54] on span "Edit Order" at bounding box center [595, 52] width 20 height 5
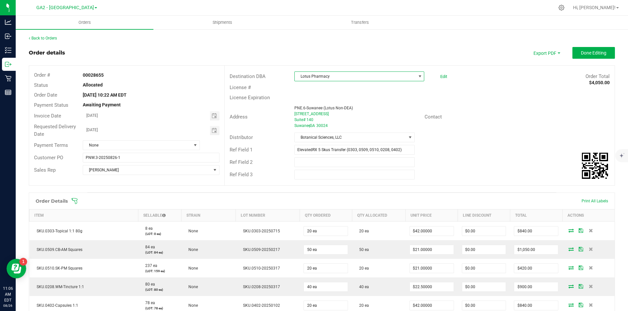
click at [382, 74] on span "Lotus Pharmacy" at bounding box center [354, 76] width 121 height 9
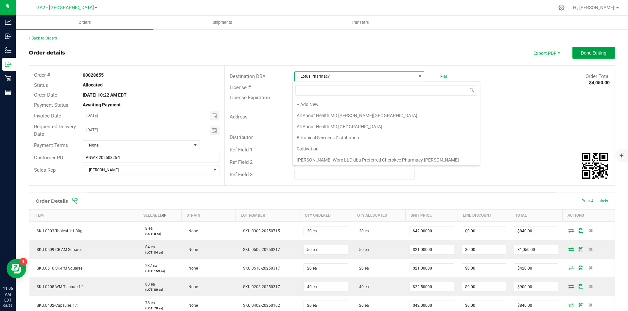
click at [580, 57] on button "Done Editing" at bounding box center [593, 53] width 42 height 12
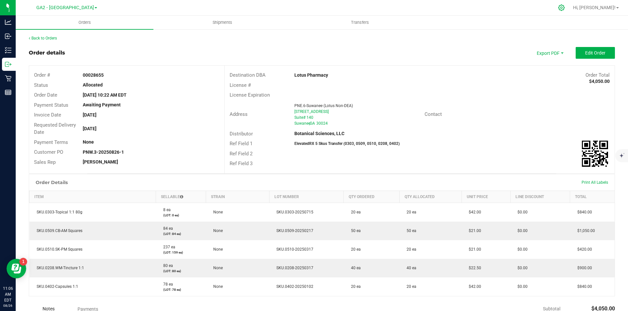
click at [564, 7] on icon at bounding box center [561, 8] width 6 height 6
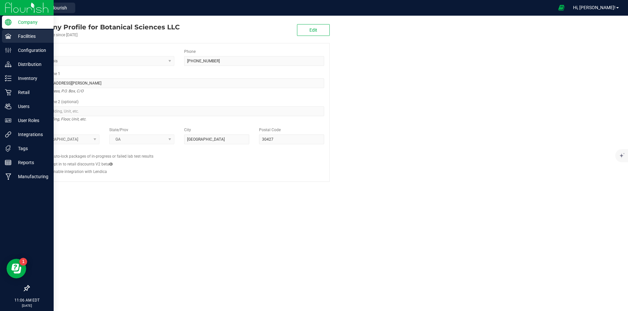
click at [20, 36] on p "Facilities" at bounding box center [30, 36] width 39 height 8
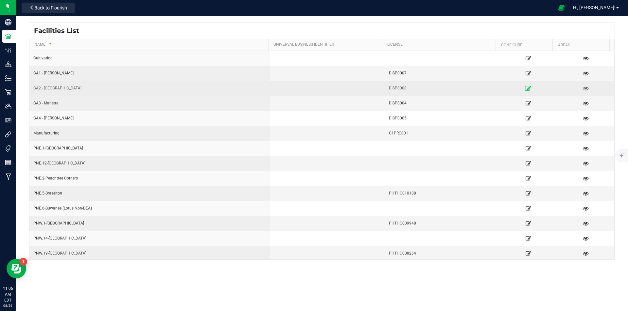
click at [525, 90] on icon at bounding box center [528, 88] width 6 height 5
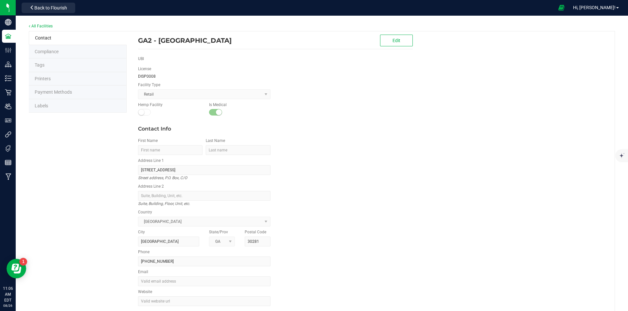
click at [45, 52] on span "Compliance" at bounding box center [47, 51] width 24 height 5
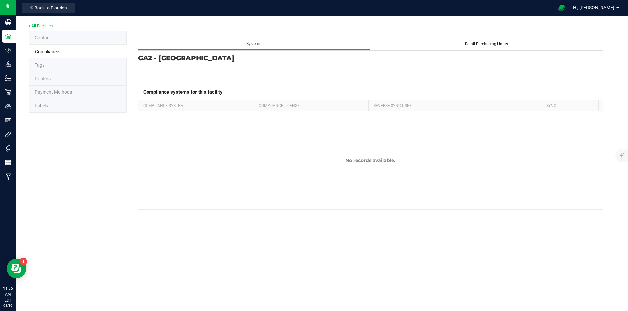
click at [42, 33] on li "Contact" at bounding box center [78, 38] width 98 height 14
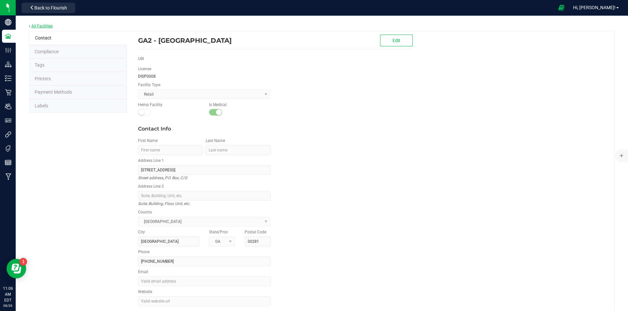
click at [41, 26] on link "All Facilities" at bounding box center [41, 26] width 24 height 5
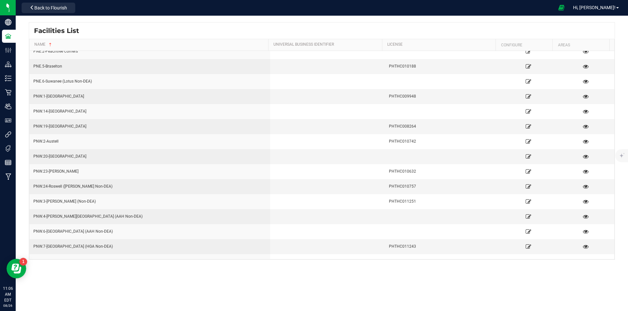
scroll to position [131, 0]
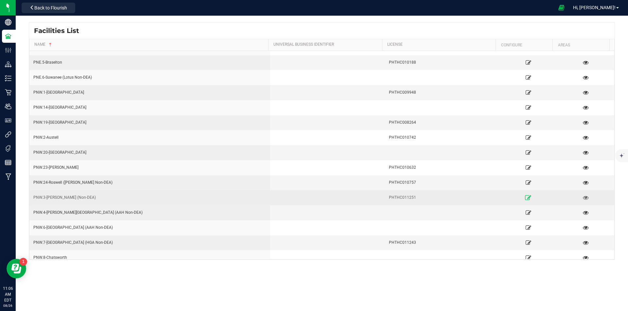
click at [525, 199] on icon at bounding box center [528, 197] width 6 height 5
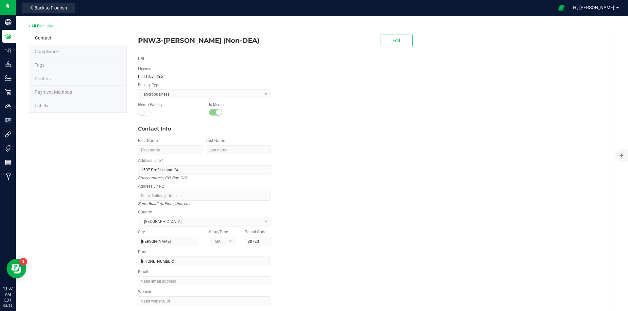
click at [41, 106] on span "Labels" at bounding box center [41, 105] width 13 height 5
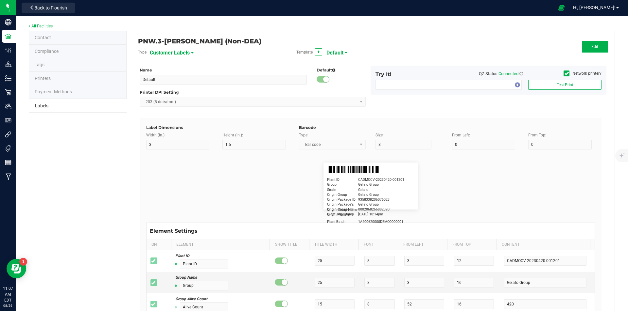
type input "2.25"
type input "1.25"
type input "20"
type input "5"
type input "Customer"
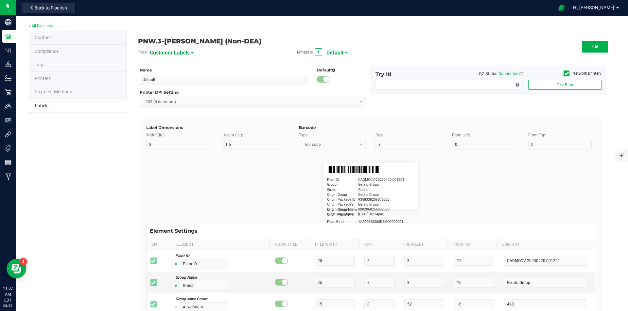
type input "15"
type input "5"
type input "Firstname Lastname"
type input "Product"
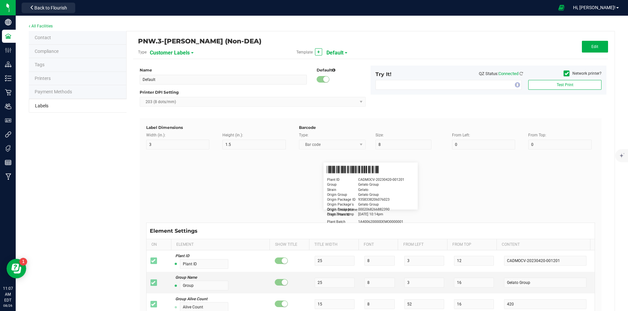
type input "15"
type input "5"
type input "10"
type input "GSC Oil Tincture"
type input "Qty"
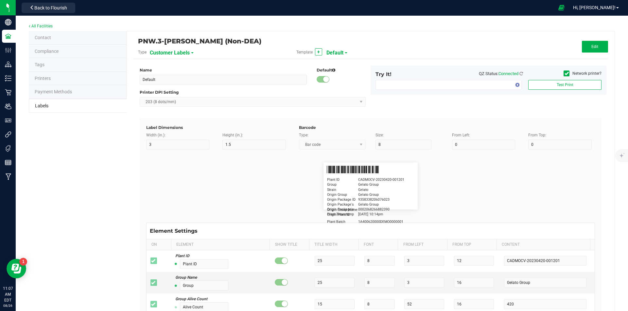
type input "5"
type input "15"
type input "3 ea"
type input "Physician"
type input "15"
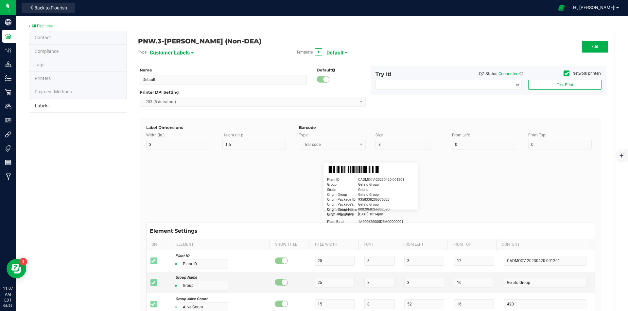
type input "5"
type input "Docfirst Doclast, MD."
type input "Order Date"
type input "15"
type input "5"
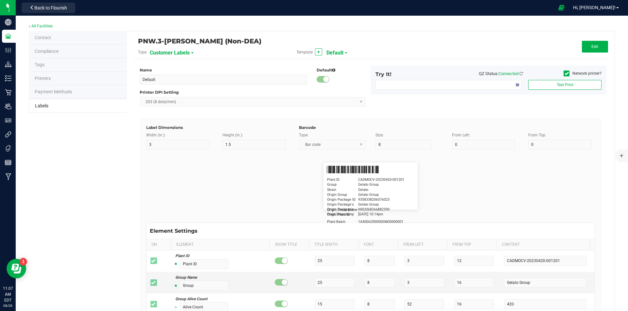
type input "25"
type input "4/20/2019 1:17 pm"
type input "Package ID"
type input "15"
type input "5"
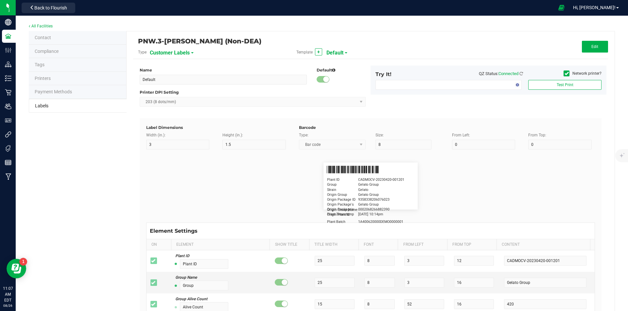
type input "10"
type input "CADMODS-20230420-096"
type input "Lot Number"
type input "15"
type input "5"
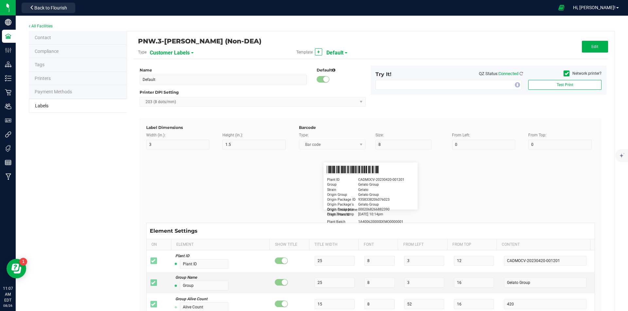
type input "10"
type input "LOTPXGDP-0912"
type input "Warning"
type input "15"
type input "5"
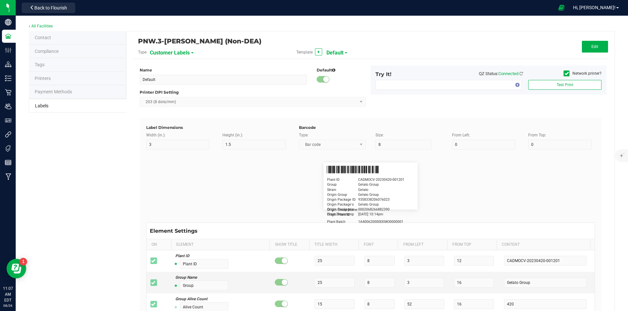
type input "30"
type input "Type Warning Here"
type input "Brand"
type input "15"
type input "5"
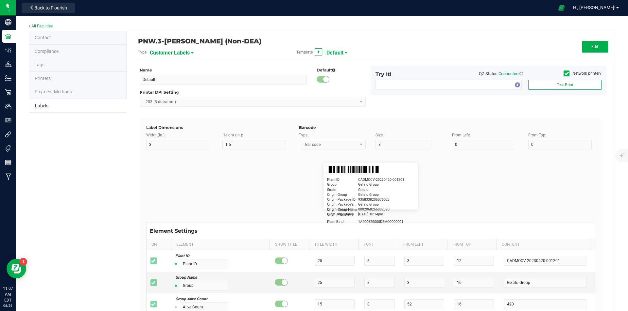
type input "30"
type input "Cannabis Co."
type input "NDC Number"
type input "15"
type input "5"
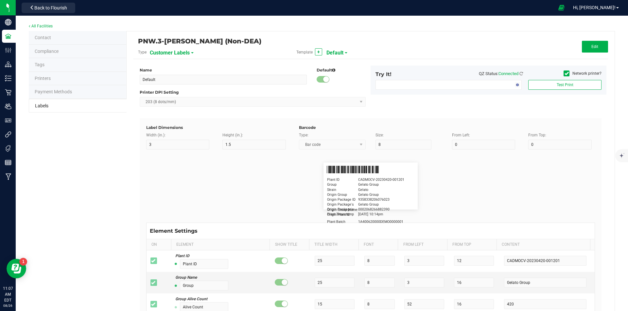
type input "30"
type input "0777-3105-02"
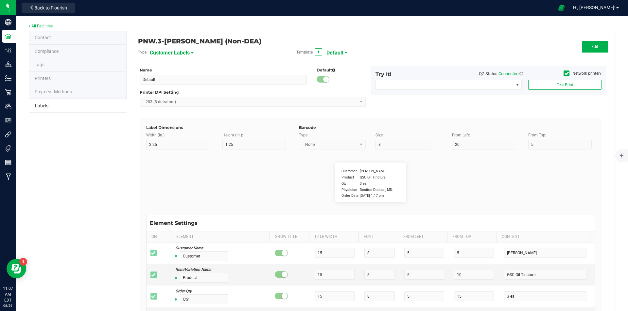
click at [47, 49] on span "Compliance" at bounding box center [47, 51] width 24 height 5
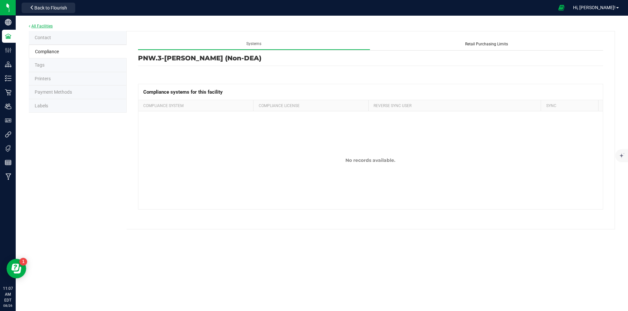
click at [41, 25] on link "All Facilities" at bounding box center [41, 26] width 24 height 5
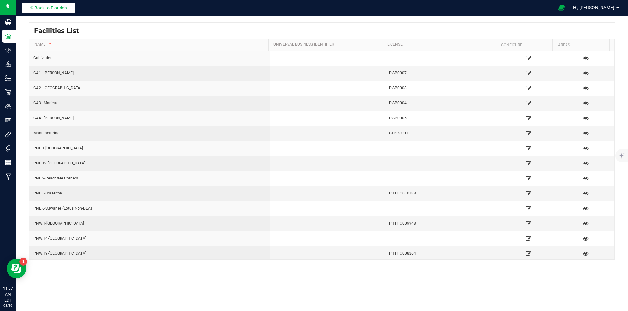
click at [47, 9] on span "Back to Flourish" at bounding box center [50, 7] width 33 height 5
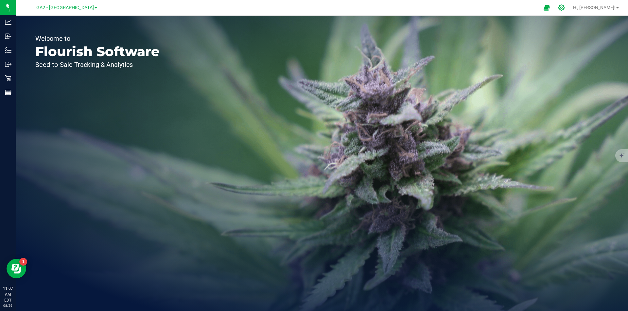
click at [564, 8] on icon at bounding box center [561, 7] width 7 height 7
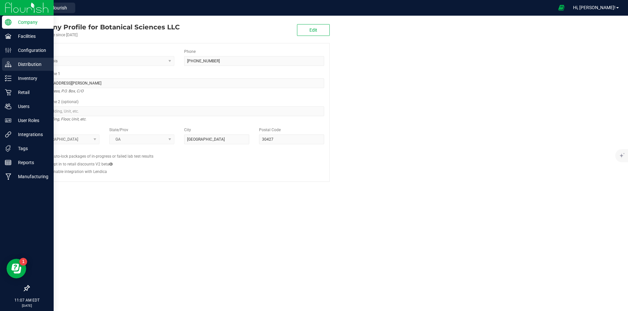
click at [11, 65] on icon at bounding box center [8, 64] width 7 height 7
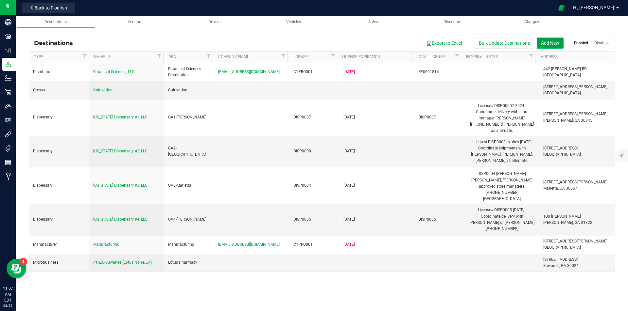
click at [549, 43] on button "Add New" at bounding box center [549, 43] width 27 height 11
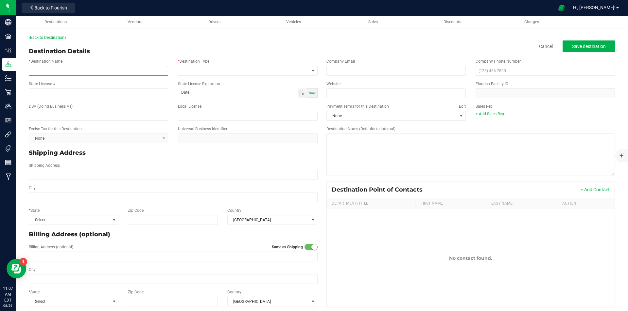
click at [69, 72] on input "* Destination Name" at bounding box center [98, 71] width 139 height 10
type input "ElevatedRX"
click at [311, 75] on span at bounding box center [313, 70] width 8 height 9
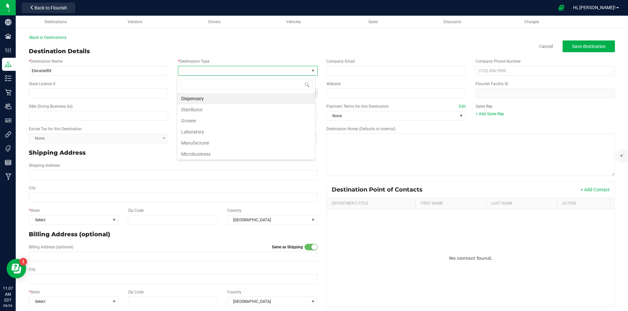
scroll to position [24, 0]
click at [197, 128] on li "Microbusiness" at bounding box center [246, 130] width 138 height 11
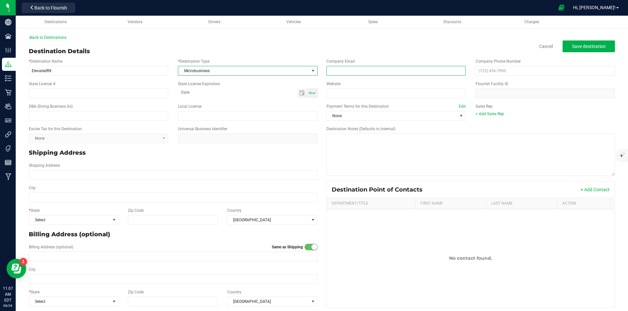
click at [365, 69] on input "email" at bounding box center [395, 71] width 139 height 10
click at [299, 92] on span "Toggle calendar" at bounding box center [301, 93] width 5 height 5
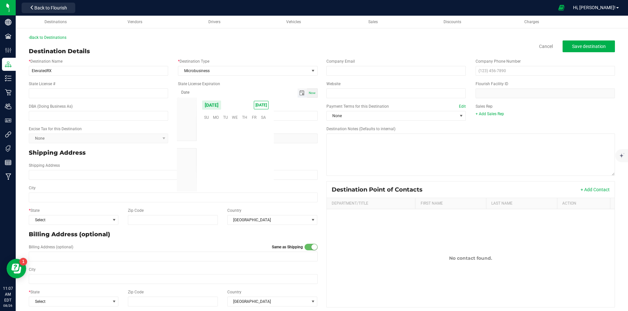
scroll to position [105931, 0]
click at [79, 93] on input "State License #" at bounding box center [98, 94] width 139 height 10
click at [67, 116] on input "text" at bounding box center [98, 116] width 139 height 10
drag, startPoint x: 508, startPoint y: 71, endPoint x: 479, endPoint y: 62, distance: 30.8
click at [478, 63] on div "Company Phone Number" at bounding box center [544, 67] width 149 height 17
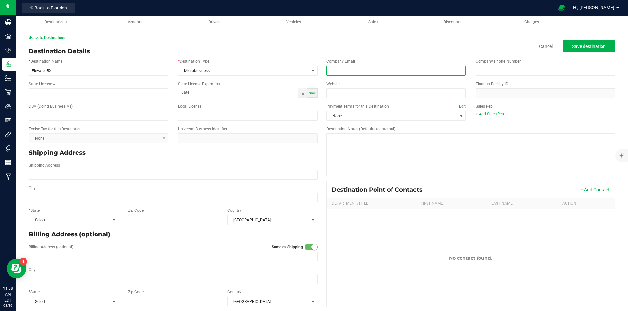
click at [344, 70] on input "email" at bounding box center [395, 71] width 139 height 10
type input "[EMAIL_ADDRESS][DOMAIN_NAME]"
type input "(706) 280-4255"
drag, startPoint x: 95, startPoint y: 92, endPoint x: 152, endPoint y: 95, distance: 56.3
click at [96, 92] on input "State License #" at bounding box center [98, 94] width 139 height 10
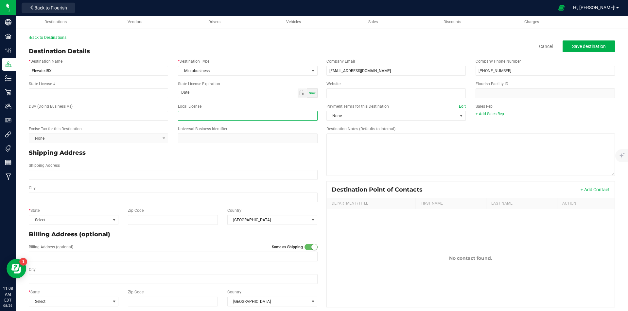
click at [202, 112] on input "text" at bounding box center [247, 116] width 139 height 10
click at [204, 118] on input "PHTHC011251" at bounding box center [247, 116] width 139 height 10
type input "PHTHC011251"
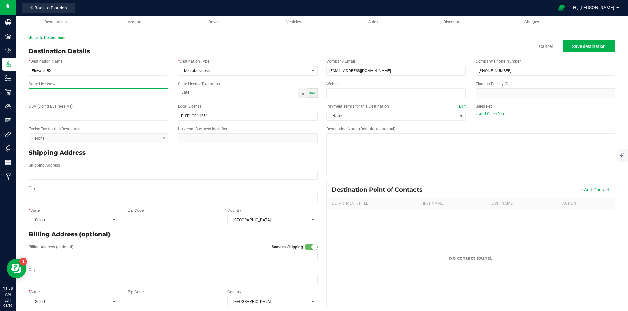
click at [58, 93] on input "State License #" at bounding box center [98, 94] width 139 height 10
paste input "PHTHC011251"
type input "PHTHC011251"
click at [74, 113] on input "text" at bounding box center [98, 116] width 139 height 10
type input "ElevatedRX"
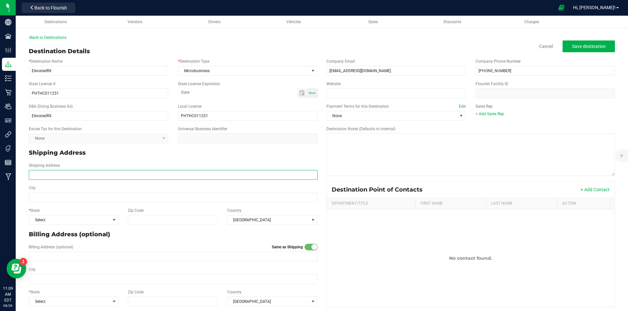
click at [66, 176] on input "Shipping Address" at bounding box center [173, 175] width 289 height 10
type input "1507 Professional Ct."
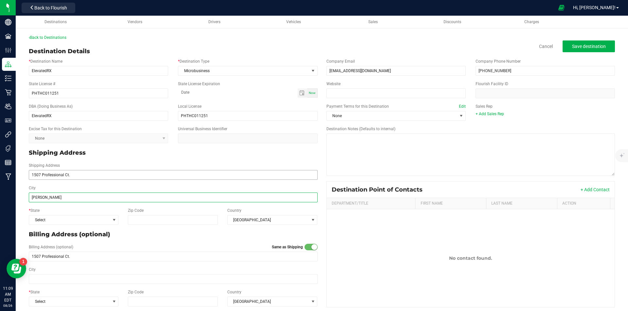
type input "[PERSON_NAME]"
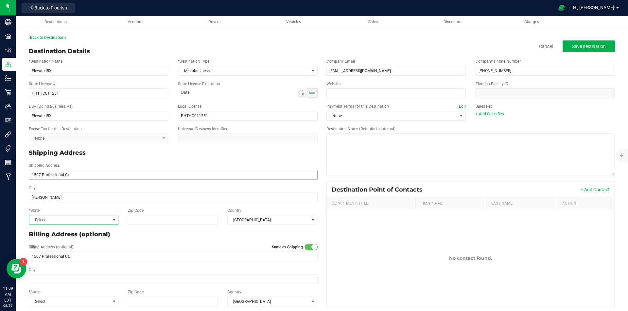
type input "[PERSON_NAME]"
type input "30722"
click at [92, 220] on span "Select" at bounding box center [69, 220] width 81 height 9
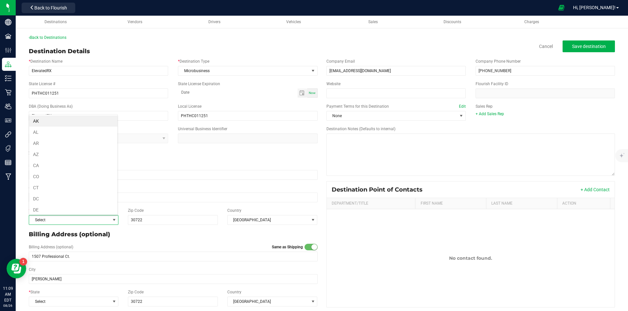
scroll to position [24, 0]
click at [70, 205] on li "GA" at bounding box center [73, 208] width 88 height 11
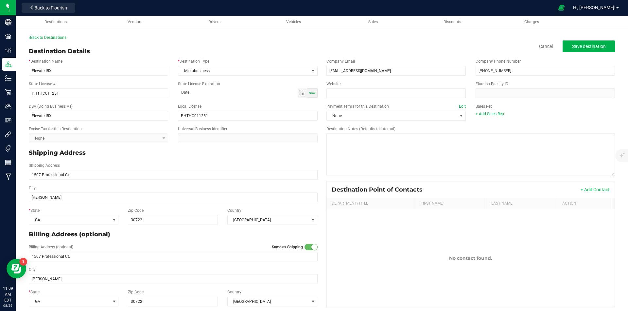
click at [189, 225] on div "* State GA Zip Code 30722 Country United States" at bounding box center [173, 216] width 298 height 23
click at [173, 216] on input "30722" at bounding box center [173, 220] width 90 height 10
type input "30720"
click at [578, 49] on span "Save destination" at bounding box center [589, 46] width 34 height 5
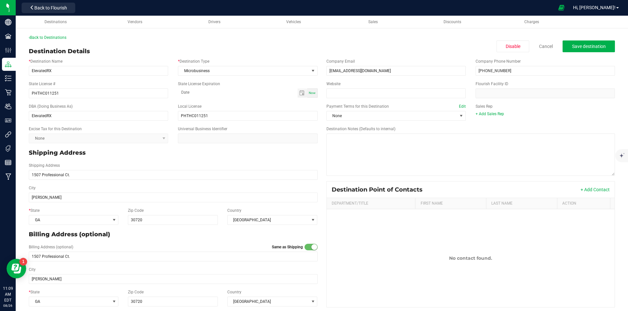
click at [160, 142] on kendo-dropdownlist "None" at bounding box center [98, 139] width 139 height 10
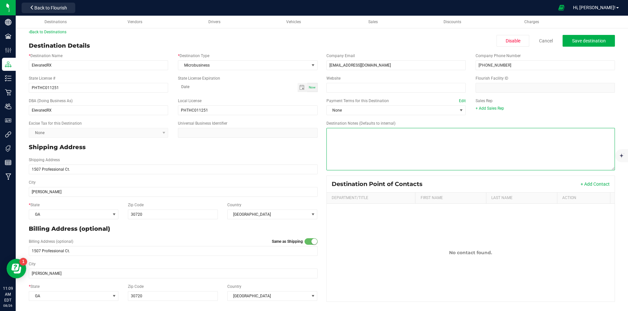
click at [366, 132] on textarea "Destination Notes (Defaults to internal)" at bounding box center [470, 149] width 289 height 42
click at [592, 42] on span "Save destination" at bounding box center [589, 40] width 34 height 5
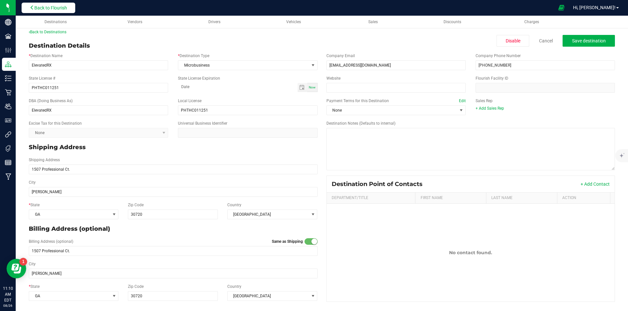
click at [59, 9] on span "Back to Flourish" at bounding box center [50, 7] width 33 height 5
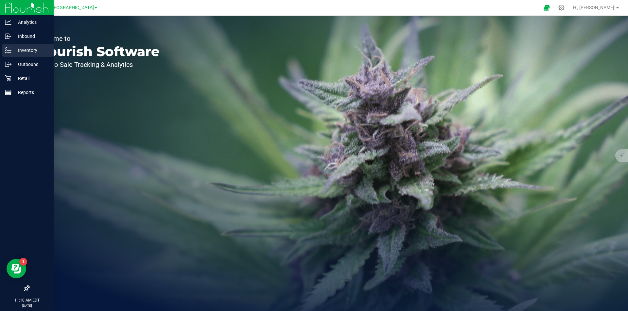
click at [21, 50] on p "Inventory" at bounding box center [30, 50] width 39 height 8
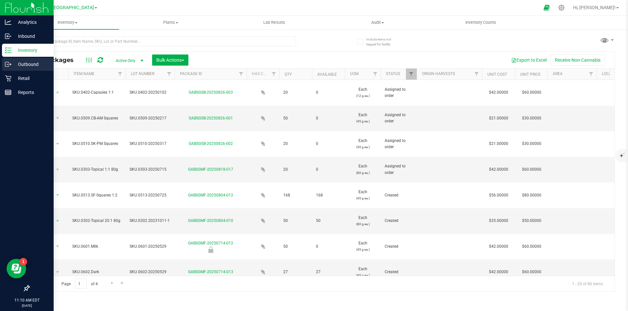
click at [6, 64] on icon at bounding box center [8, 64] width 7 height 7
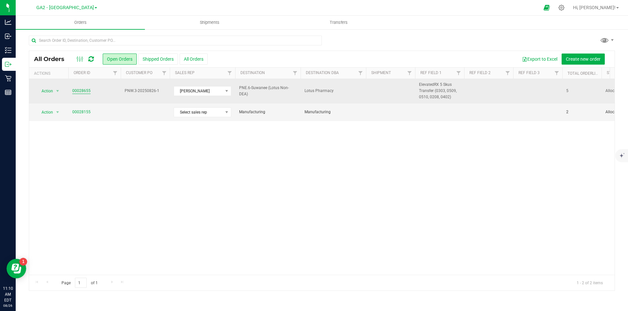
click at [80, 88] on link "00028655" at bounding box center [81, 91] width 18 height 6
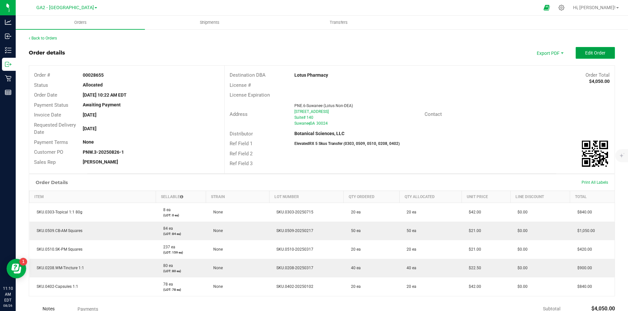
click at [585, 52] on span "Edit Order" at bounding box center [595, 52] width 20 height 5
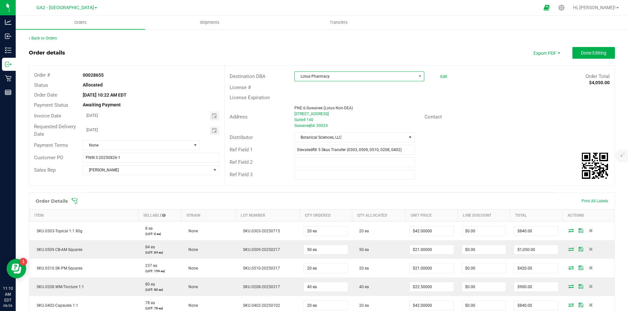
click at [346, 77] on span "Lotus Pharmacy" at bounding box center [354, 76] width 121 height 9
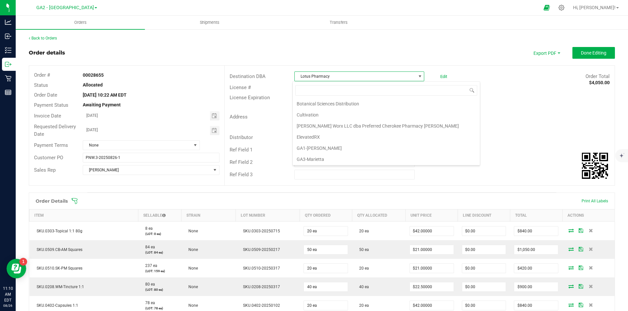
scroll to position [27, 0]
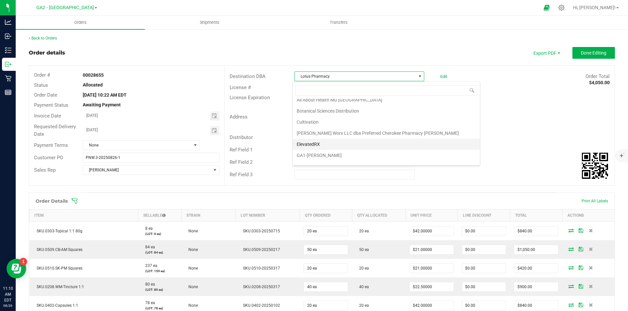
click at [316, 143] on li "ElevatedRX" at bounding box center [386, 144] width 187 height 11
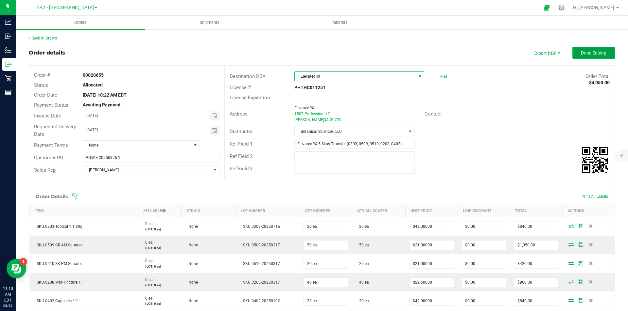
click at [592, 50] on span "Done Editing" at bounding box center [592, 52] width 25 height 5
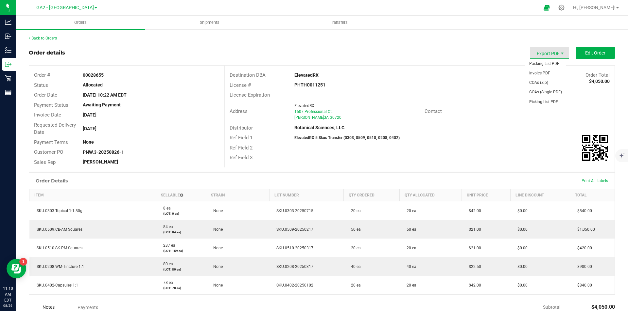
click at [543, 49] on span "Export PDF" at bounding box center [548, 53] width 39 height 12
click at [546, 65] on span "Packing List PDF" at bounding box center [545, 63] width 41 height 9
click at [549, 57] on span "Export PDF" at bounding box center [548, 53] width 39 height 12
click at [544, 73] on span "Invoice PDF" at bounding box center [545, 73] width 41 height 9
click at [214, 20] on span "Shipments" at bounding box center [209, 23] width 37 height 6
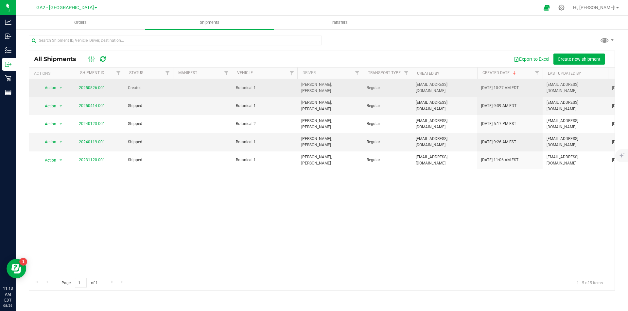
click at [88, 86] on link "20250826-001" at bounding box center [92, 88] width 26 height 5
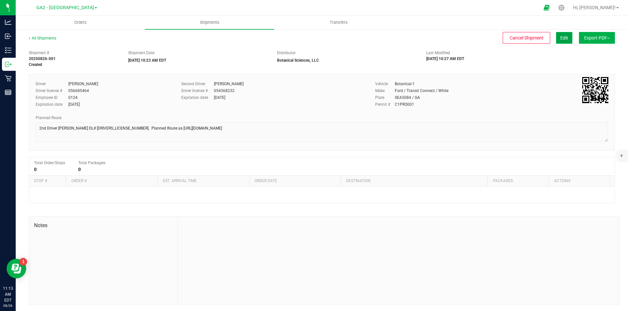
click at [560, 37] on span "Edit" at bounding box center [564, 37] width 8 height 5
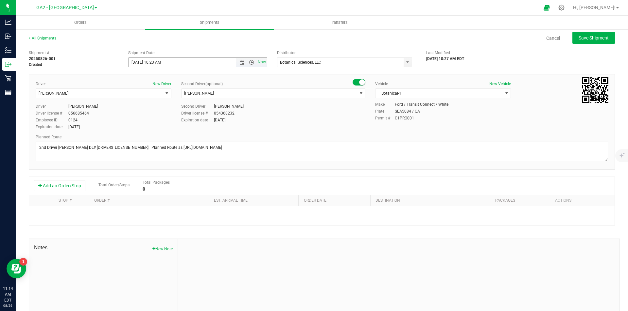
click at [156, 60] on input "[DATE] 10:23 AM" at bounding box center [187, 62] width 119 height 9
click at [59, 189] on button "Add an Order/Stop" at bounding box center [59, 185] width 51 height 11
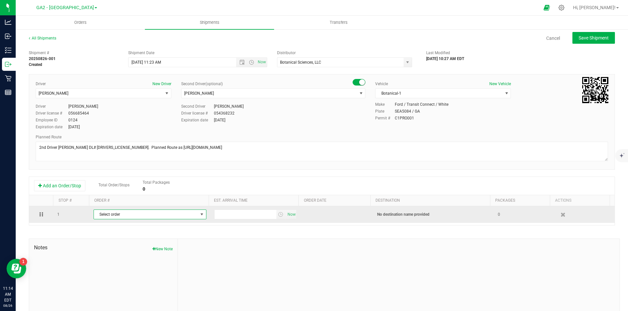
click at [151, 216] on span "Select order" at bounding box center [146, 214] width 104 height 9
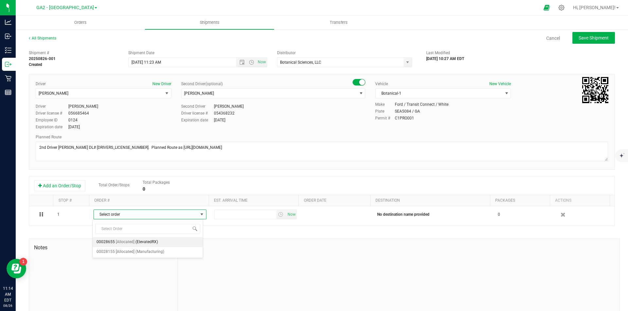
click at [149, 240] on span "(ElevatedRX)" at bounding box center [146, 242] width 23 height 8
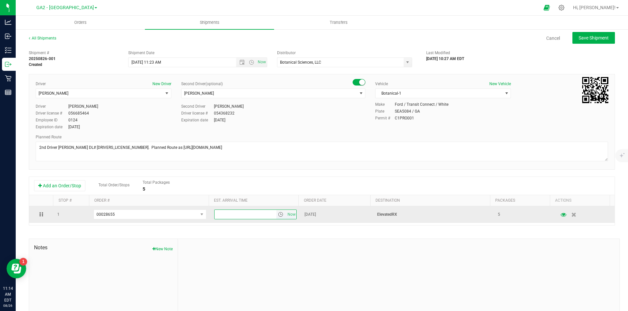
click at [257, 216] on input "text" at bounding box center [245, 214] width 62 height 9
click at [278, 216] on span "select" at bounding box center [280, 214] width 5 height 5
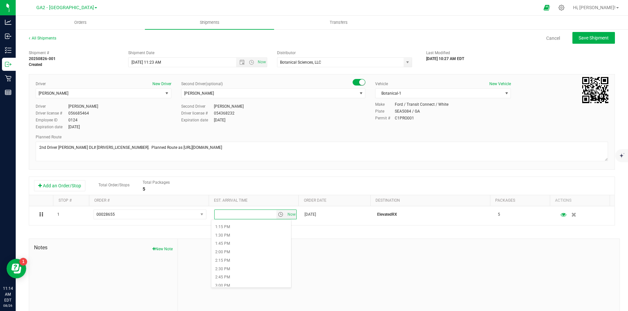
scroll to position [433, 0]
click at [248, 238] on li "1:15 PM" at bounding box center [251, 237] width 80 height 8
click at [594, 40] on span "Save Shipment" at bounding box center [593, 37] width 30 height 5
type input "8/26/2025 3:23 PM"
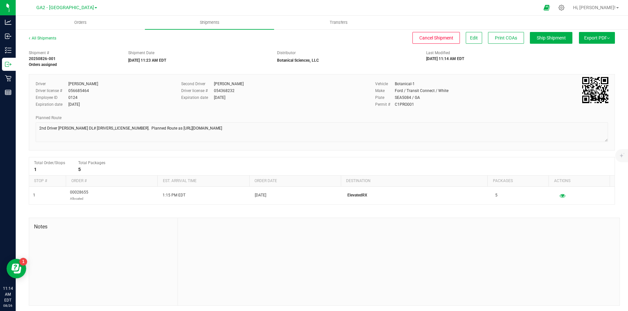
click at [591, 37] on span "Export PDF" at bounding box center [596, 37] width 25 height 5
click at [581, 64] on span "Manifest by Lot" at bounding box center [579, 62] width 27 height 5
click at [433, 226] on div at bounding box center [398, 262] width 441 height 88
click at [599, 38] on span "Export PDF" at bounding box center [596, 37] width 25 height 5
click at [582, 62] on span "Manifest by Lot" at bounding box center [579, 62] width 27 height 5
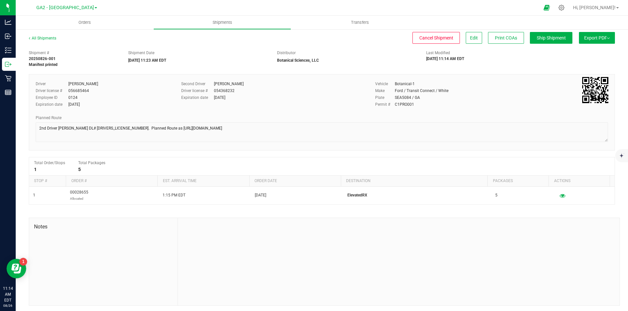
click at [585, 37] on span "Export PDF" at bounding box center [596, 37] width 25 height 5
click at [579, 62] on span "Manifest by Lot" at bounding box center [579, 62] width 27 height 5
click at [402, 246] on div at bounding box center [398, 262] width 441 height 88
click at [431, 288] on div at bounding box center [398, 262] width 441 height 88
click at [590, 36] on span "Export PDF" at bounding box center [596, 37] width 25 height 5
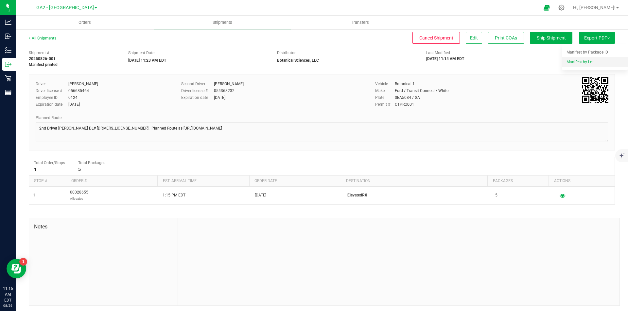
click at [581, 61] on span "Manifest by Lot" at bounding box center [579, 62] width 27 height 5
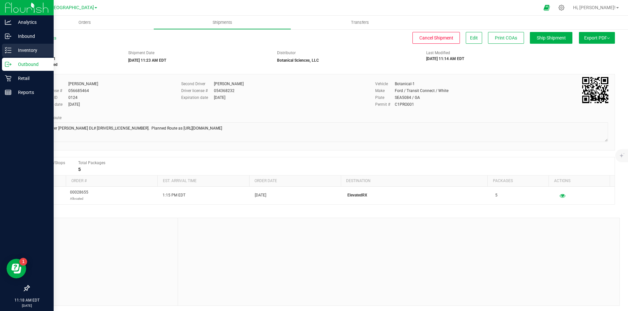
click at [8, 49] on icon at bounding box center [8, 50] width 7 height 7
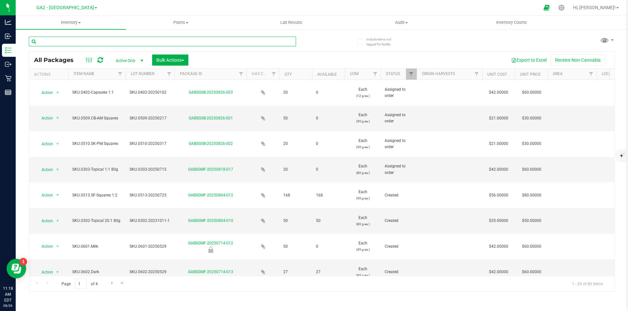
click at [71, 39] on input "text" at bounding box center [162, 42] width 267 height 10
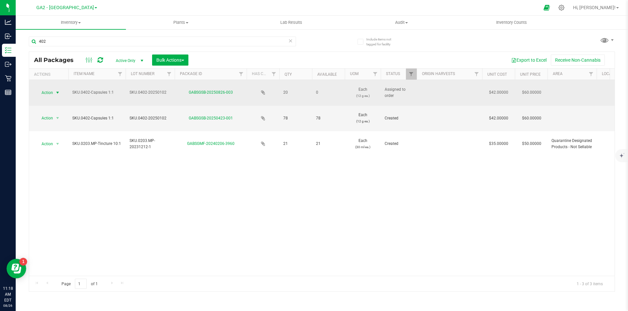
click at [57, 93] on span "select" at bounding box center [57, 92] width 5 height 5
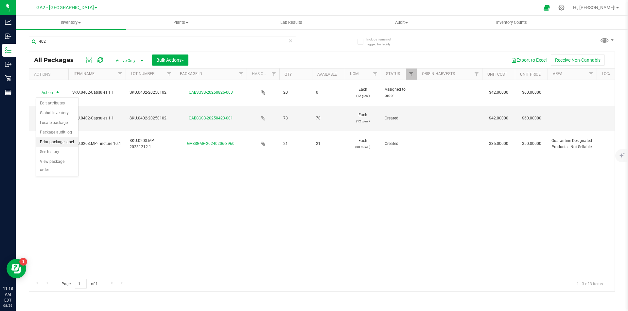
click at [56, 141] on li "Print package label" at bounding box center [57, 143] width 42 height 10
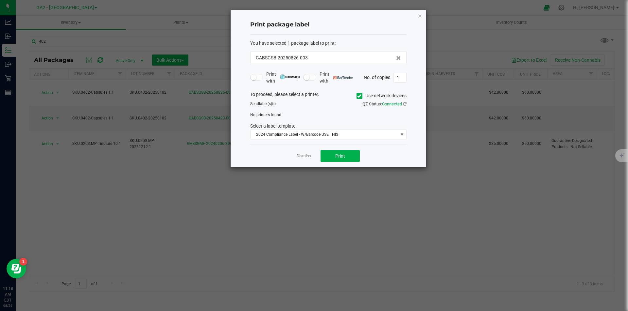
click at [361, 94] on span at bounding box center [359, 96] width 6 height 6
click at [0, 0] on input "Use network devices" at bounding box center [0, 0] width 0 height 0
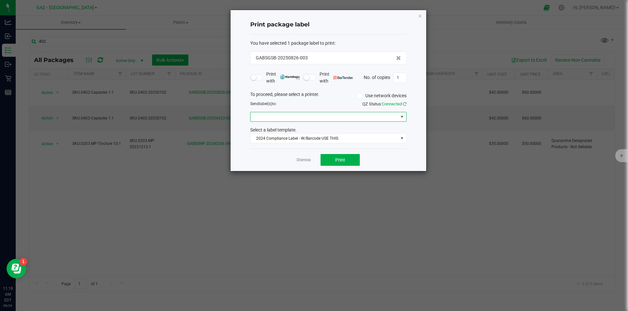
drag, startPoint x: 317, startPoint y: 121, endPoint x: 316, endPoint y: 117, distance: 4.3
click at [317, 120] on span at bounding box center [323, 116] width 147 height 9
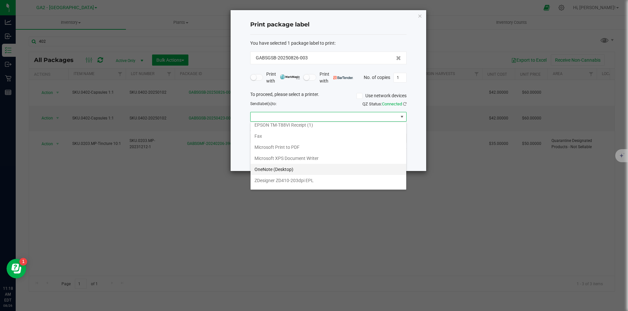
scroll to position [24, 0]
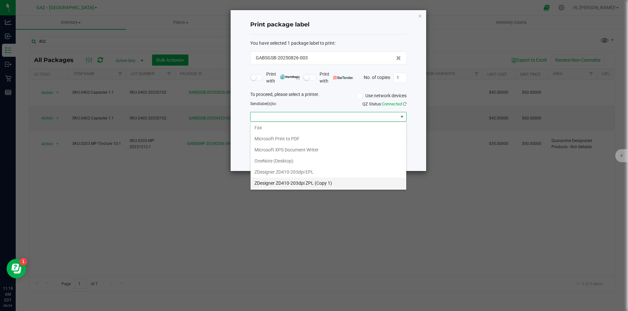
click at [309, 183] on 1\) "ZDesigner ZD410-203dpi ZPL (Copy 1)" at bounding box center [328, 183] width 156 height 11
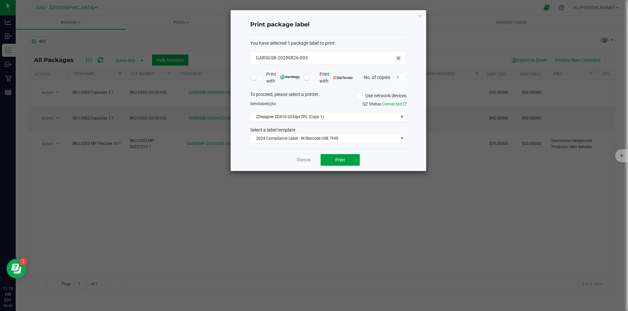
click at [341, 159] on span "Print" at bounding box center [340, 160] width 10 height 5
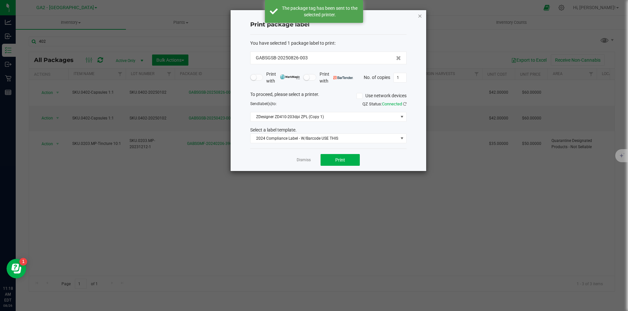
click at [419, 15] on icon "button" at bounding box center [419, 16] width 5 height 8
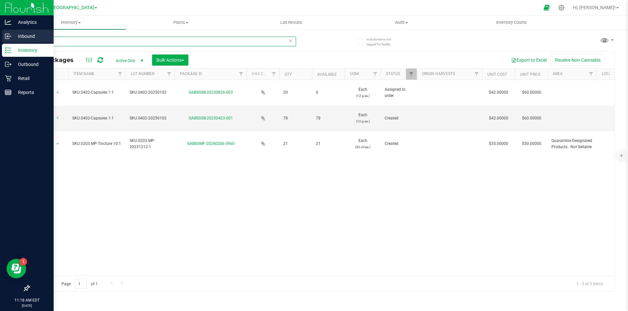
drag, startPoint x: 93, startPoint y: 43, endPoint x: 7, endPoint y: 30, distance: 86.9
click at [3, 32] on div "Analytics Inbound Inventory Outbound Retail Reports 11:18 AM EDT 08/26/2025 08/…" at bounding box center [314, 155] width 628 height 311
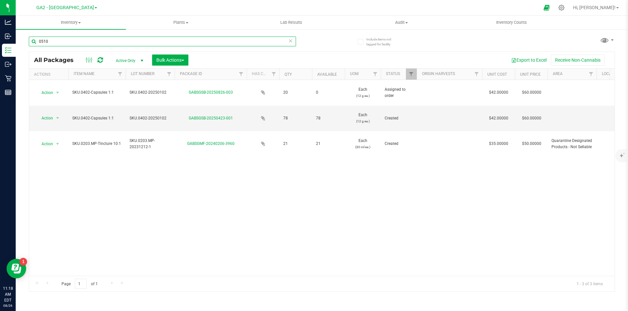
type input "0510"
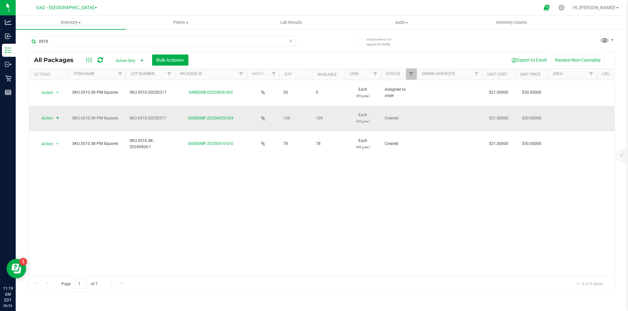
click at [56, 118] on span "select" at bounding box center [57, 118] width 5 height 5
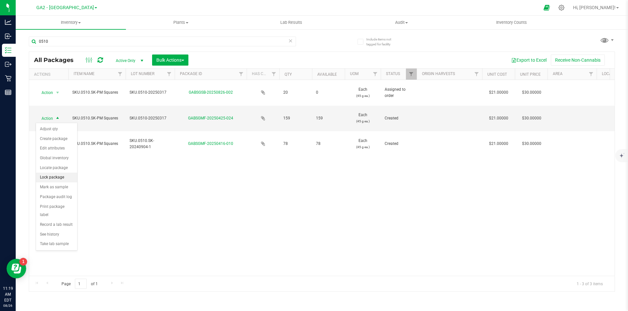
click at [60, 178] on li "Lock package" at bounding box center [56, 178] width 41 height 10
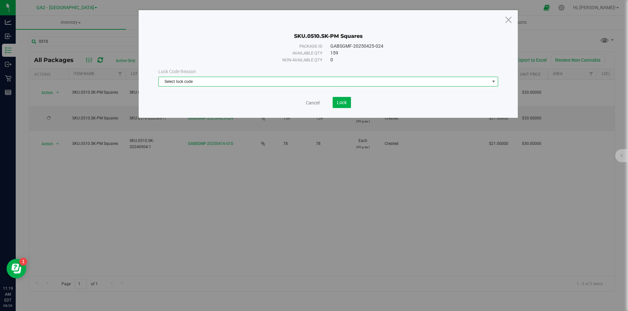
click at [282, 80] on span "Select lock code" at bounding box center [324, 81] width 331 height 9
click at [207, 94] on li "Newly Received" at bounding box center [328, 93] width 339 height 10
click at [340, 104] on span "Lock" at bounding box center [342, 102] width 10 height 5
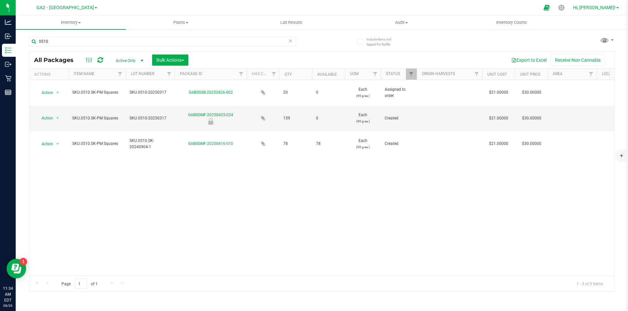
click at [610, 9] on span "Hi, [PERSON_NAME]!" at bounding box center [594, 7] width 42 height 5
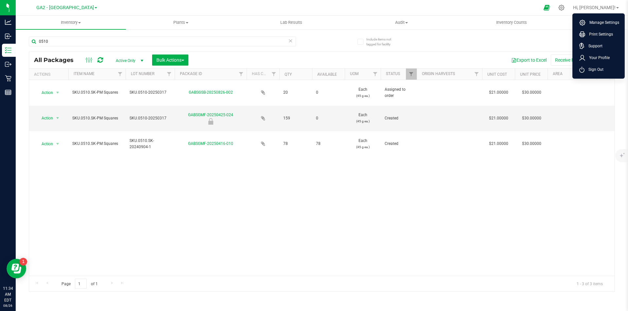
click at [596, 68] on span "Sign Out" at bounding box center [593, 69] width 19 height 7
